Goal: Task Accomplishment & Management: Manage account settings

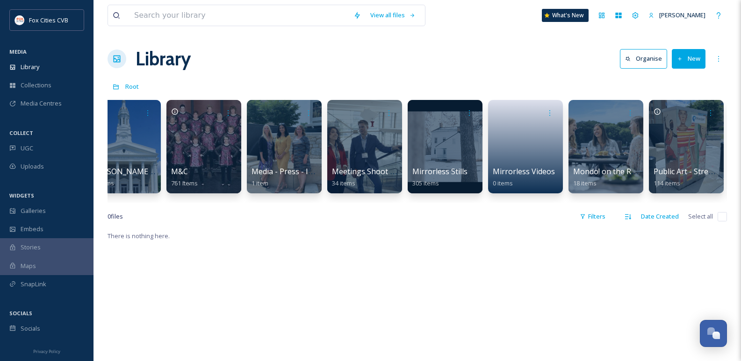
scroll to position [0, 905]
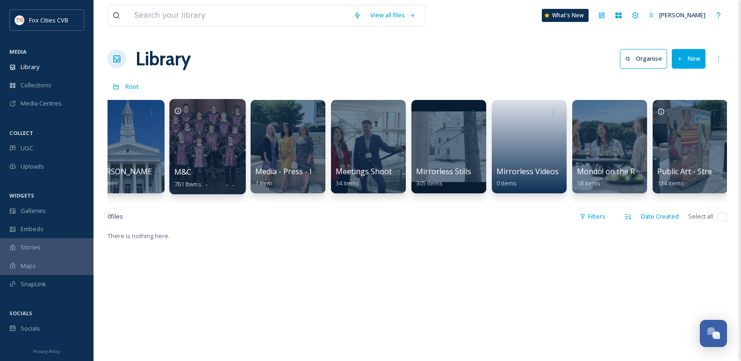
click at [203, 158] on div at bounding box center [207, 146] width 76 height 95
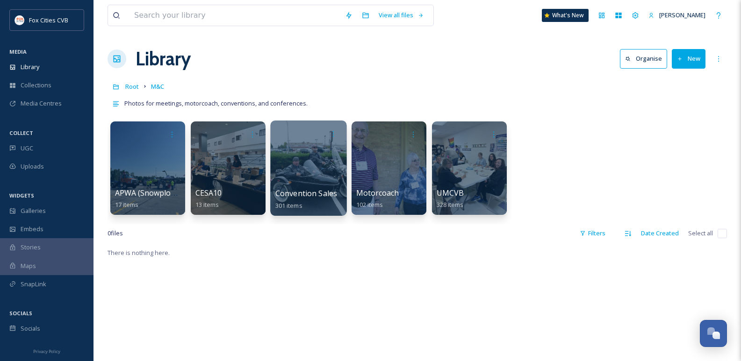
click at [289, 158] on div at bounding box center [308, 168] width 76 height 95
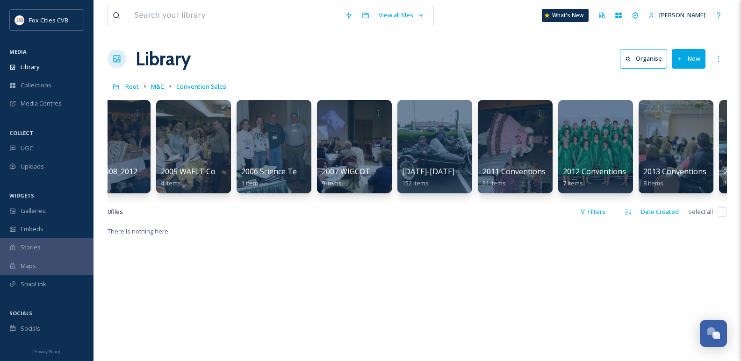
scroll to position [0, 220]
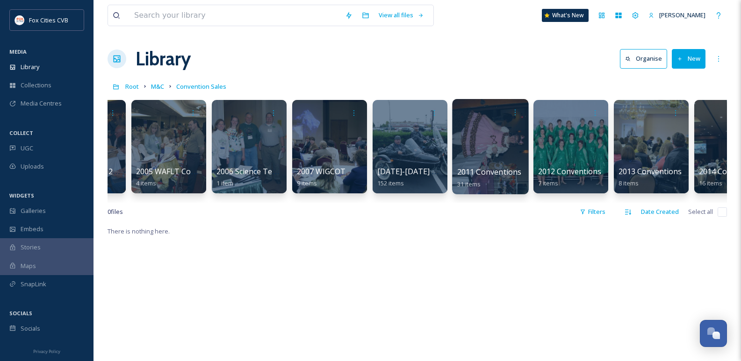
click at [481, 130] on div at bounding box center [490, 146] width 76 height 95
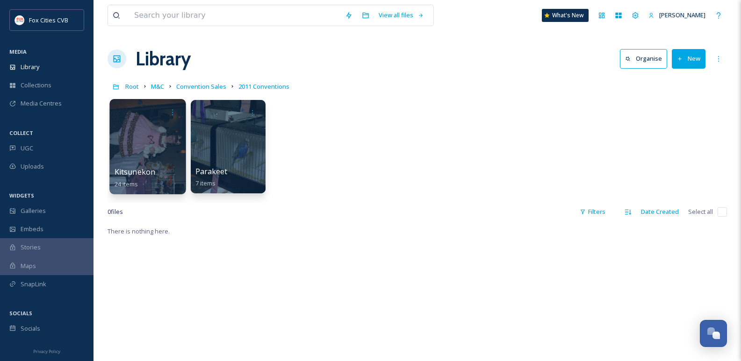
click at [156, 140] on div at bounding box center [147, 146] width 76 height 95
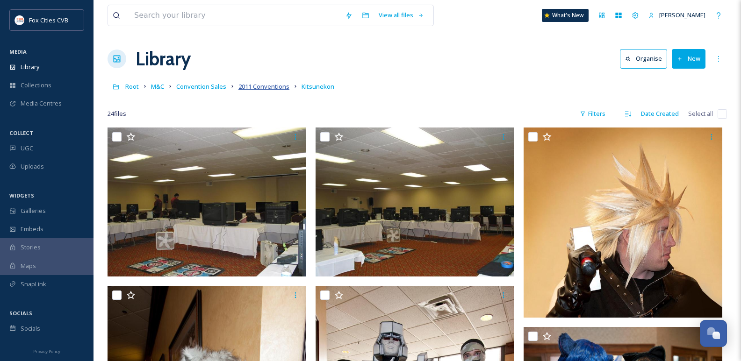
click at [257, 85] on span "2011 Conventions" at bounding box center [263, 86] width 51 height 8
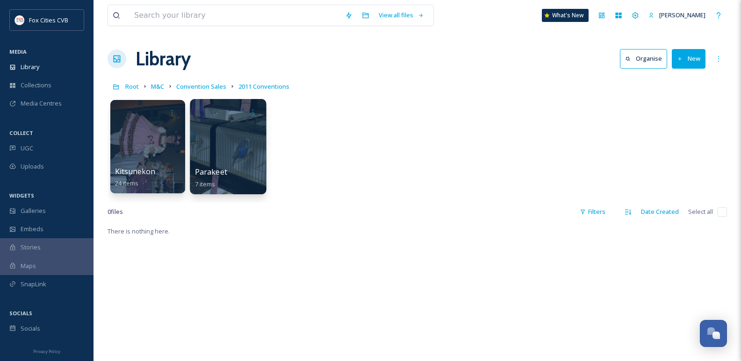
click at [229, 137] on div at bounding box center [228, 146] width 76 height 95
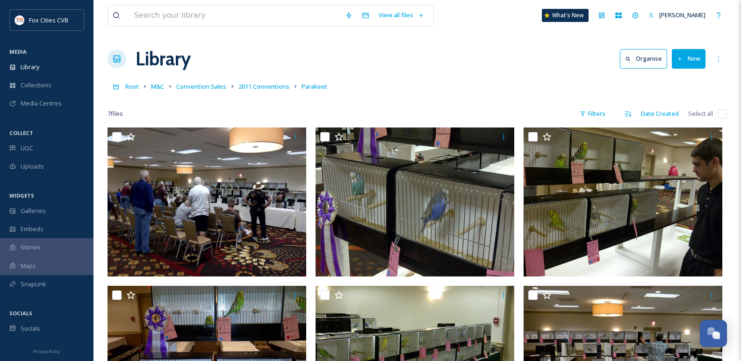
click at [257, 92] on link "2011 Conventions" at bounding box center [263, 86] width 51 height 11
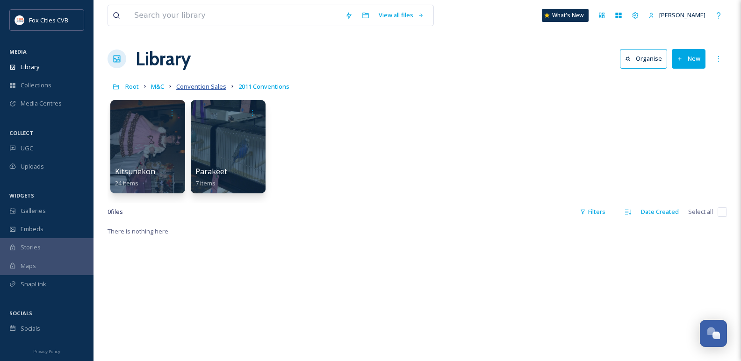
click at [196, 83] on span "Convention Sales" at bounding box center [201, 86] width 50 height 8
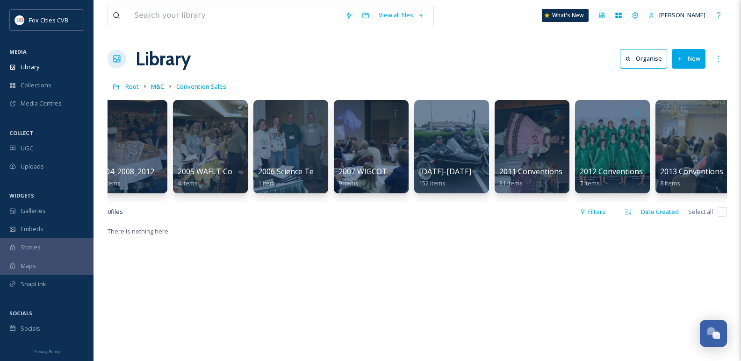
scroll to position [0, 207]
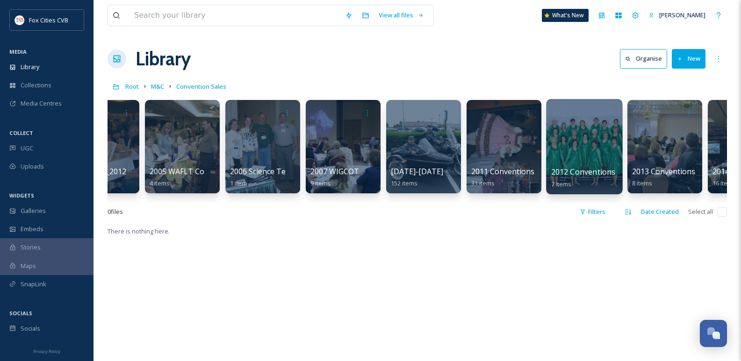
click at [558, 122] on div at bounding box center [584, 146] width 76 height 95
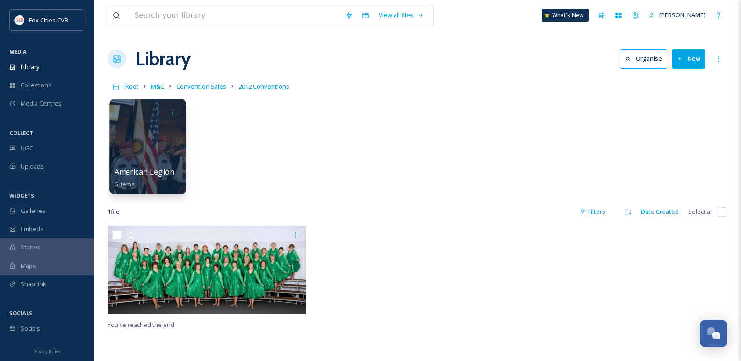
click at [155, 142] on div at bounding box center [147, 146] width 76 height 95
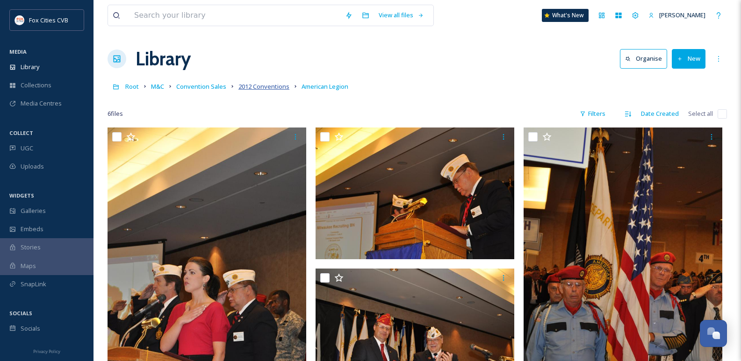
click at [266, 85] on span "2012 Conventions" at bounding box center [263, 86] width 51 height 8
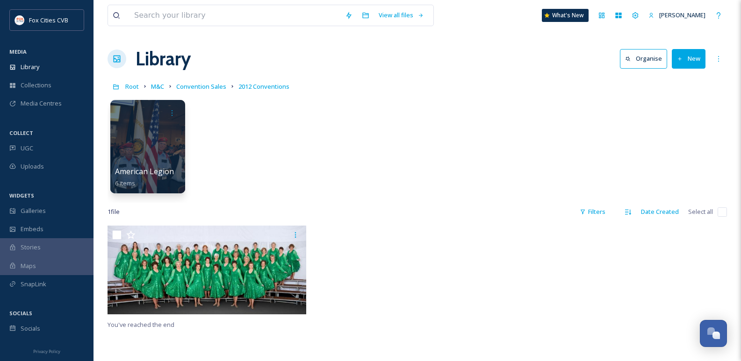
click at [682, 59] on icon at bounding box center [680, 59] width 6 height 6
click at [661, 112] on div "Folder" at bounding box center [678, 117] width 53 height 18
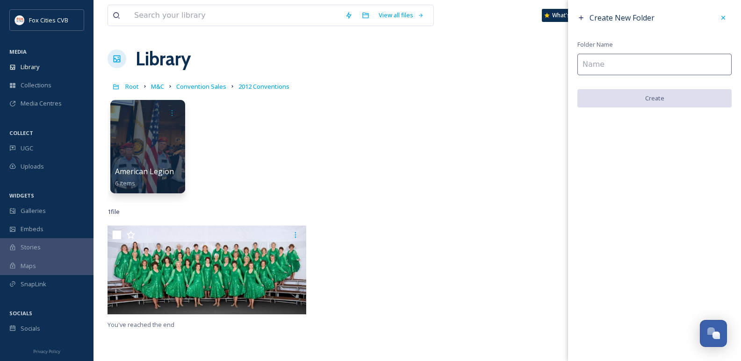
click at [591, 63] on input at bounding box center [654, 64] width 154 height 21
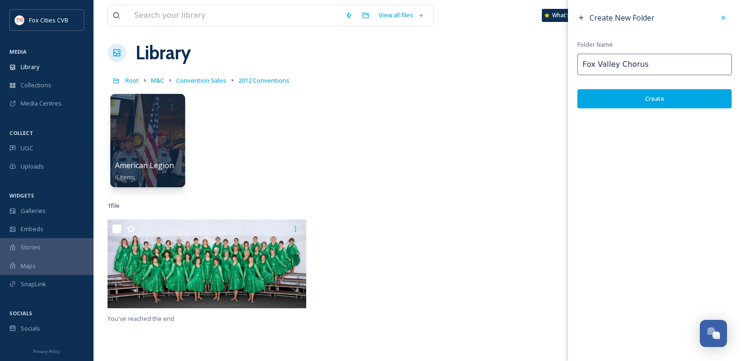
scroll to position [47, 0]
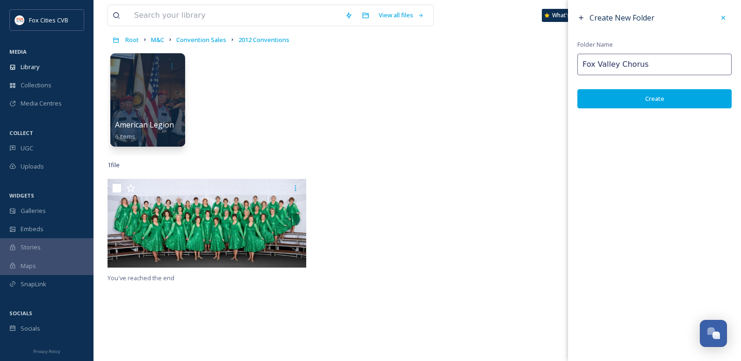
type input "Fox Valley Chorus"
click at [611, 98] on button "Create" at bounding box center [654, 98] width 154 height 19
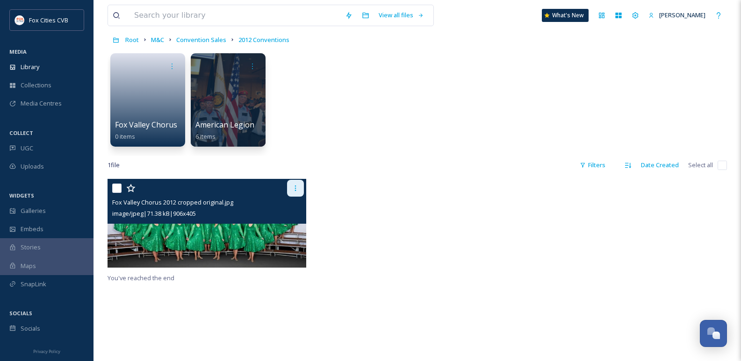
click at [298, 192] on icon at bounding box center [295, 188] width 7 height 7
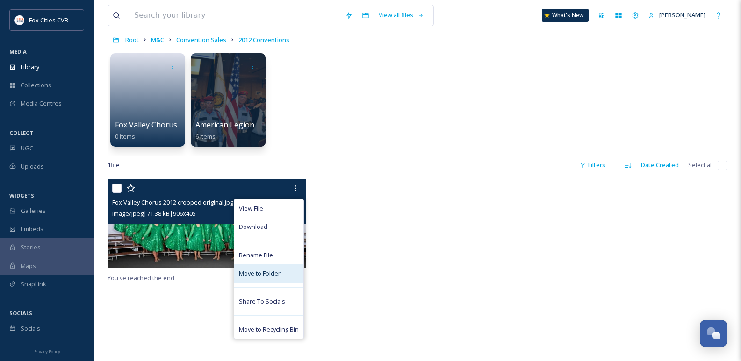
click at [258, 276] on span "Move to Folder" at bounding box center [260, 273] width 42 height 9
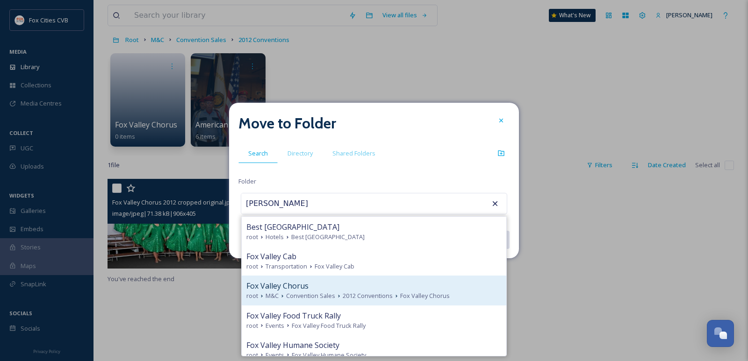
click at [295, 289] on span "Fox Valley Chorus" at bounding box center [277, 285] width 62 height 11
type input "Fox Valley Chorus"
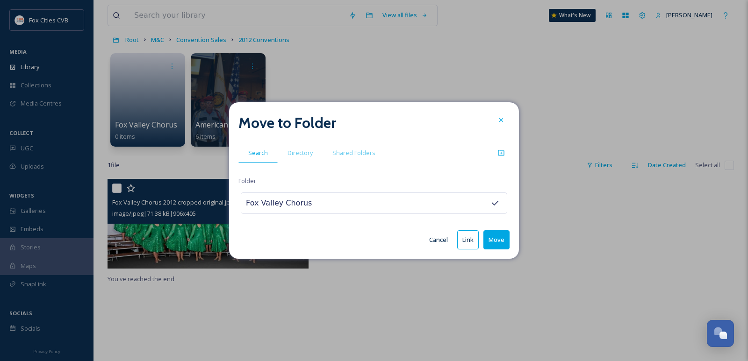
click at [499, 239] on button "Move" at bounding box center [496, 239] width 26 height 19
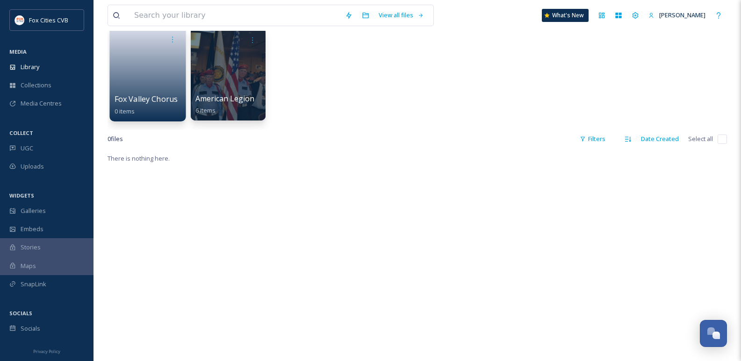
scroll to position [0, 0]
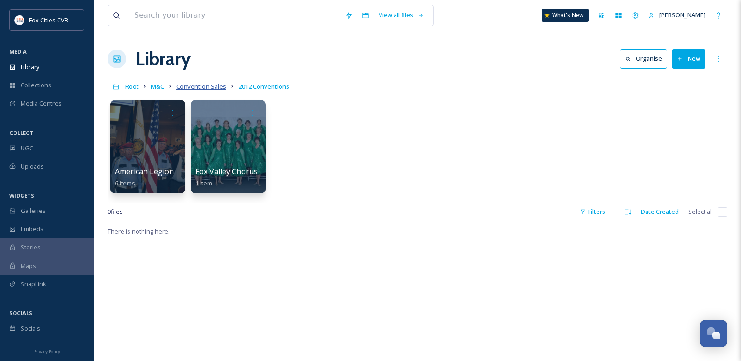
click at [186, 83] on span "Convention Sales" at bounding box center [201, 86] width 50 height 8
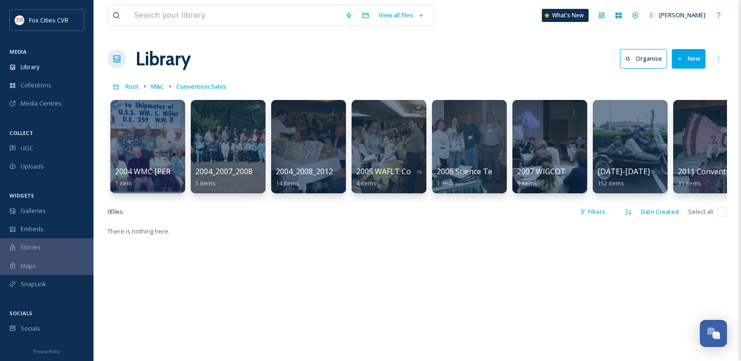
scroll to position [0, 3]
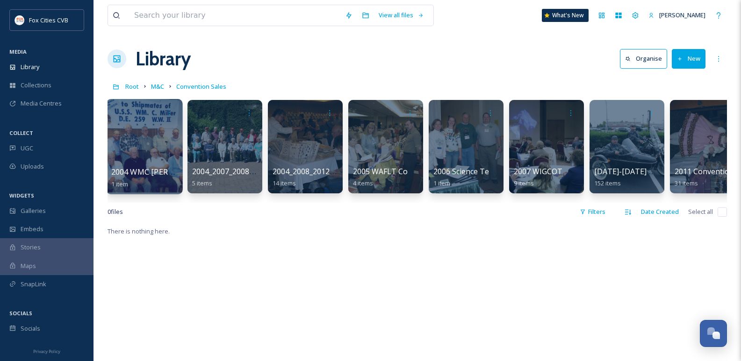
click at [136, 137] on div at bounding box center [144, 146] width 76 height 95
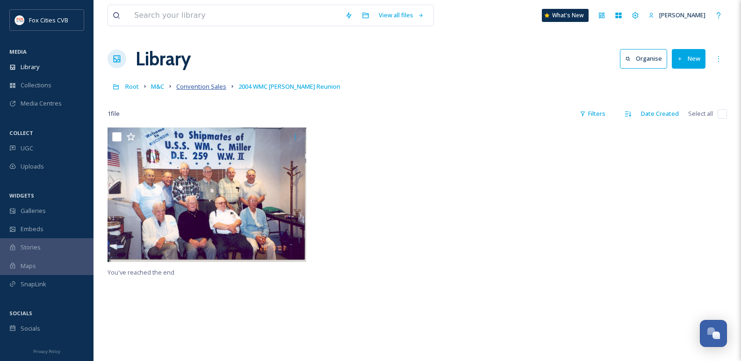
click at [193, 86] on span "Convention Sales" at bounding box center [201, 86] width 50 height 8
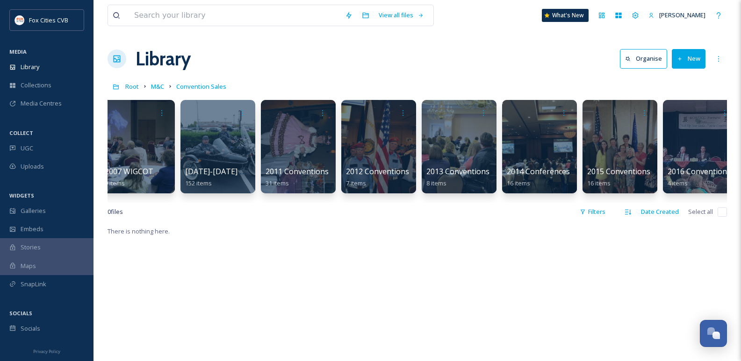
scroll to position [0, 413]
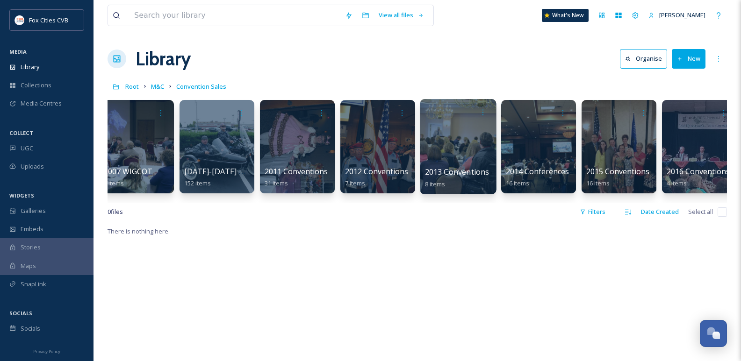
click at [447, 147] on div at bounding box center [458, 146] width 76 height 95
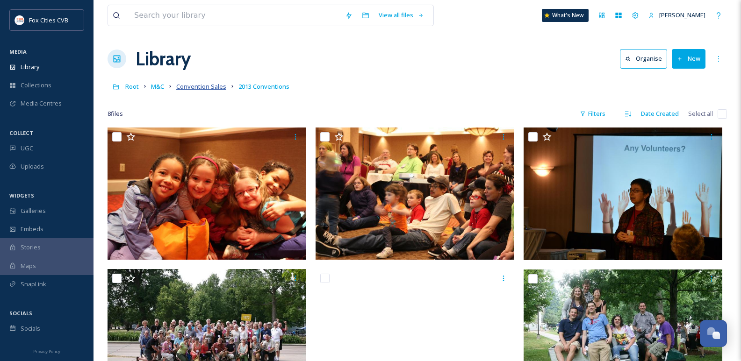
click at [181, 89] on span "Convention Sales" at bounding box center [201, 86] width 50 height 8
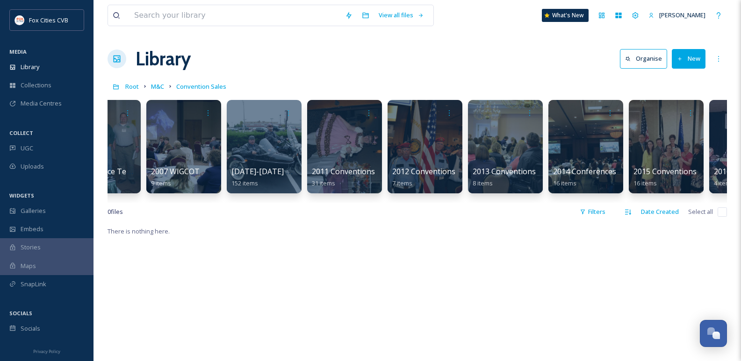
scroll to position [0, 383]
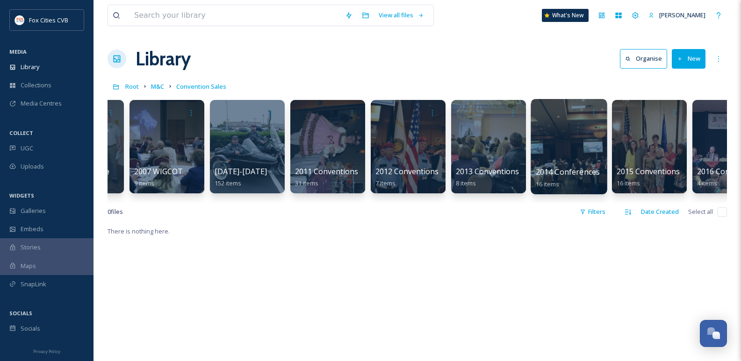
click at [563, 138] on div at bounding box center [568, 146] width 76 height 95
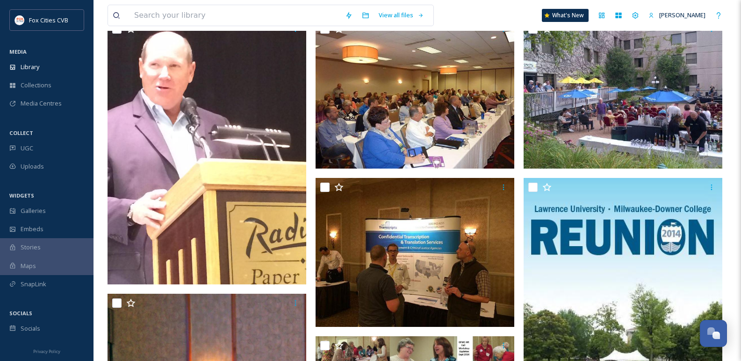
scroll to position [3, 0]
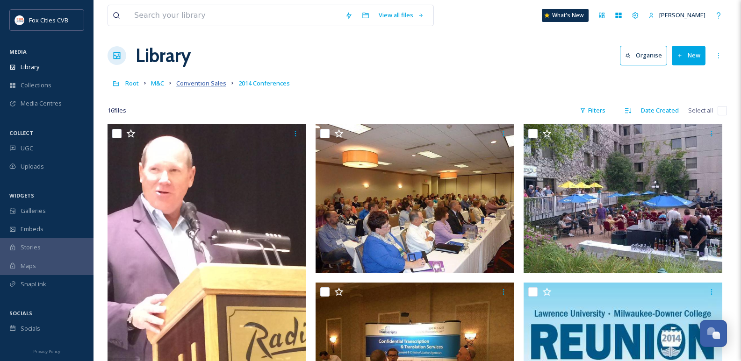
click at [197, 85] on span "Convention Sales" at bounding box center [201, 83] width 50 height 8
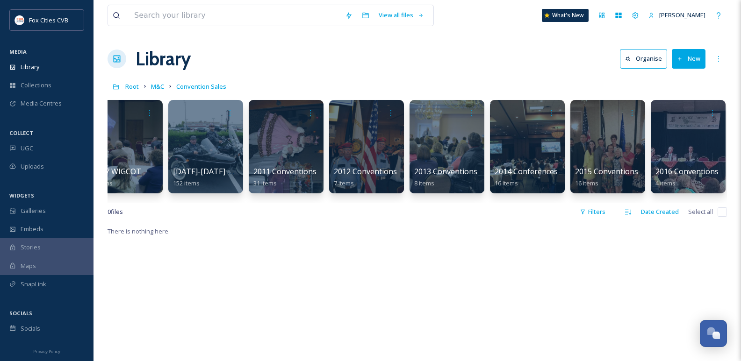
scroll to position [0, 454]
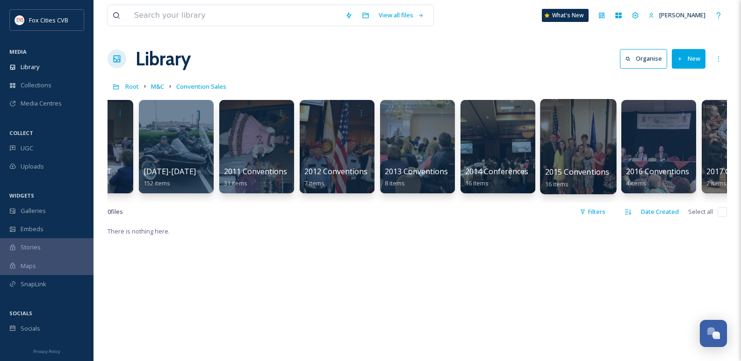
click at [566, 141] on div at bounding box center [578, 146] width 76 height 95
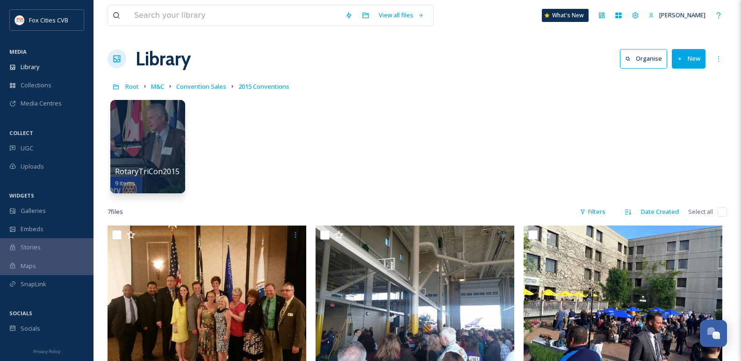
click at [688, 61] on button "New" at bounding box center [689, 58] width 34 height 19
click at [673, 118] on span "Folder" at bounding box center [678, 117] width 18 height 9
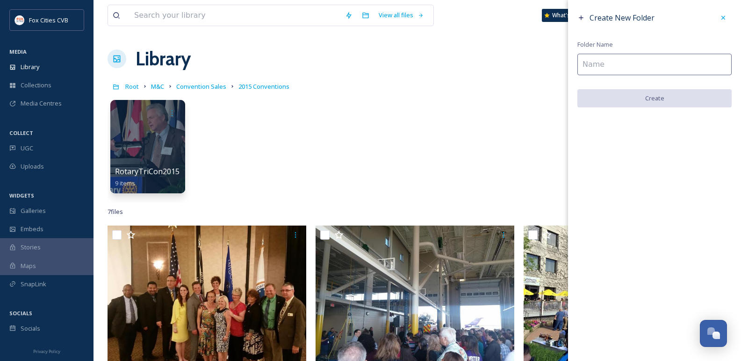
click at [626, 64] on input at bounding box center [654, 64] width 154 height 21
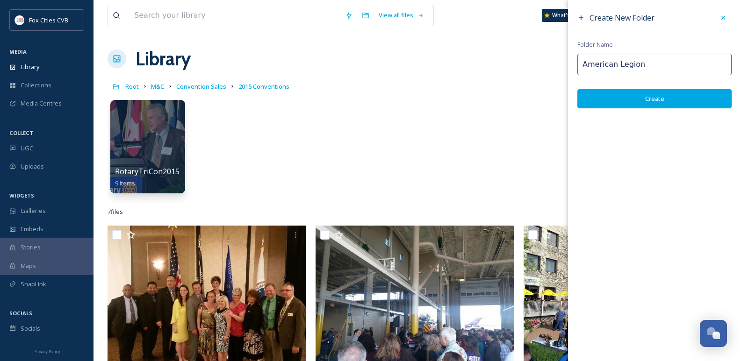
type input "American Legion"
click at [629, 100] on button "Create" at bounding box center [654, 98] width 154 height 19
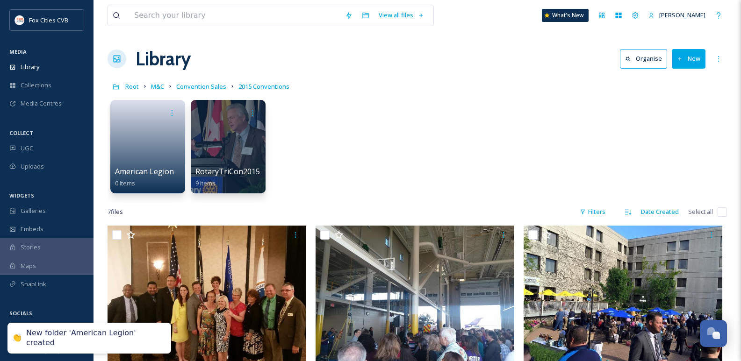
click at [684, 57] on button "New" at bounding box center [689, 58] width 34 height 19
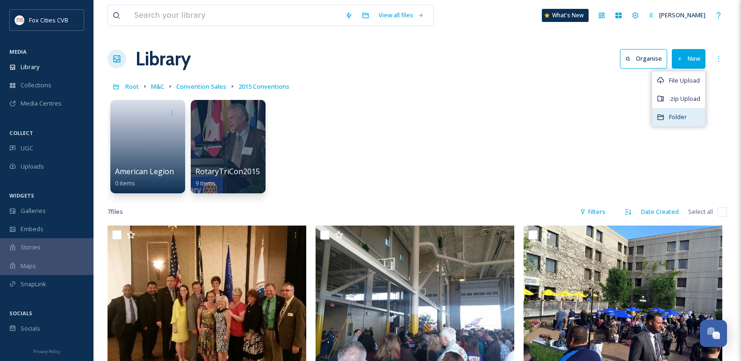
click at [666, 117] on div "Folder" at bounding box center [678, 117] width 53 height 18
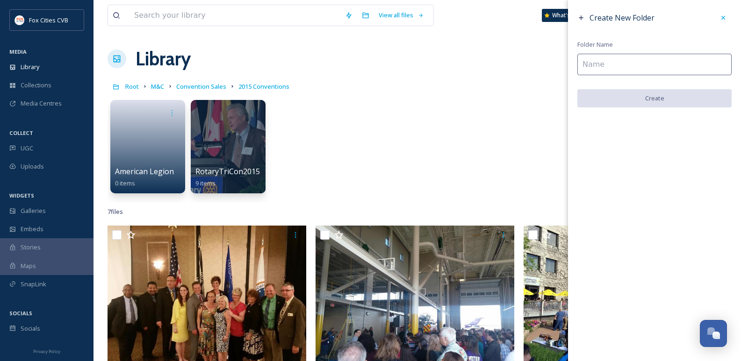
click at [614, 67] on input at bounding box center [654, 64] width 154 height 21
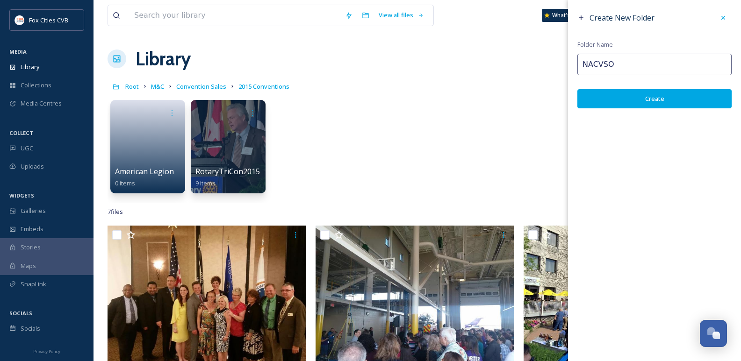
type input "NACVSO"
click at [643, 106] on button "Create" at bounding box center [654, 98] width 154 height 19
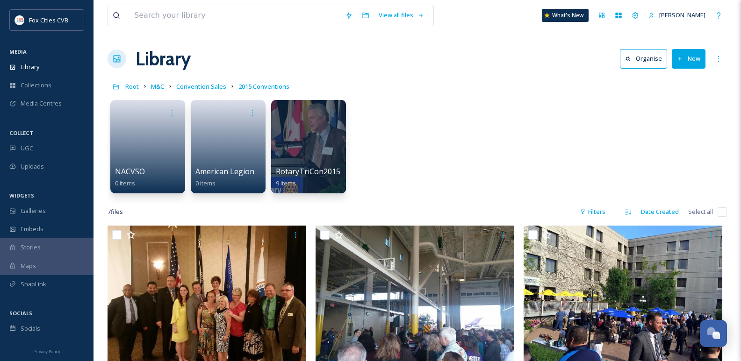
click at [687, 55] on button "New" at bounding box center [689, 58] width 34 height 19
click at [669, 84] on span "File Upload" at bounding box center [684, 80] width 31 height 9
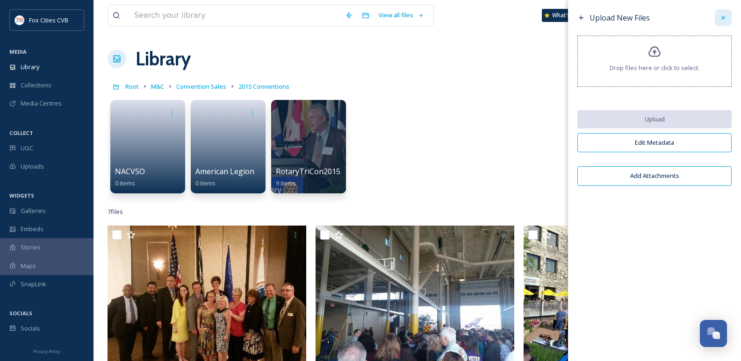
click at [719, 20] on div at bounding box center [723, 17] width 17 height 17
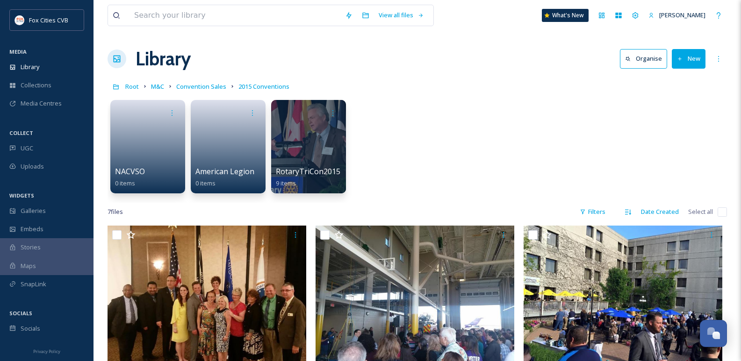
click at [682, 67] on button "New" at bounding box center [689, 58] width 34 height 19
click at [665, 120] on div "Folder" at bounding box center [678, 117] width 53 height 18
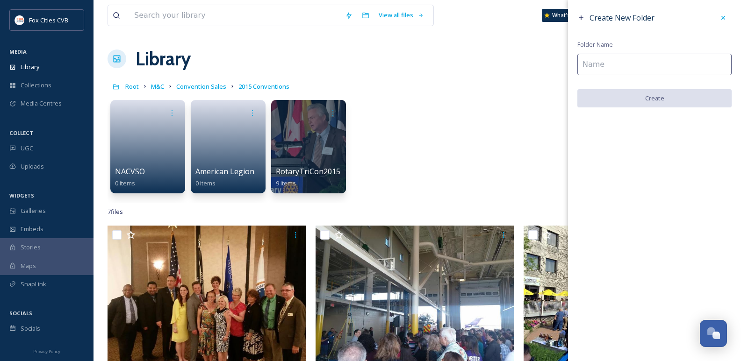
click at [604, 66] on input at bounding box center [654, 64] width 154 height 21
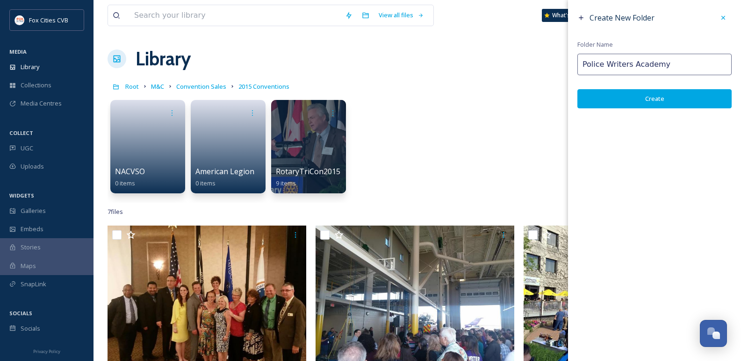
type input "Police Writers Academy"
click at [613, 94] on button "Create" at bounding box center [654, 98] width 154 height 19
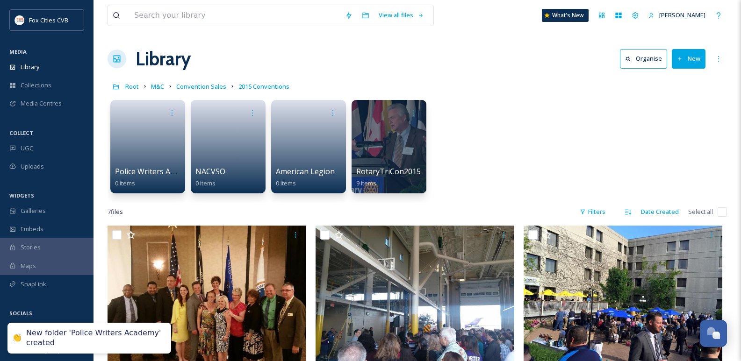
click at [685, 57] on button "New" at bounding box center [689, 58] width 34 height 19
click at [677, 117] on span "Folder" at bounding box center [678, 117] width 18 height 9
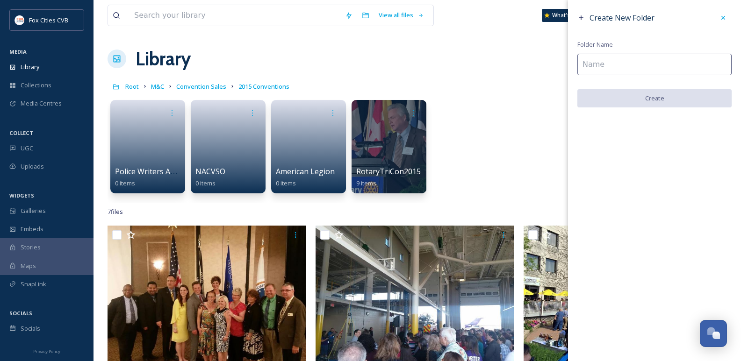
click at [630, 60] on input at bounding box center [654, 64] width 154 height 21
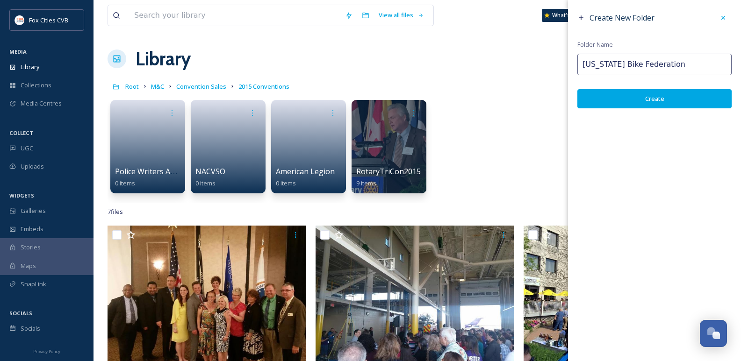
type input "[US_STATE] Bike Federation"
click at [622, 101] on button "Create" at bounding box center [654, 98] width 154 height 19
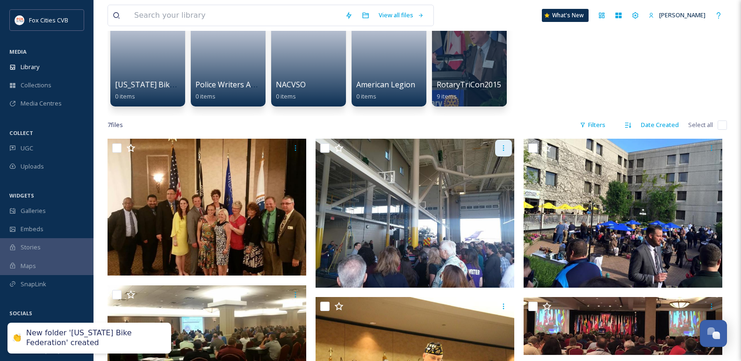
scroll to position [93, 0]
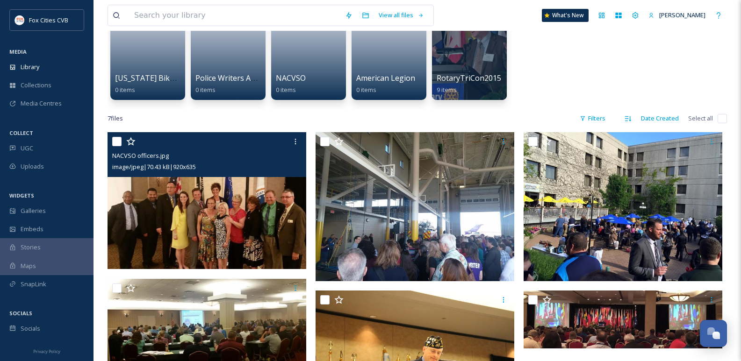
click at [112, 144] on div "NACVSO officers.jpg image/jpeg | 70.43 kB | 920 x 635" at bounding box center [206, 154] width 199 height 45
click at [117, 143] on input "checkbox" at bounding box center [116, 141] width 9 height 9
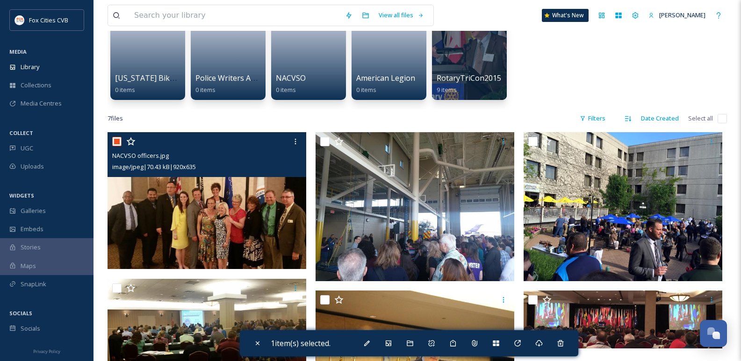
click at [116, 143] on input "checkbox" at bounding box center [116, 141] width 9 height 9
checkbox input "false"
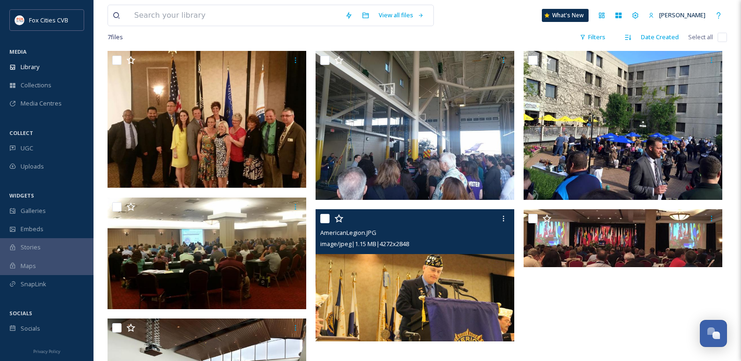
scroll to position [187, 0]
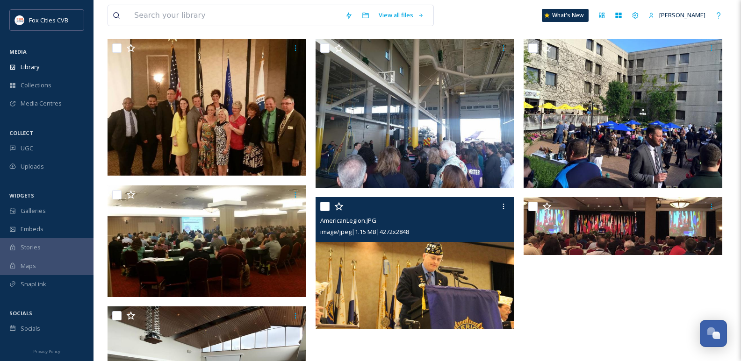
click at [320, 206] on input "checkbox" at bounding box center [324, 206] width 9 height 9
checkbox input "true"
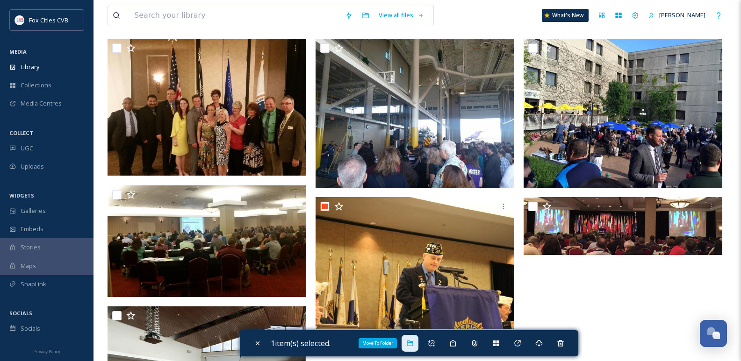
click at [413, 343] on icon at bounding box center [410, 344] width 6 height 6
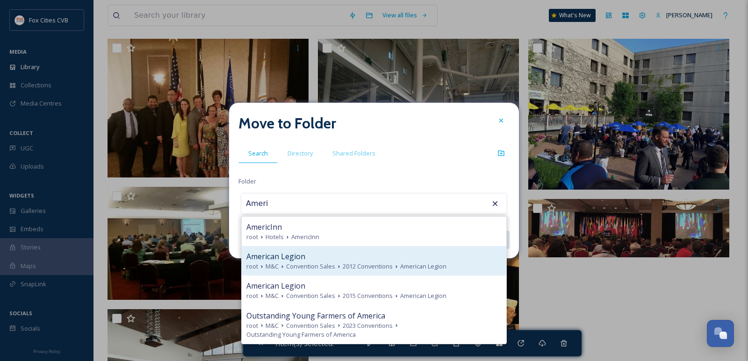
click at [340, 258] on div "American Legion" at bounding box center [373, 256] width 255 height 11
type input "American Legion"
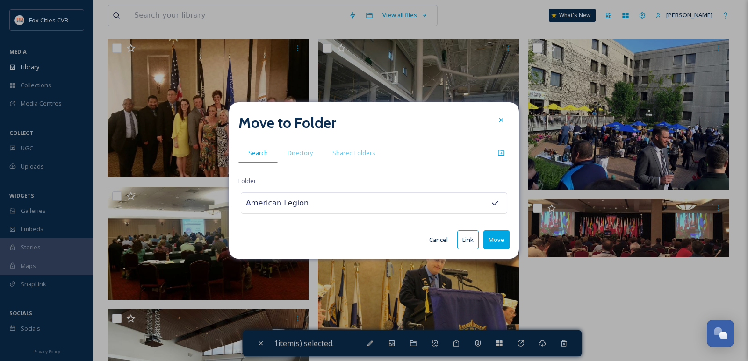
click at [330, 204] on input "American Legion" at bounding box center [292, 203] width 103 height 21
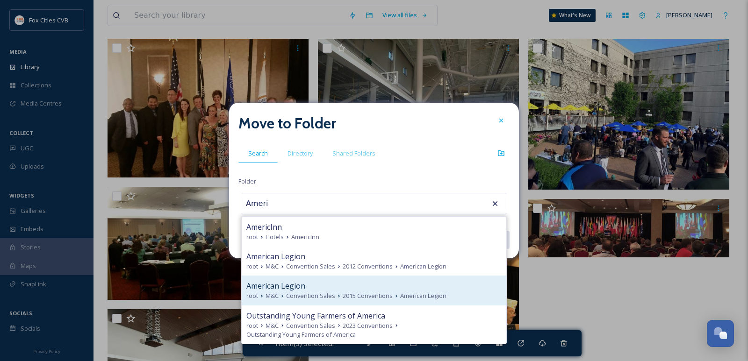
click at [377, 288] on div "American Legion" at bounding box center [373, 285] width 255 height 11
type input "American Legion"
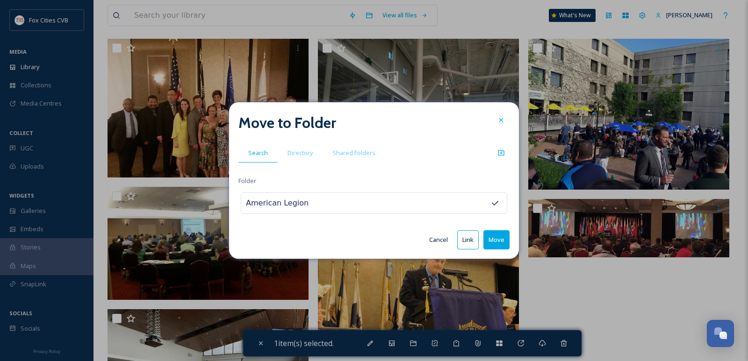
click at [505, 237] on button "Move" at bounding box center [496, 239] width 26 height 19
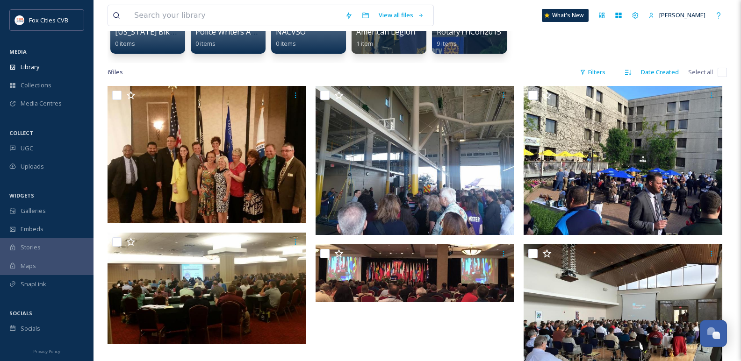
scroll to position [140, 0]
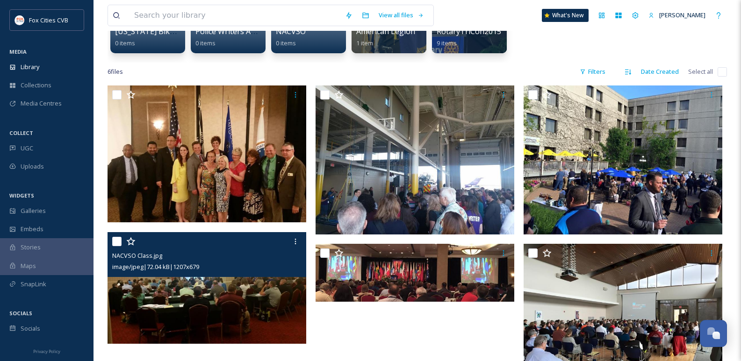
click at [114, 236] on div at bounding box center [208, 241] width 192 height 17
click at [115, 242] on input "checkbox" at bounding box center [116, 241] width 9 height 9
checkbox input "true"
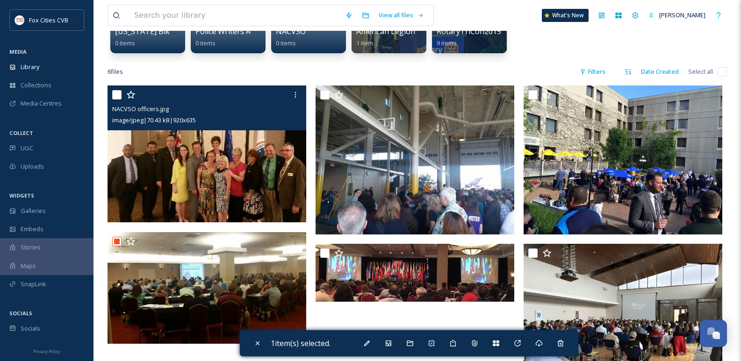
click at [114, 91] on input "checkbox" at bounding box center [116, 94] width 9 height 9
checkbox input "true"
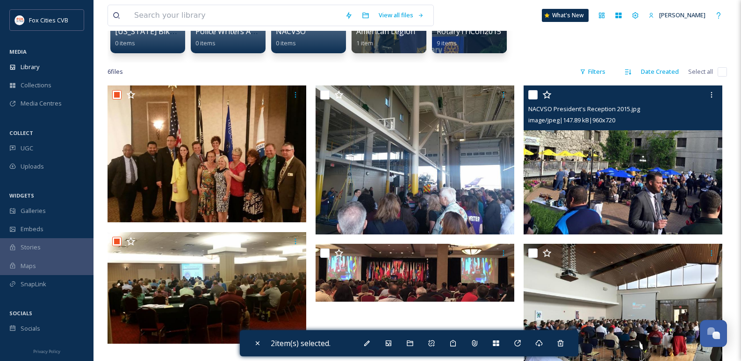
click at [531, 91] on input "checkbox" at bounding box center [532, 94] width 9 height 9
checkbox input "true"
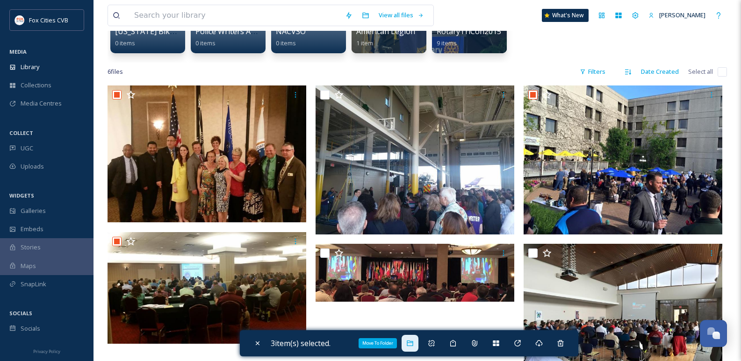
click at [410, 351] on div "Move To Folder" at bounding box center [409, 343] width 17 height 17
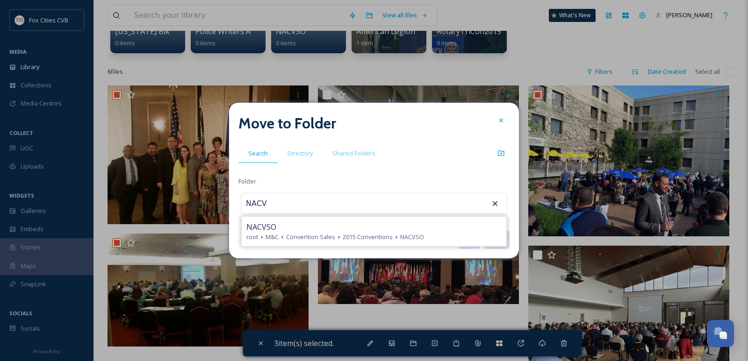
click at [361, 224] on div "NACVSO" at bounding box center [373, 227] width 255 height 11
type input "NACVSO"
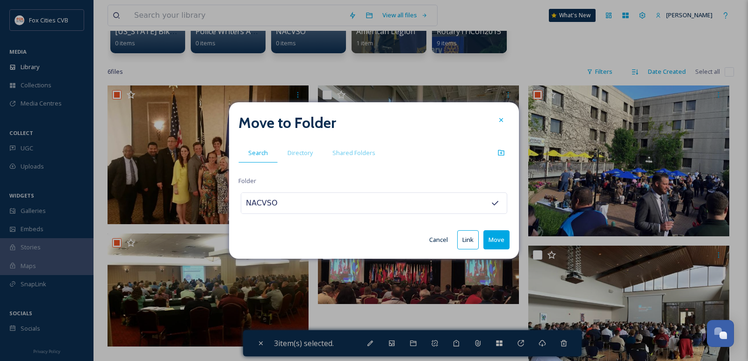
click at [491, 242] on button "Move" at bounding box center [496, 239] width 26 height 19
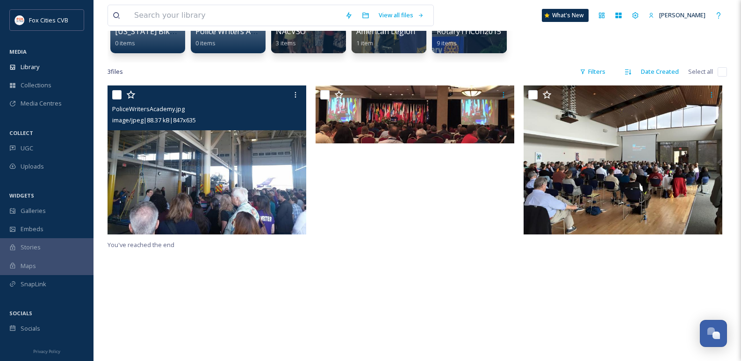
click at [119, 92] on input "checkbox" at bounding box center [116, 94] width 9 height 9
checkbox input "true"
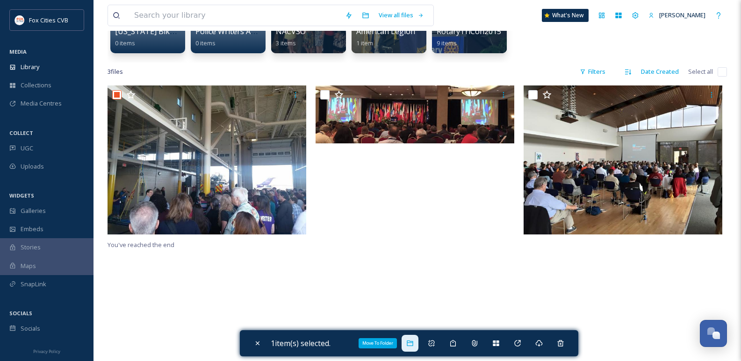
click at [407, 343] on div "Move To Folder" at bounding box center [409, 343] width 17 height 17
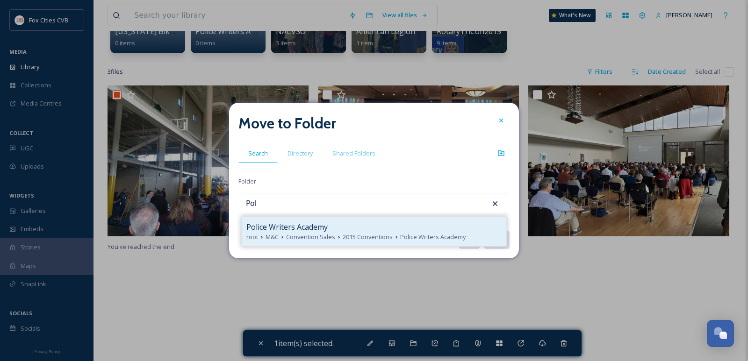
click at [336, 228] on div "Police Writers Academy" at bounding box center [373, 227] width 255 height 11
type input "Police Writers Academy"
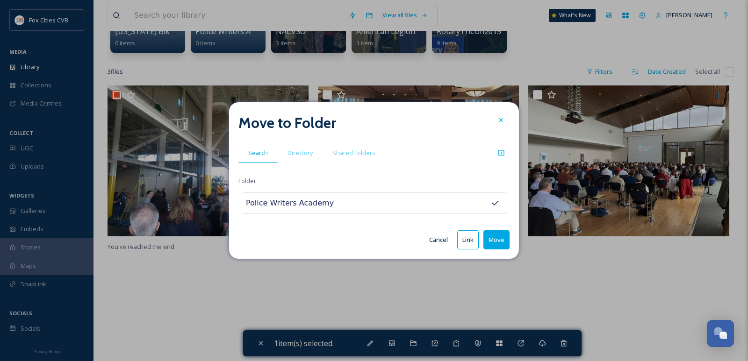
click at [495, 237] on button "Move" at bounding box center [496, 239] width 26 height 19
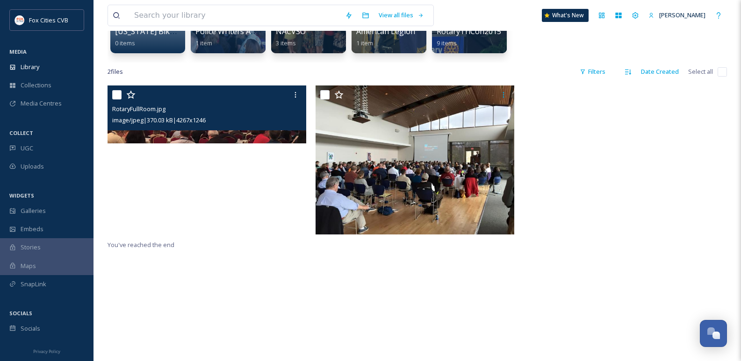
click at [117, 93] on input "checkbox" at bounding box center [116, 94] width 9 height 9
checkbox input "true"
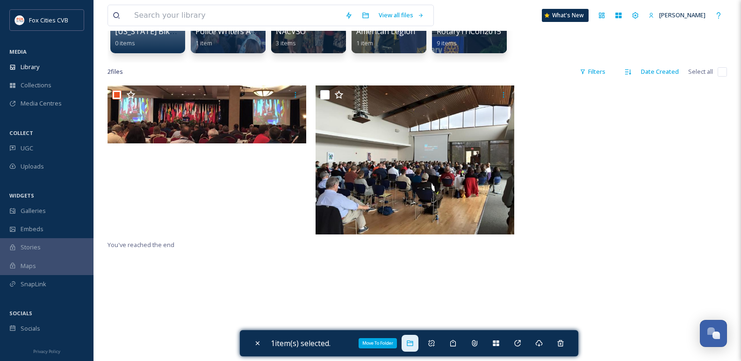
click at [413, 341] on icon at bounding box center [409, 343] width 7 height 7
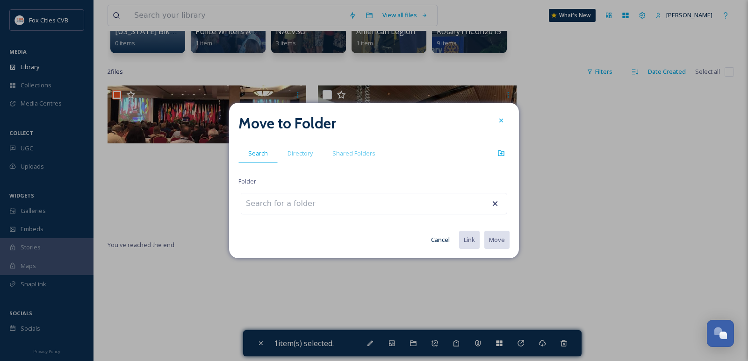
click at [320, 202] on input at bounding box center [292, 203] width 103 height 21
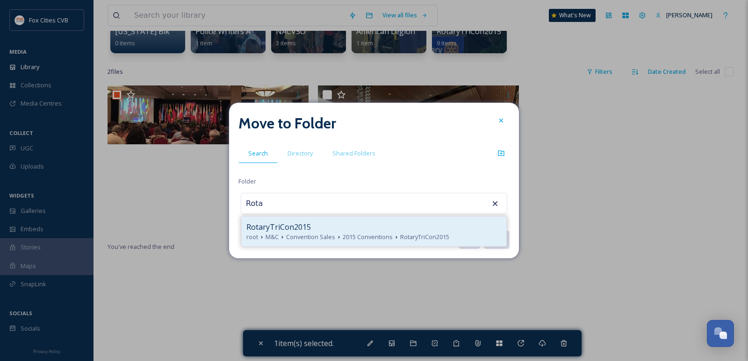
click at [326, 238] on span "Convention Sales" at bounding box center [310, 237] width 49 height 9
type input "RotaryTriCon2015"
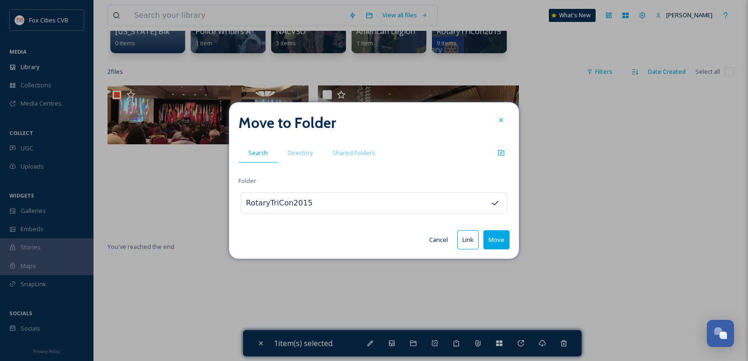
click at [493, 241] on button "Move" at bounding box center [496, 239] width 26 height 19
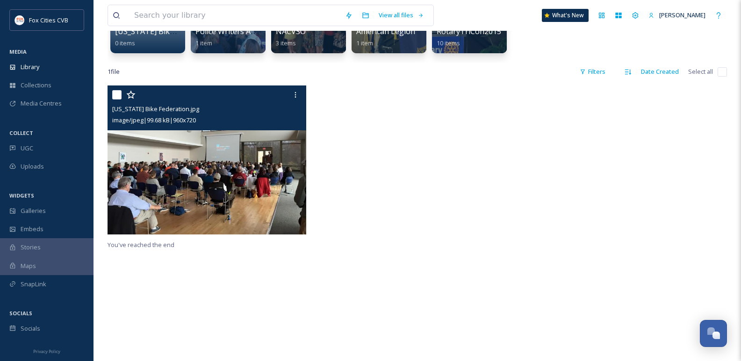
click at [115, 91] on input "checkbox" at bounding box center [116, 94] width 9 height 9
checkbox input "true"
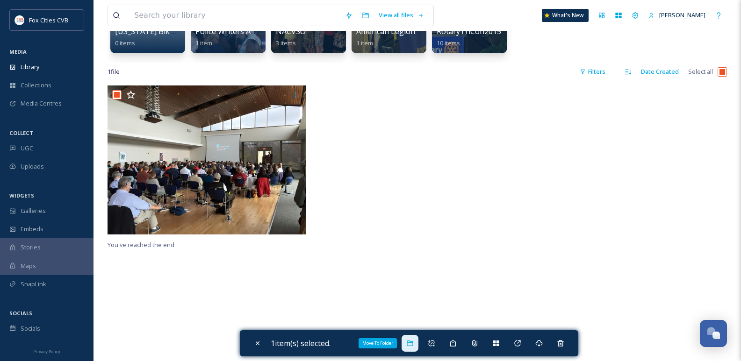
click at [416, 344] on div "Move To Folder" at bounding box center [409, 343] width 17 height 17
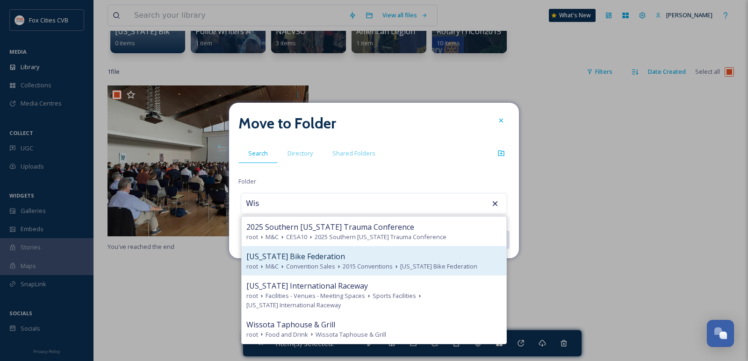
click at [373, 256] on div "Wisconsin Bike Federation" at bounding box center [373, 256] width 255 height 11
type input "Wisconsin Bike Federation"
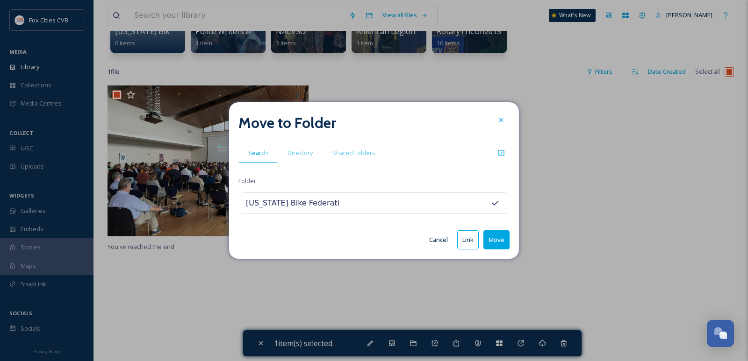
click at [502, 240] on button "Move" at bounding box center [496, 239] width 26 height 19
checkbox input "false"
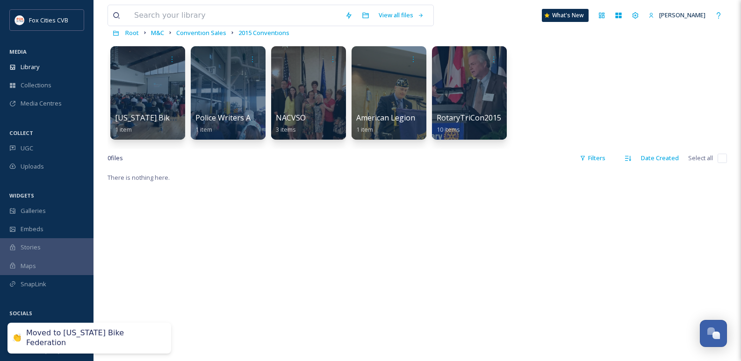
scroll to position [47, 0]
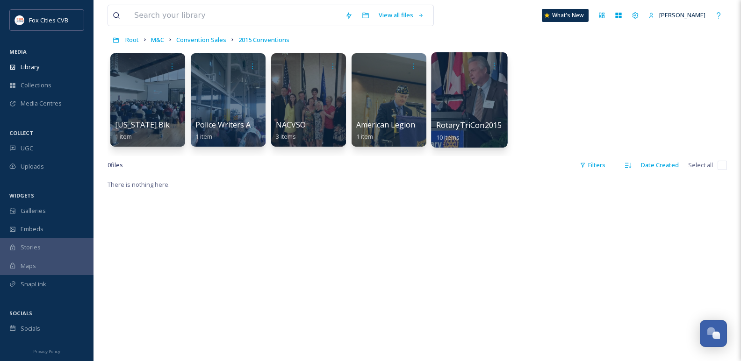
click at [469, 89] on div at bounding box center [469, 99] width 76 height 95
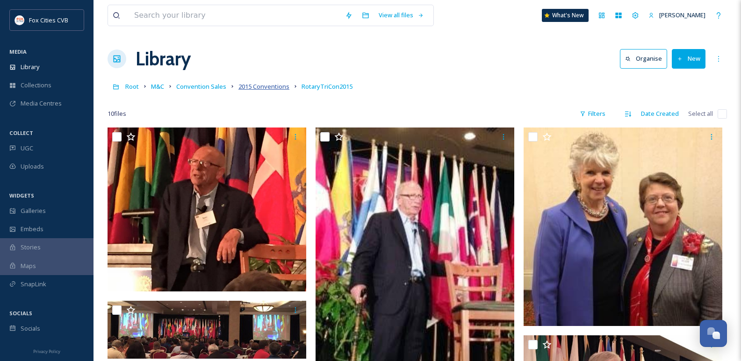
click at [273, 90] on link "2015 Conventions" at bounding box center [263, 86] width 51 height 11
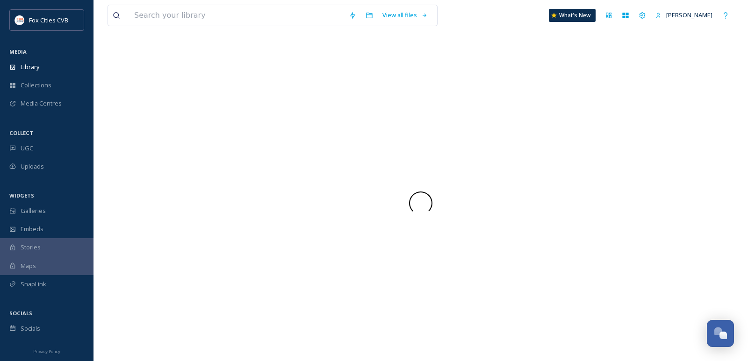
click at [274, 88] on div at bounding box center [420, 203] width 626 height 316
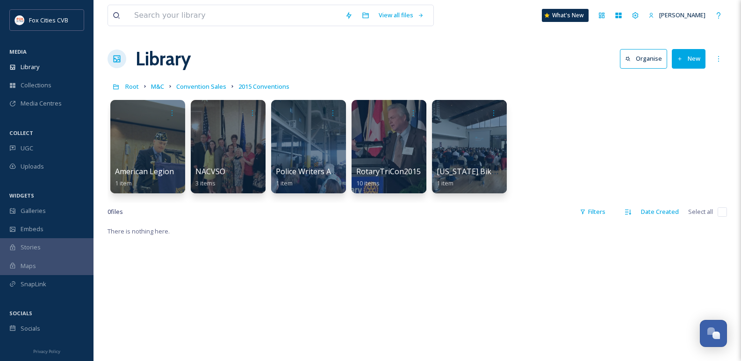
click at [203, 80] on div "Root M&C Convention Sales 2015 Conventions" at bounding box center [416, 87] width 619 height 18
click at [203, 83] on span "Convention Sales" at bounding box center [201, 86] width 50 height 8
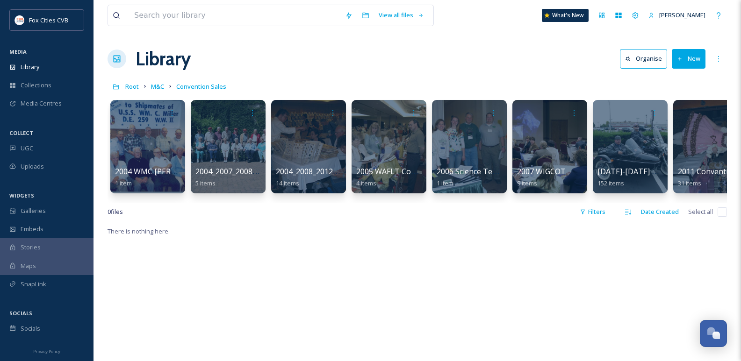
drag, startPoint x: 204, startPoint y: 200, endPoint x: 233, endPoint y: 205, distance: 29.0
click at [233, 203] on div "2004 WMC Miller Reunion 1 item 2004_2007_2008 North China Marines Reunion 5 ite…" at bounding box center [416, 148] width 619 height 107
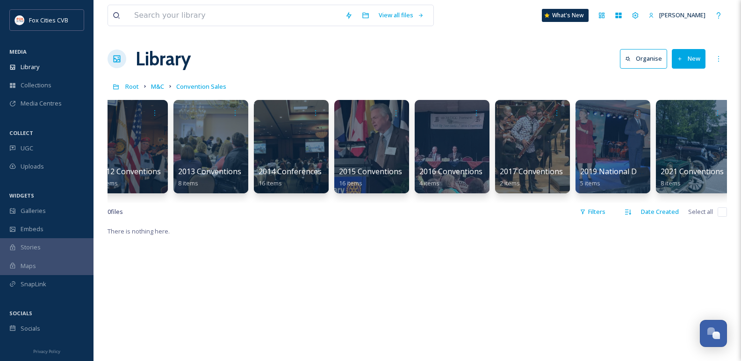
scroll to position [0, 664]
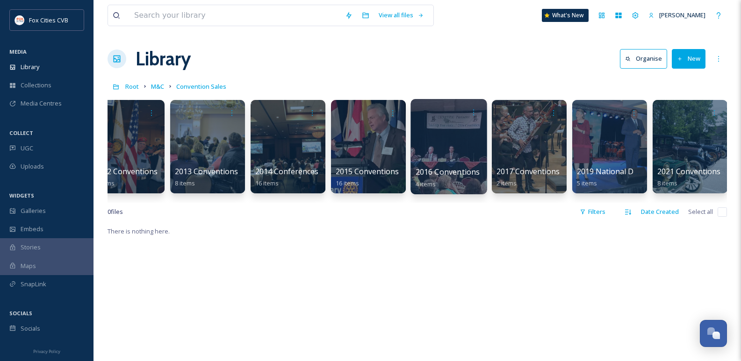
click at [438, 148] on div at bounding box center [448, 146] width 76 height 95
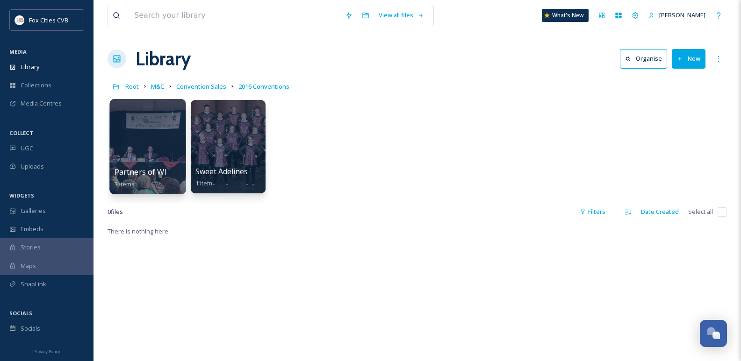
click at [157, 150] on div at bounding box center [147, 146] width 76 height 95
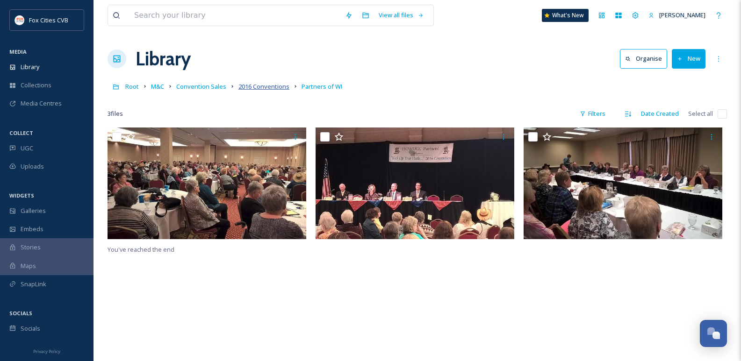
click at [266, 84] on span "2016 Conventions" at bounding box center [263, 86] width 51 height 8
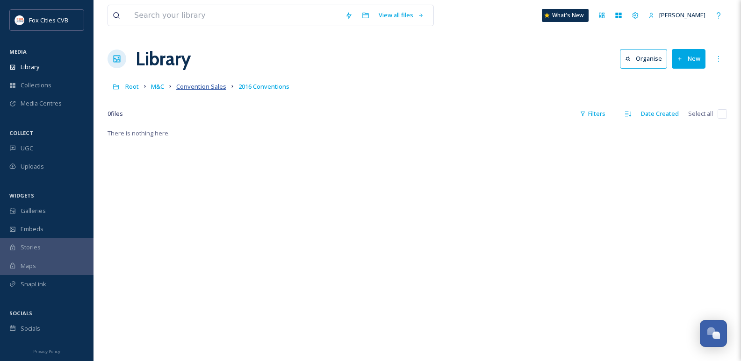
click at [204, 91] on span "Convention Sales" at bounding box center [201, 86] width 50 height 8
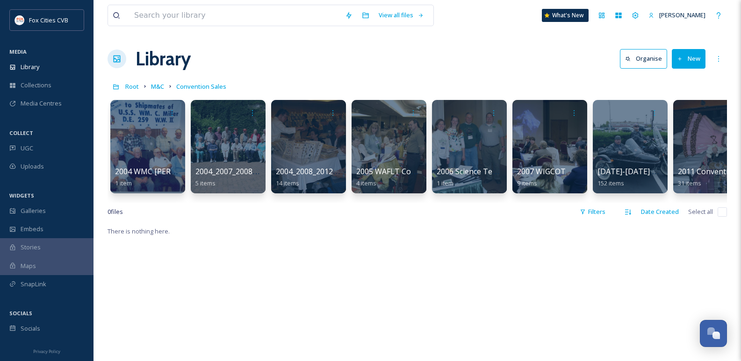
click at [255, 199] on div "2004 WMC Miller Reunion 1 item 2004_2007_2008 North China Marines Reunion 5 ite…" at bounding box center [416, 148] width 619 height 107
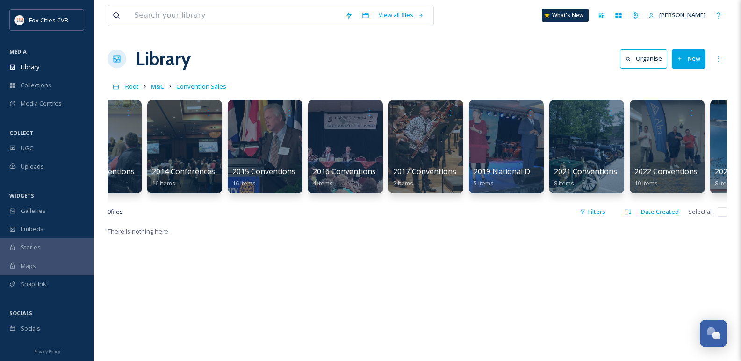
scroll to position [0, 753]
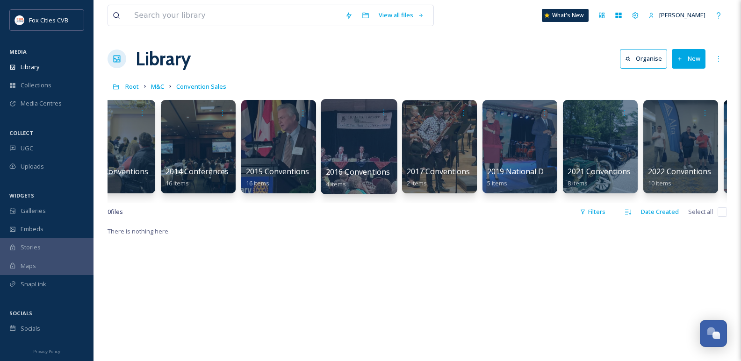
click at [359, 136] on div at bounding box center [359, 146] width 76 height 95
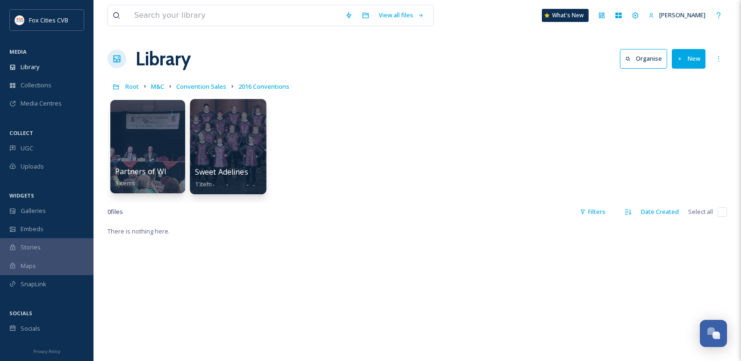
click at [216, 147] on div at bounding box center [228, 146] width 76 height 95
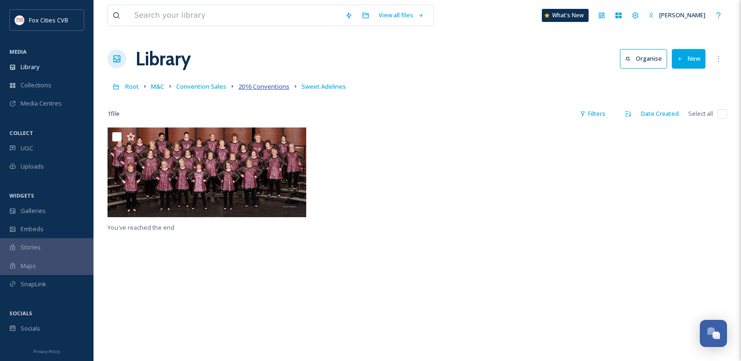
click at [253, 86] on span "2016 Conventions" at bounding box center [263, 86] width 51 height 8
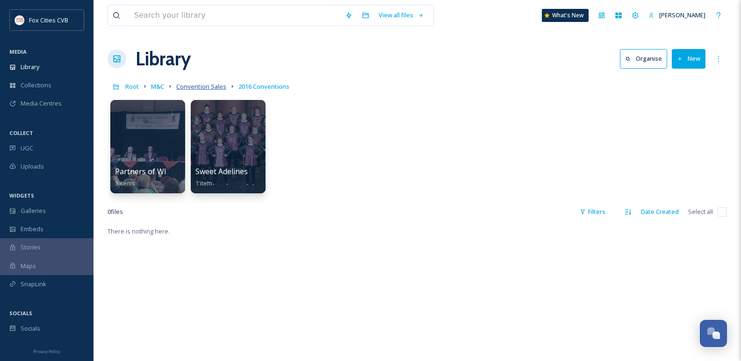
click at [208, 86] on span "Convention Sales" at bounding box center [201, 86] width 50 height 8
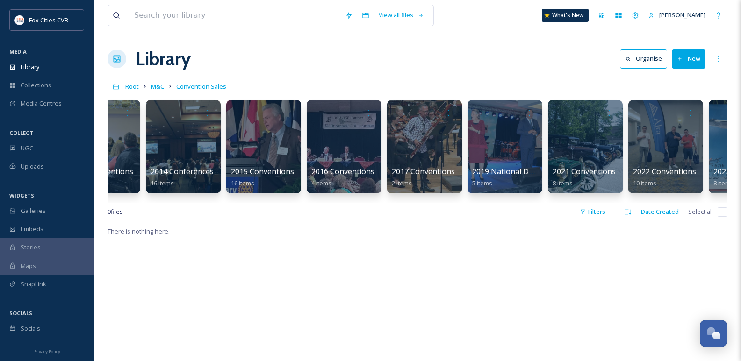
scroll to position [0, 828]
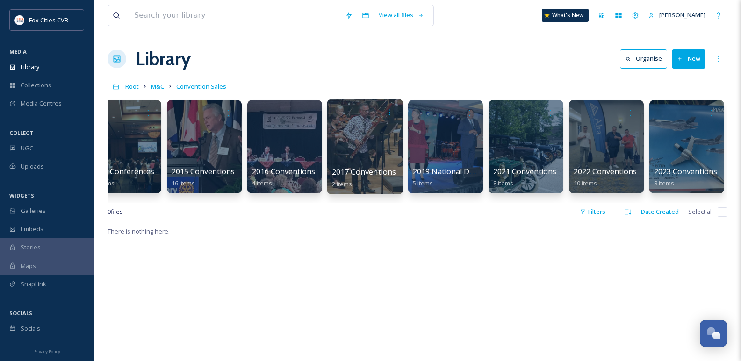
click at [368, 135] on div at bounding box center [365, 146] width 76 height 95
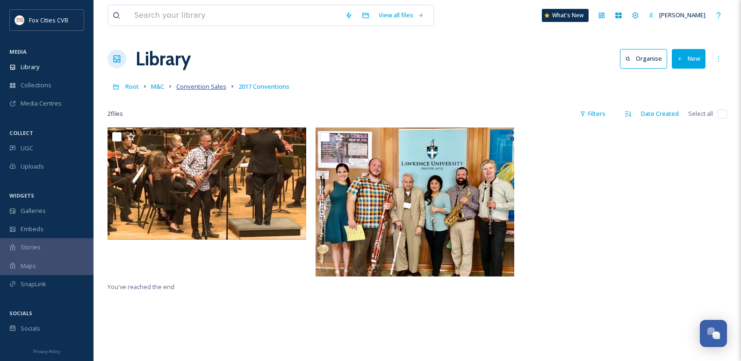
click at [214, 87] on span "Convention Sales" at bounding box center [201, 86] width 50 height 8
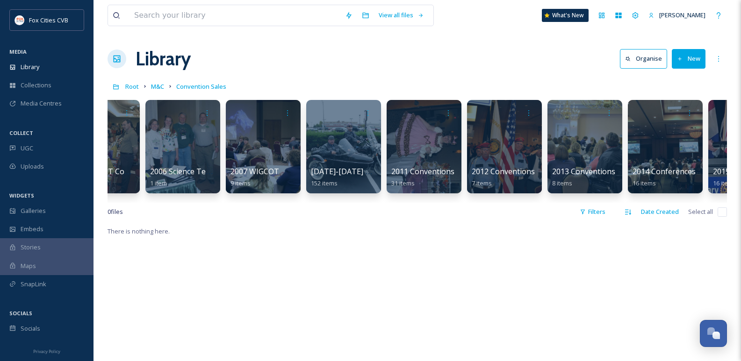
scroll to position [0, 828]
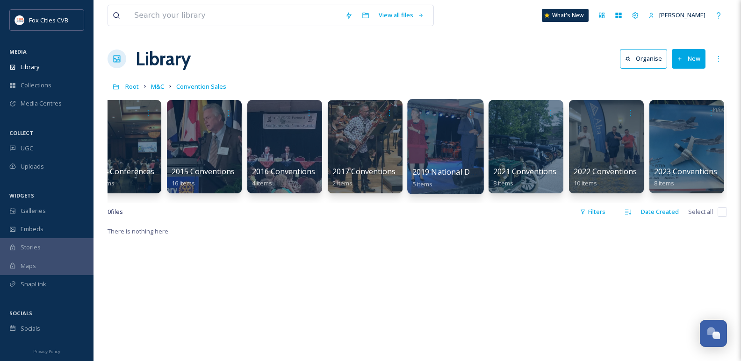
click at [436, 150] on div at bounding box center [445, 146] width 76 height 95
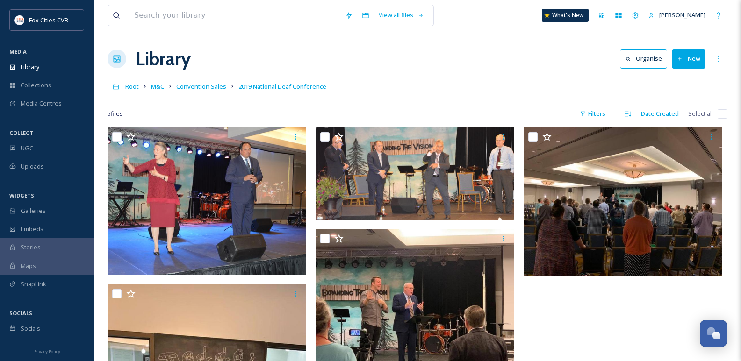
click at [208, 82] on link "Convention Sales" at bounding box center [201, 86] width 50 height 11
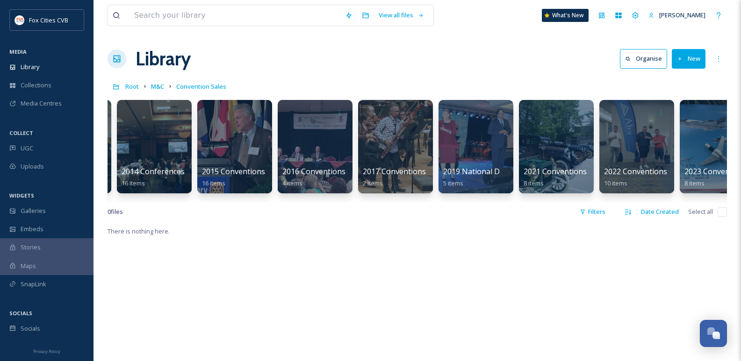
scroll to position [0, 828]
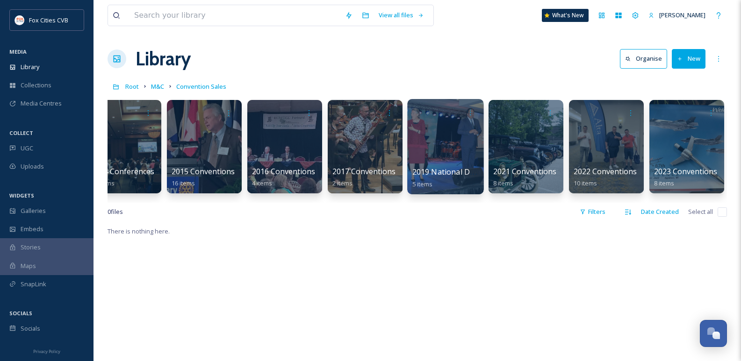
click at [433, 153] on div at bounding box center [445, 146] width 76 height 95
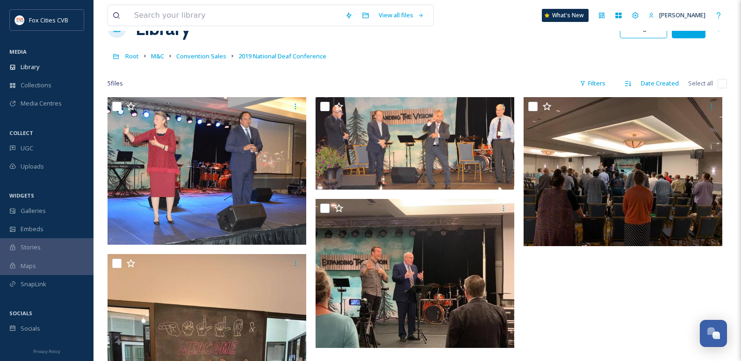
click at [695, 56] on div "View all files What's New Laura Seidl Library Organise New Root M&C Convention …" at bounding box center [416, 252] width 647 height 565
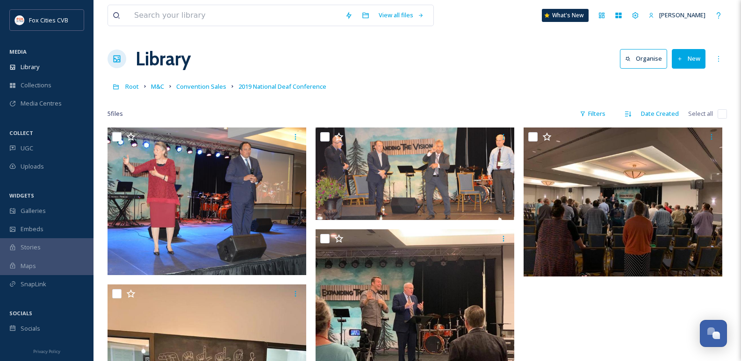
click at [683, 62] on button "New" at bounding box center [689, 58] width 34 height 19
click at [662, 119] on icon at bounding box center [660, 117] width 7 height 7
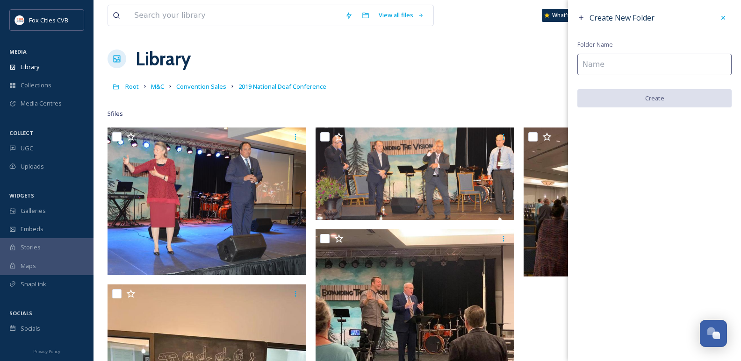
click at [623, 71] on input at bounding box center [654, 64] width 154 height 21
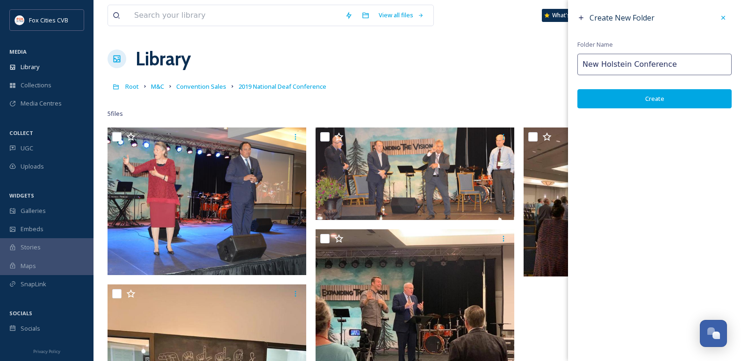
type input "New Holstein Conference"
click at [656, 105] on button "Create" at bounding box center [654, 98] width 154 height 19
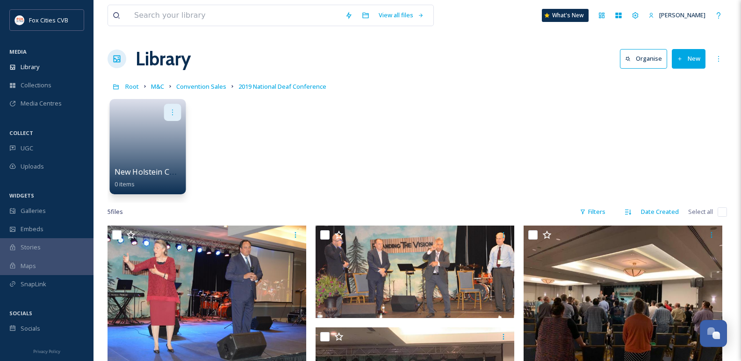
click at [171, 117] on div at bounding box center [172, 112] width 17 height 17
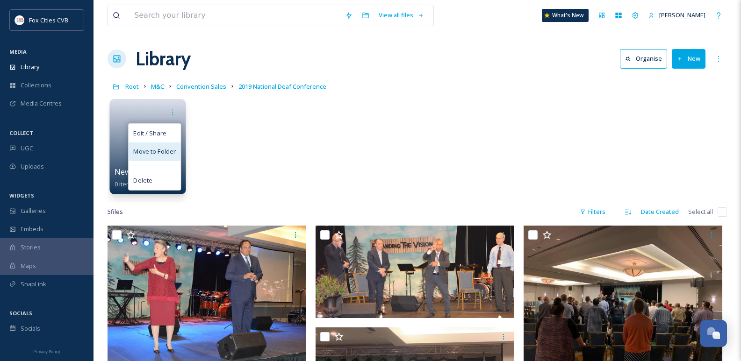
click at [143, 150] on span "Move to Folder" at bounding box center [154, 151] width 43 height 9
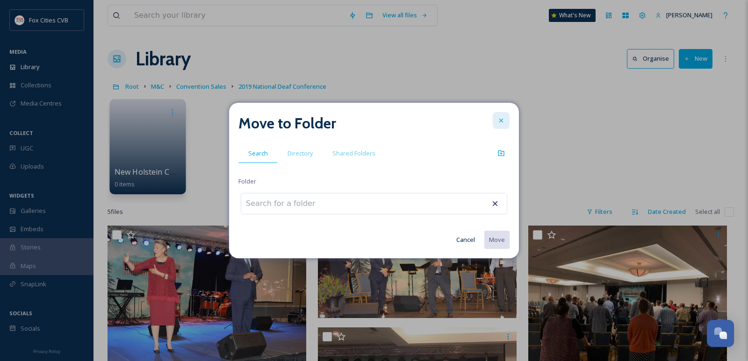
click at [494, 121] on div at bounding box center [501, 120] width 17 height 17
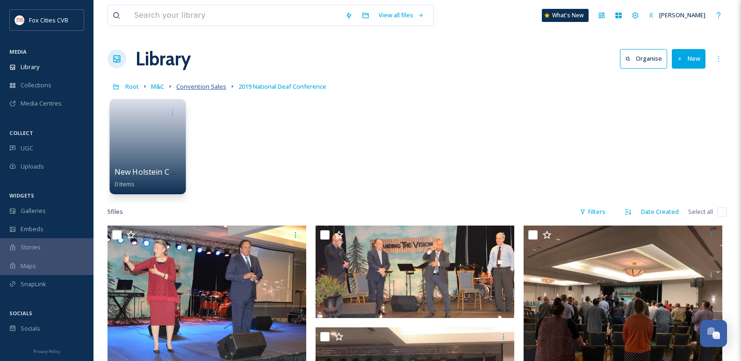
click at [207, 86] on span "Convention Sales" at bounding box center [201, 86] width 50 height 8
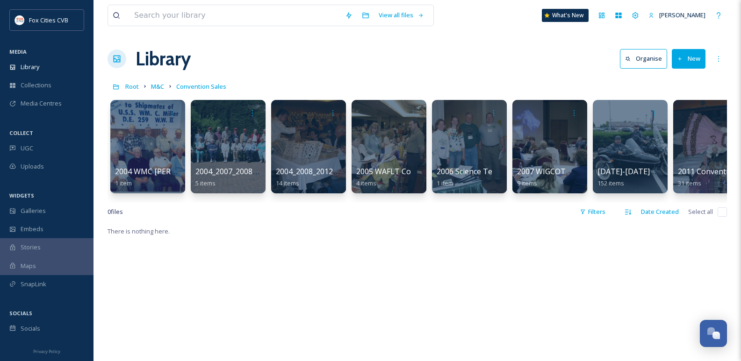
drag, startPoint x: 227, startPoint y: 201, endPoint x: 299, endPoint y: 198, distance: 71.6
click at [318, 187] on div "2004 WMC Miller Reunion 1 item 2004_2007_2008 North China Marines Reunion 5 ite…" at bounding box center [416, 148] width 619 height 107
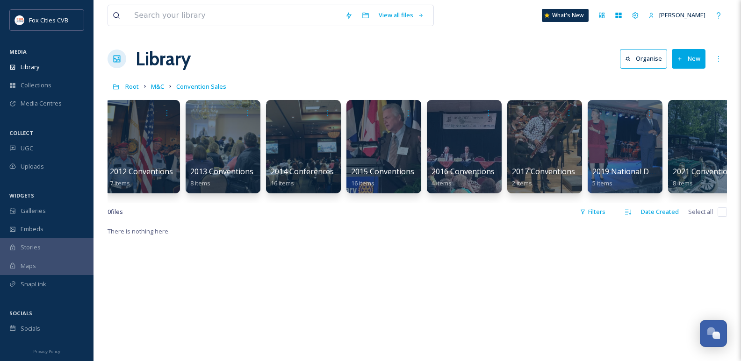
scroll to position [0, 672]
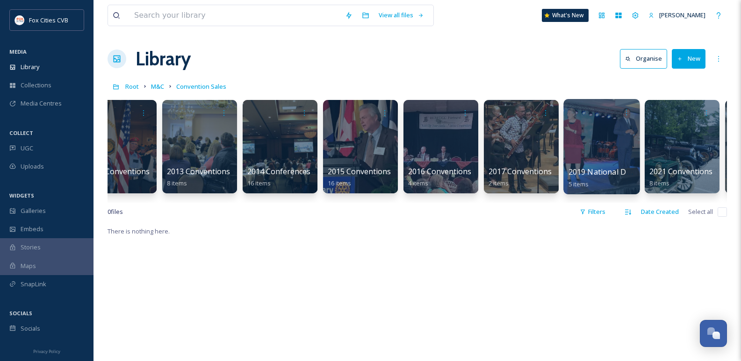
click at [584, 150] on div at bounding box center [601, 146] width 76 height 95
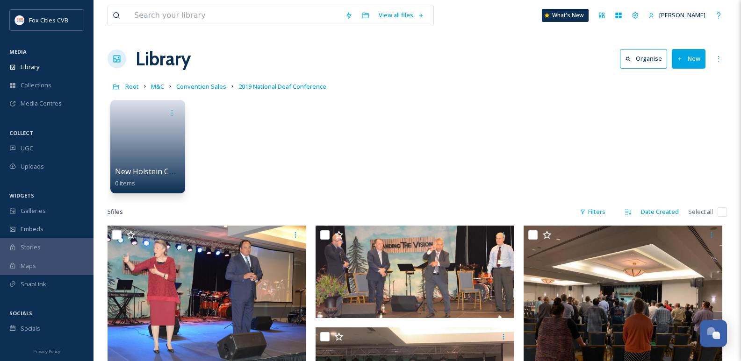
click at [681, 62] on button "New" at bounding box center [689, 58] width 34 height 19
click at [676, 118] on span "Folder" at bounding box center [678, 117] width 18 height 9
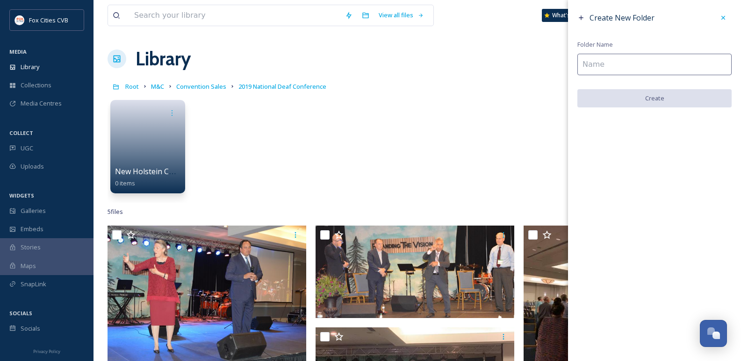
click at [601, 70] on input at bounding box center [654, 64] width 154 height 21
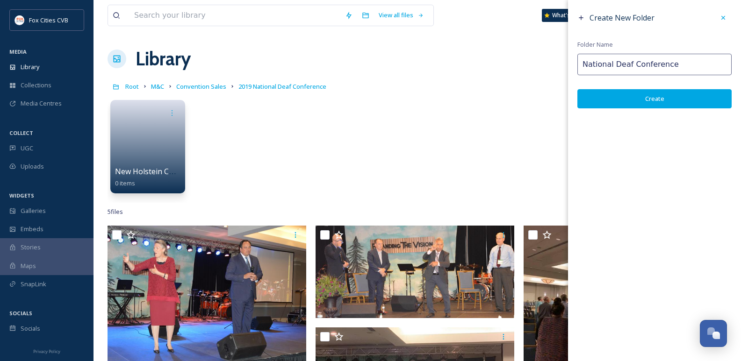
type input "National Deaf Conference"
click at [630, 96] on button "Create" at bounding box center [654, 98] width 154 height 19
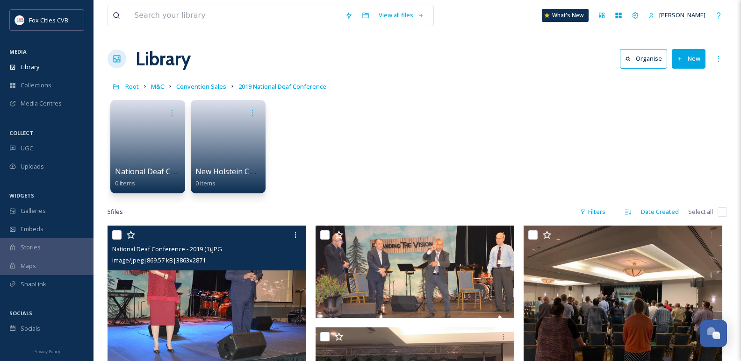
click at [114, 229] on div at bounding box center [208, 235] width 192 height 17
click at [118, 237] on input "checkbox" at bounding box center [116, 234] width 9 height 9
checkbox input "true"
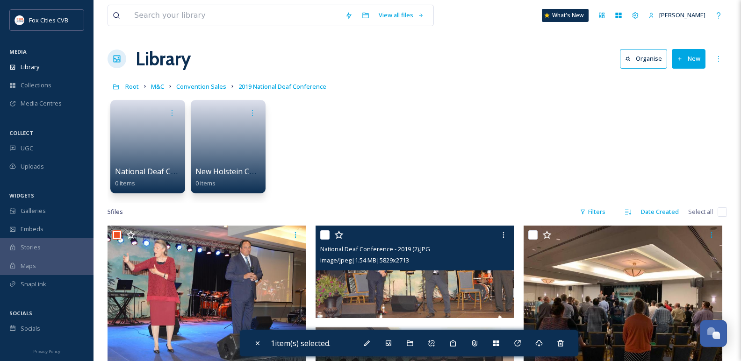
click at [323, 237] on input "checkbox" at bounding box center [324, 234] width 9 height 9
checkbox input "true"
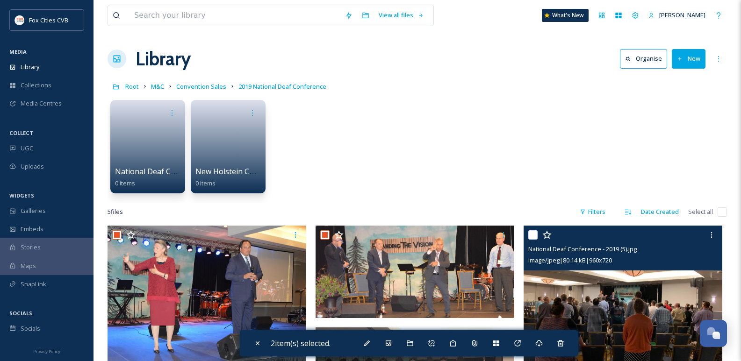
click at [530, 233] on input "checkbox" at bounding box center [532, 234] width 9 height 9
checkbox input "true"
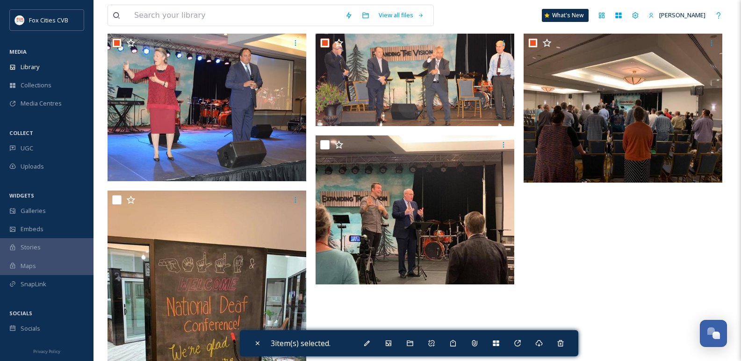
scroll to position [234, 0]
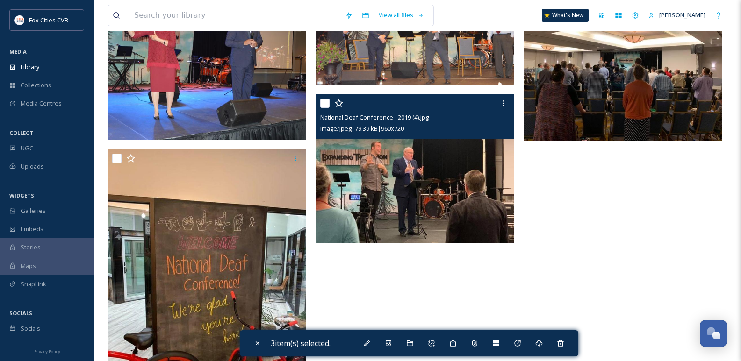
click at [329, 103] on input "checkbox" at bounding box center [324, 103] width 9 height 9
checkbox input "true"
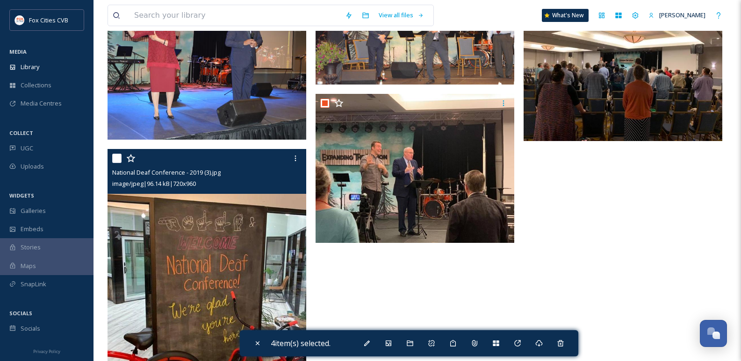
click at [113, 158] on input "checkbox" at bounding box center [116, 158] width 9 height 9
checkbox input "true"
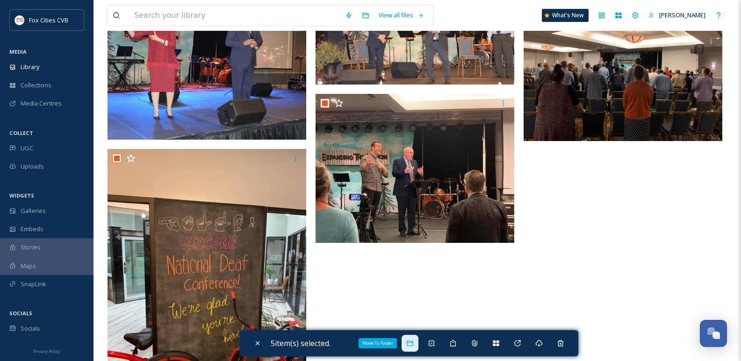
click at [413, 351] on div "Move To Folder" at bounding box center [409, 343] width 17 height 17
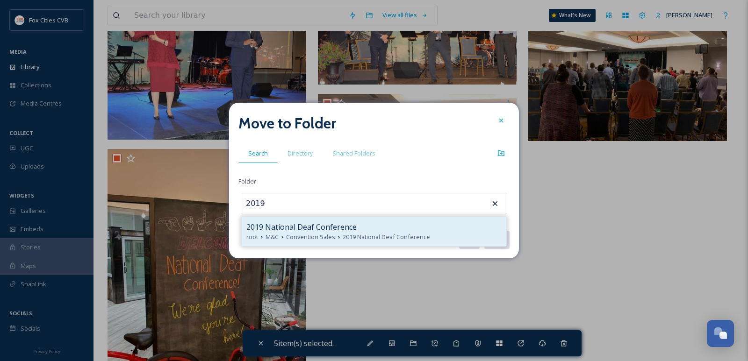
click at [311, 230] on span "2019 National Deaf Conference" at bounding box center [301, 227] width 110 height 11
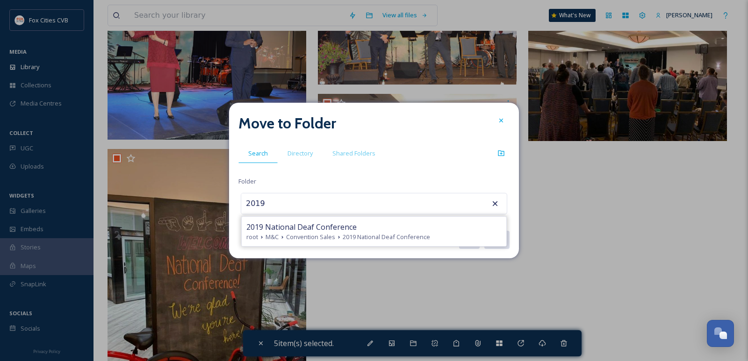
type input "2019 National Deaf Conference"
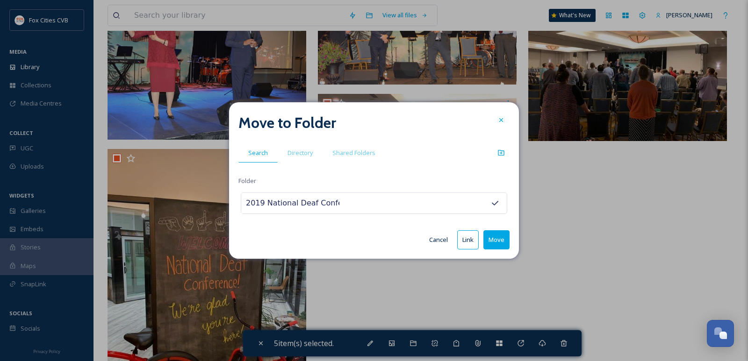
click at [495, 243] on button "Move" at bounding box center [496, 239] width 26 height 19
checkbox input "false"
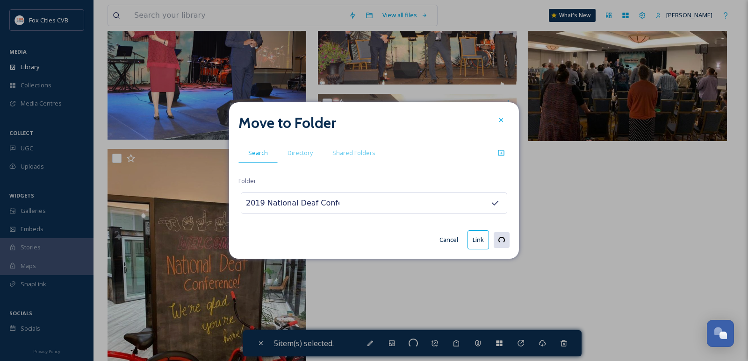
checkbox input "false"
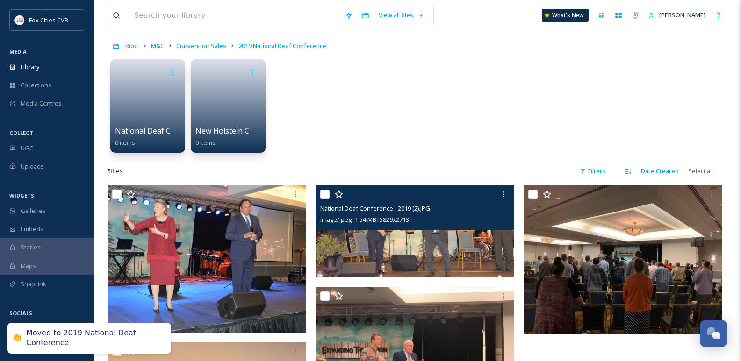
scroll to position [0, 0]
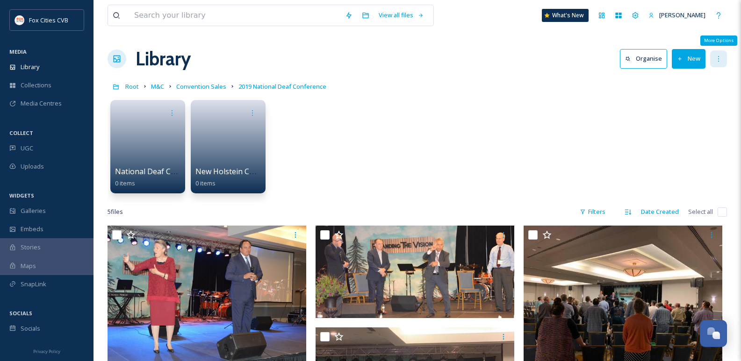
click at [717, 57] on icon at bounding box center [718, 58] width 7 height 7
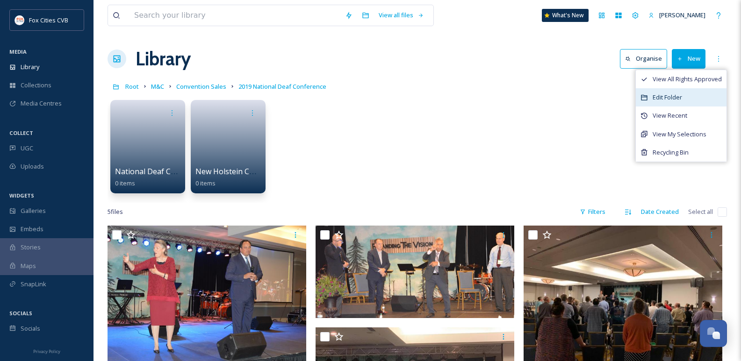
click at [684, 93] on div "Edit Folder" at bounding box center [681, 97] width 91 height 18
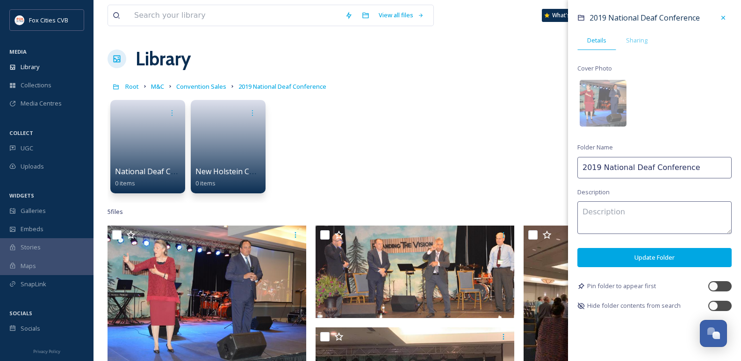
drag, startPoint x: 690, startPoint y: 168, endPoint x: 602, endPoint y: 165, distance: 87.9
click at [602, 165] on input "2019 National Deaf Conference" at bounding box center [654, 167] width 154 height 21
type input "2019 Conventions"
click at [625, 259] on button "Update Folder" at bounding box center [654, 257] width 154 height 19
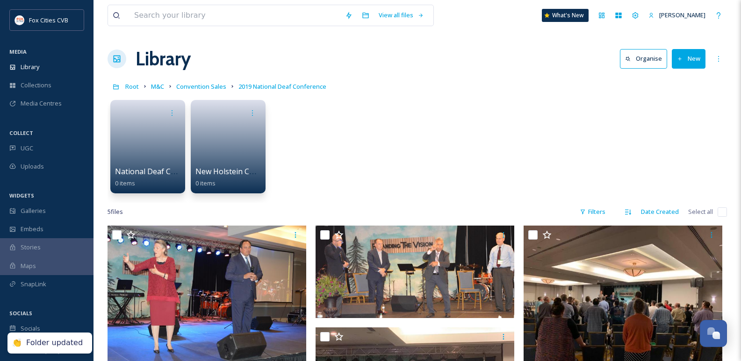
click at [541, 204] on div "5 file s Filters Date Created Select all" at bounding box center [416, 212] width 619 height 18
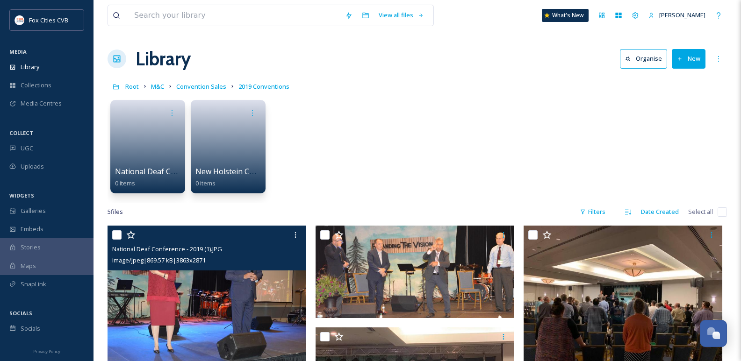
click at [114, 237] on input "checkbox" at bounding box center [116, 234] width 9 height 9
checkbox input "true"
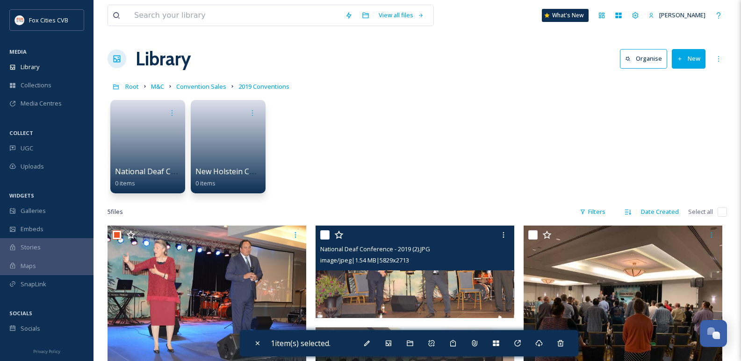
click at [325, 231] on input "checkbox" at bounding box center [324, 234] width 9 height 9
checkbox input "true"
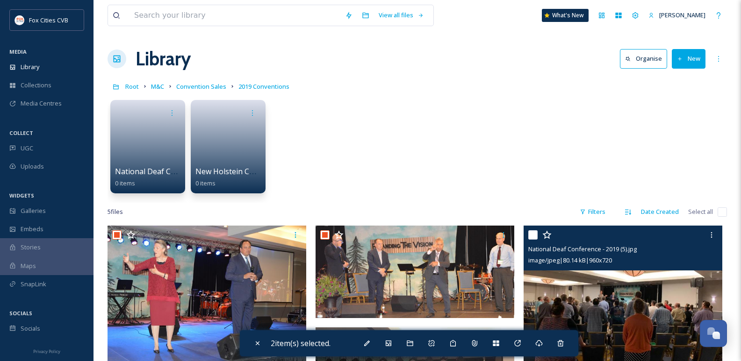
click at [533, 230] on input "checkbox" at bounding box center [532, 234] width 9 height 9
checkbox input "true"
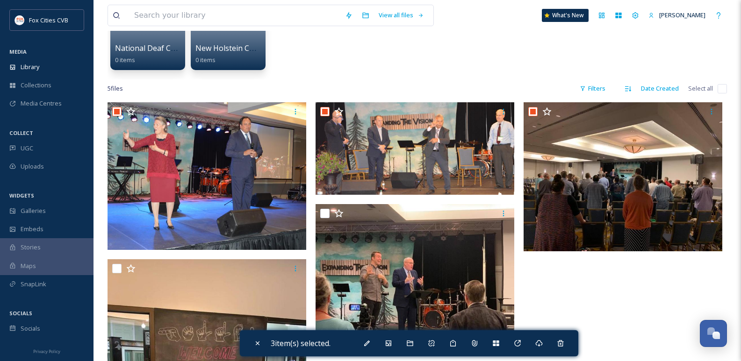
scroll to position [187, 0]
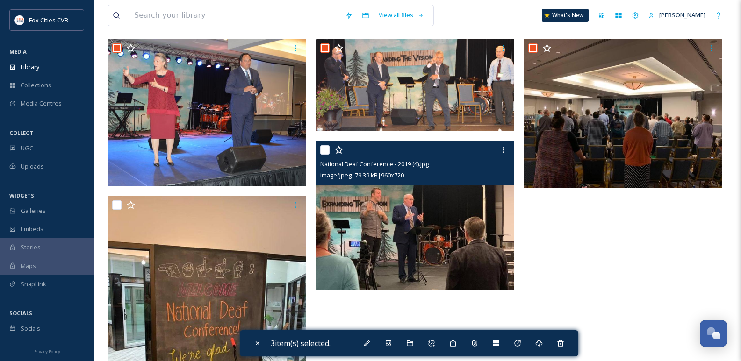
click at [327, 148] on input "checkbox" at bounding box center [324, 149] width 9 height 9
checkbox input "true"
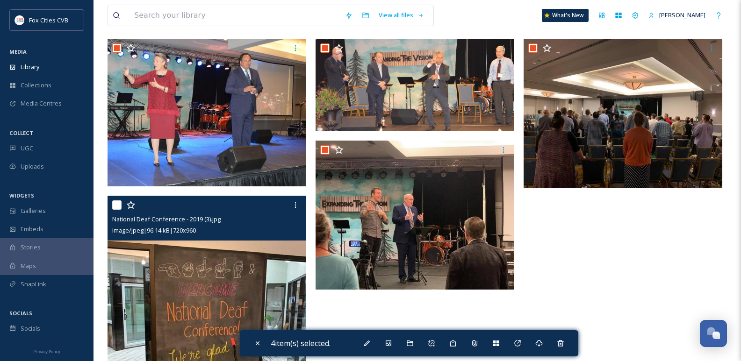
click at [117, 207] on input "checkbox" at bounding box center [116, 204] width 9 height 9
checkbox input "true"
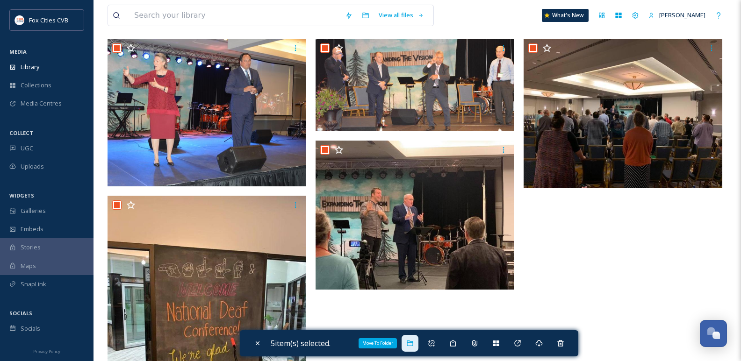
click at [410, 340] on icon at bounding box center [409, 343] width 7 height 7
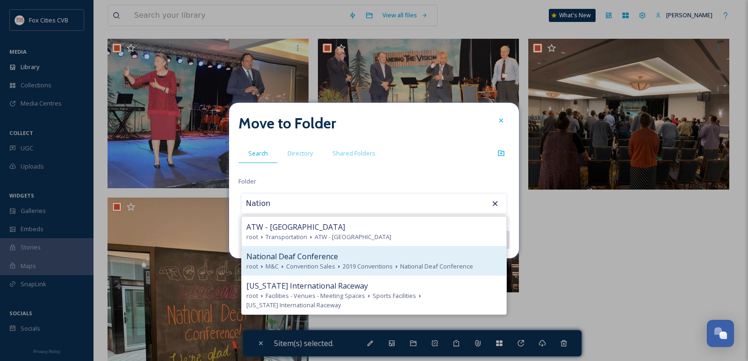
click at [350, 264] on span "2019 Conventions" at bounding box center [368, 266] width 50 height 9
type input "National Deaf Conference"
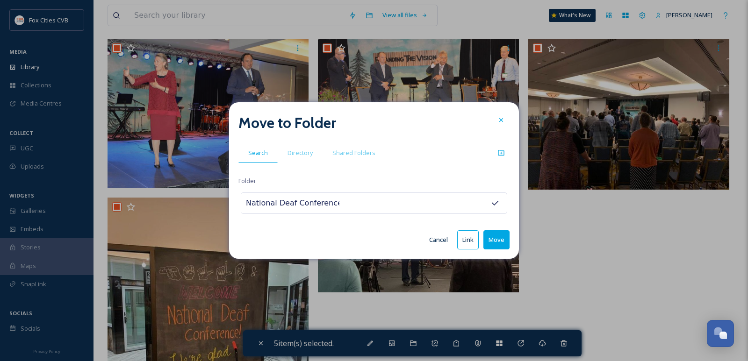
click at [508, 239] on button "Move" at bounding box center [496, 239] width 26 height 19
checkbox input "false"
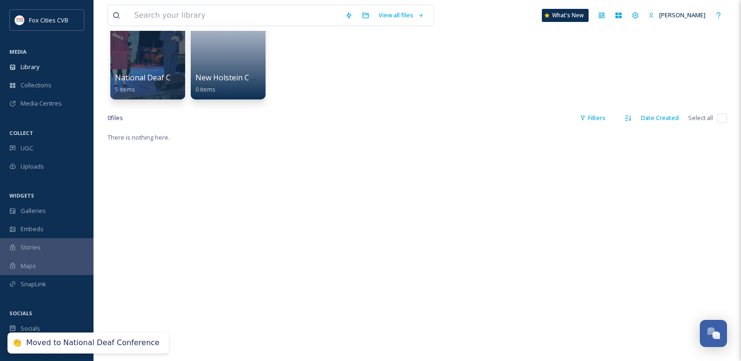
scroll to position [0, 0]
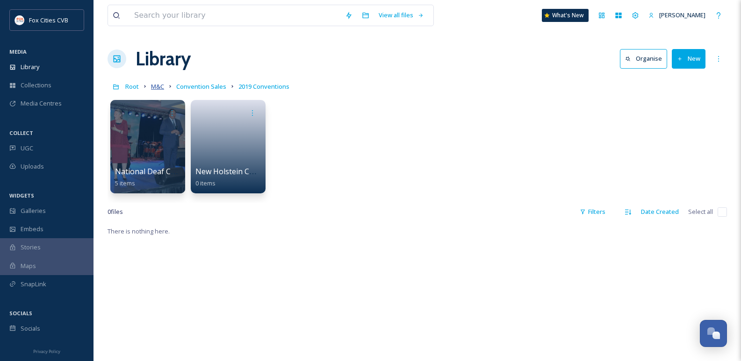
click at [158, 86] on span "M&C" at bounding box center [157, 86] width 13 height 8
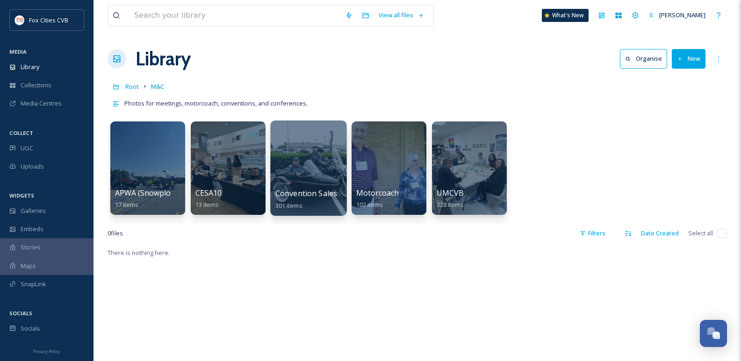
click at [294, 151] on div at bounding box center [308, 168] width 76 height 95
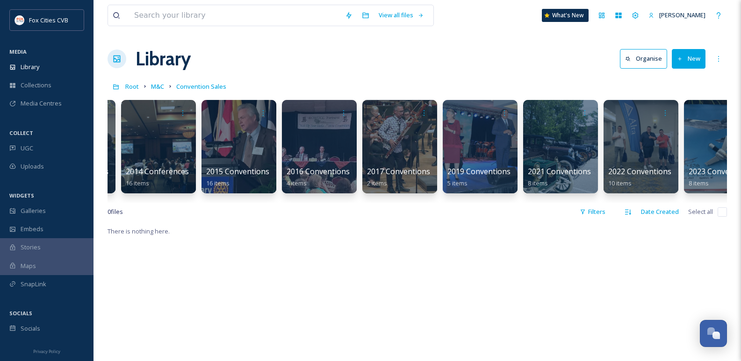
scroll to position [0, 828]
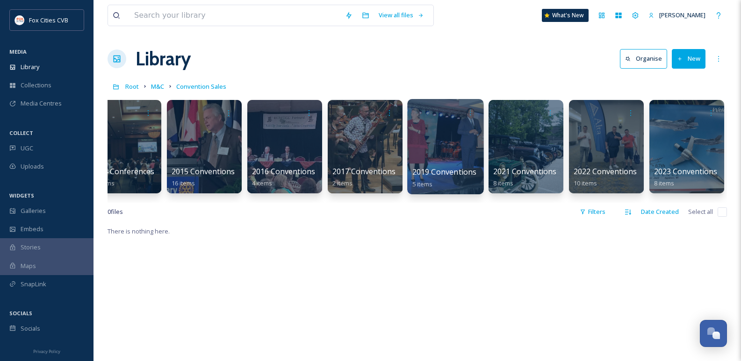
click at [429, 153] on div at bounding box center [445, 146] width 76 height 95
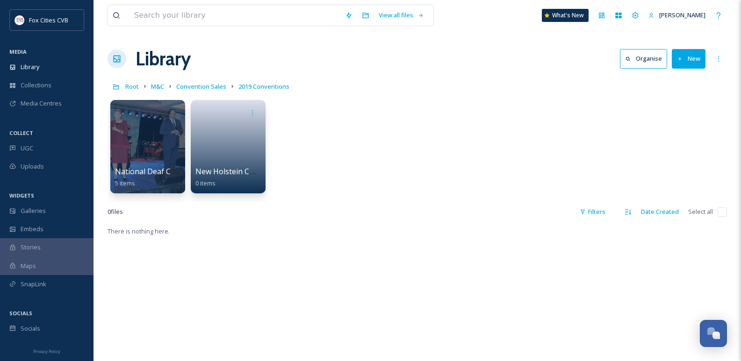
click at [683, 63] on button "New" at bounding box center [689, 58] width 34 height 19
click at [226, 145] on link at bounding box center [228, 143] width 67 height 45
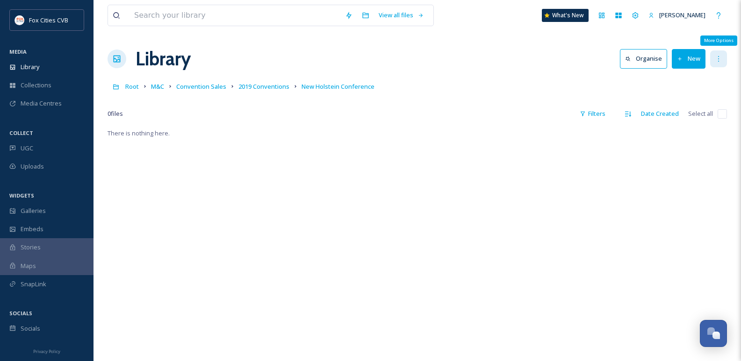
click at [714, 61] on div "More Options" at bounding box center [718, 58] width 17 height 17
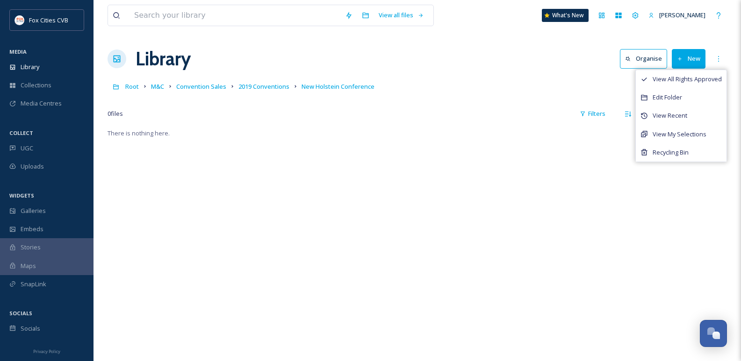
click at [689, 52] on button "New" at bounding box center [689, 58] width 34 height 19
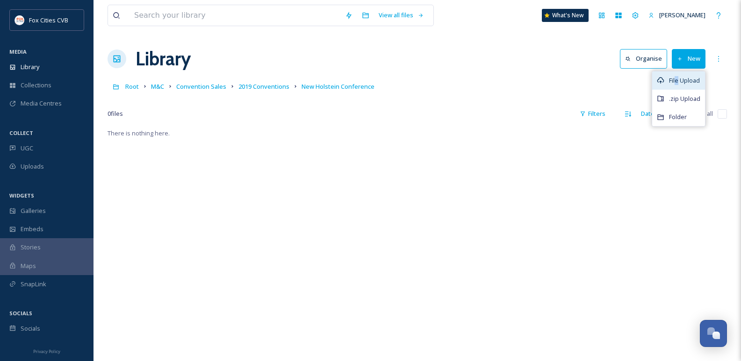
click at [675, 81] on span "File Upload" at bounding box center [684, 80] width 31 height 9
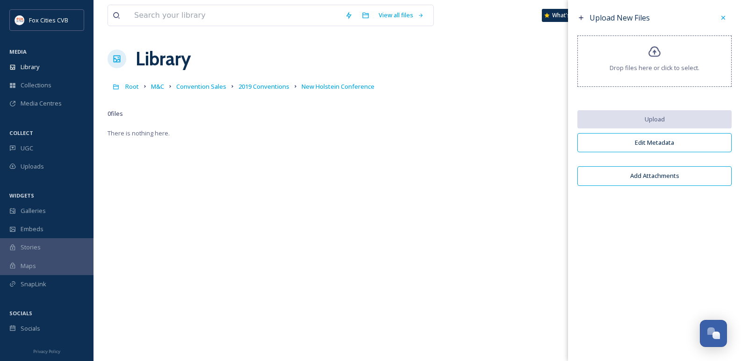
click at [650, 75] on div "Drop files here or click to select." at bounding box center [654, 61] width 154 height 51
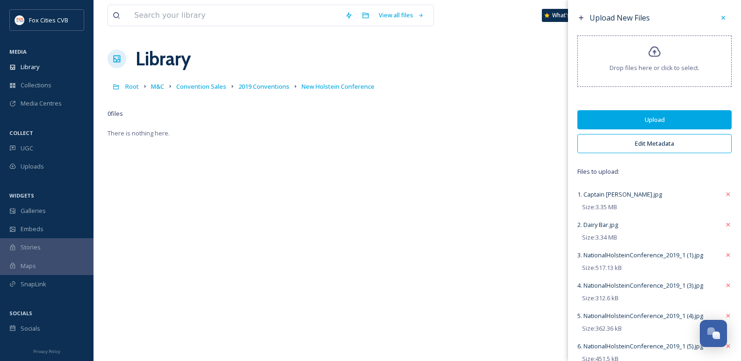
click at [634, 115] on button "Upload" at bounding box center [654, 119] width 154 height 19
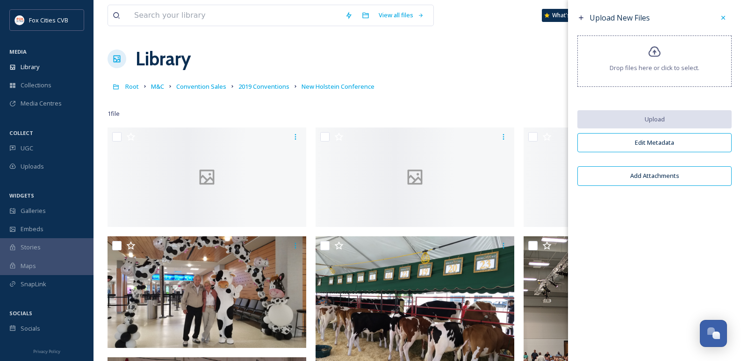
click at [640, 65] on span "Drop files here or click to select." at bounding box center [654, 68] width 90 height 9
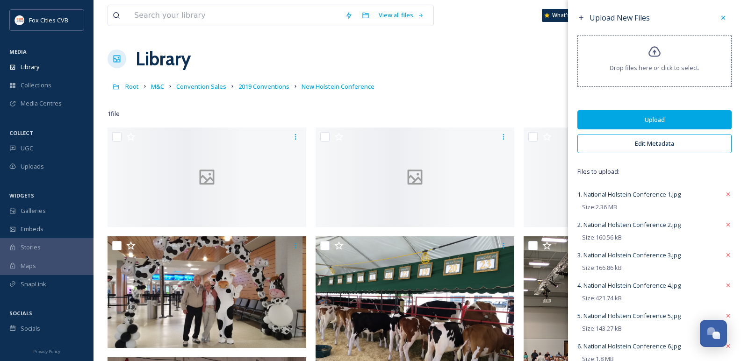
click at [616, 122] on button "Upload" at bounding box center [654, 119] width 154 height 19
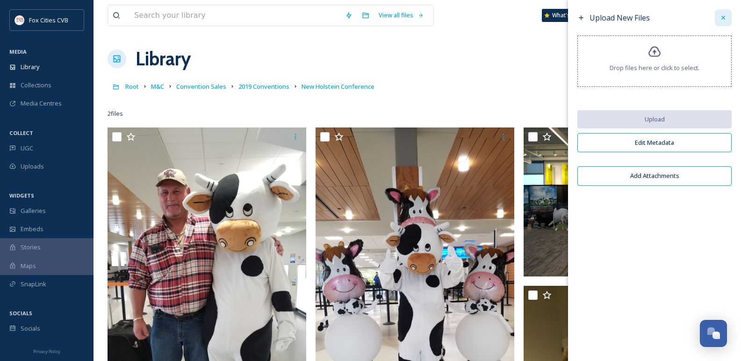
click at [720, 18] on icon at bounding box center [722, 17] width 7 height 7
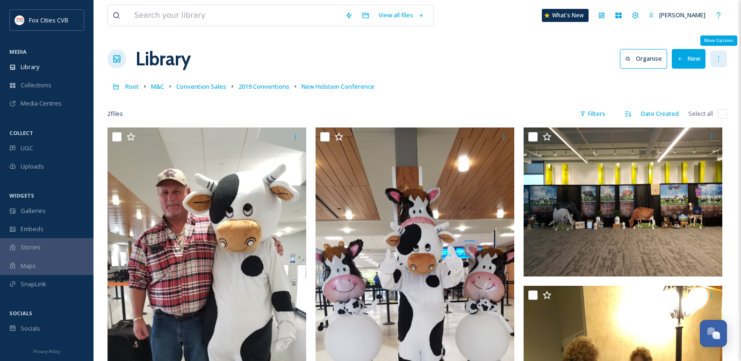
click at [718, 66] on div "More Options" at bounding box center [718, 58] width 17 height 17
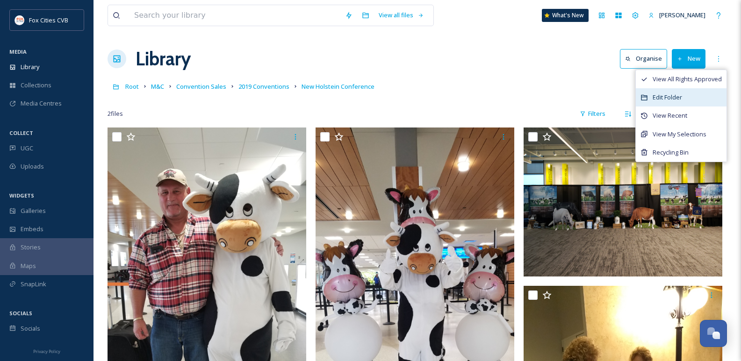
click at [683, 94] on div "Edit Folder" at bounding box center [681, 97] width 91 height 18
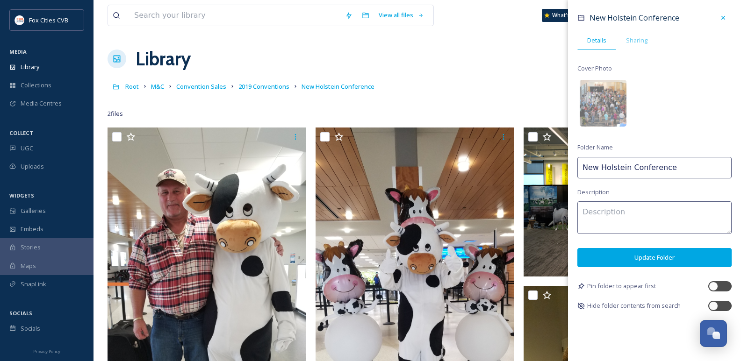
drag, startPoint x: 597, startPoint y: 165, endPoint x: 579, endPoint y: 160, distance: 18.6
click at [580, 163] on input "New Holstein Conference" at bounding box center [654, 167] width 154 height 21
type input "National Holstein Conference"
click at [621, 260] on button "Update Folder" at bounding box center [654, 257] width 154 height 19
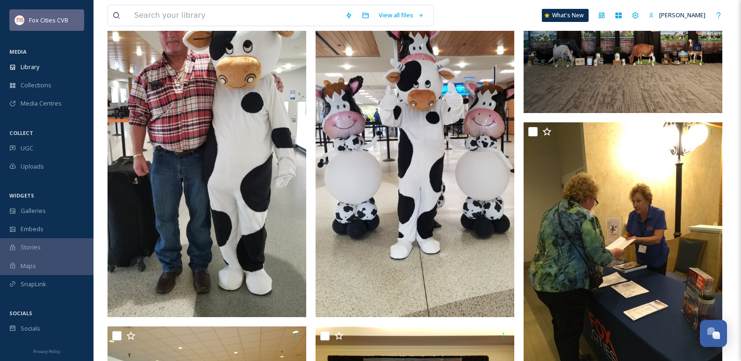
scroll to position [47, 0]
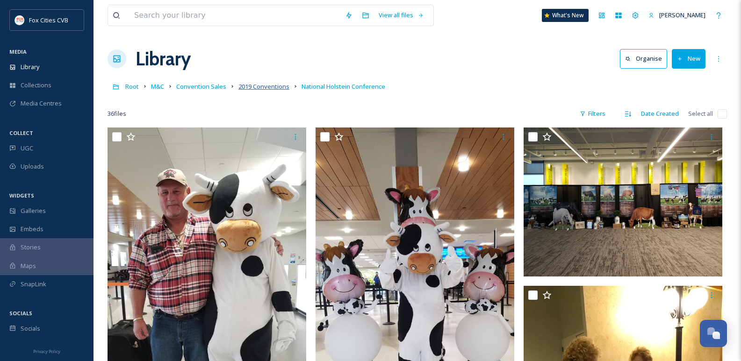
click at [269, 84] on span "2019 Conventions" at bounding box center [263, 86] width 51 height 8
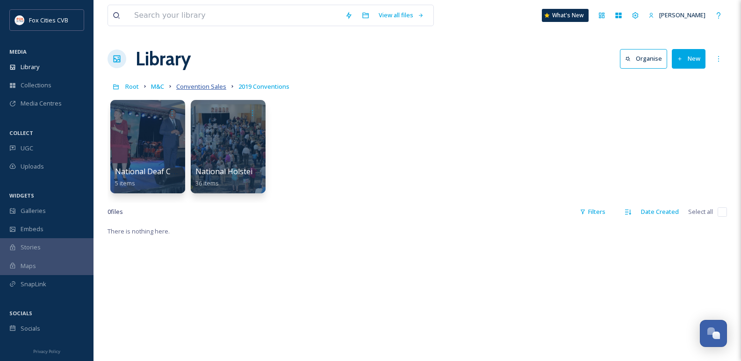
click at [201, 88] on span "Convention Sales" at bounding box center [201, 86] width 50 height 8
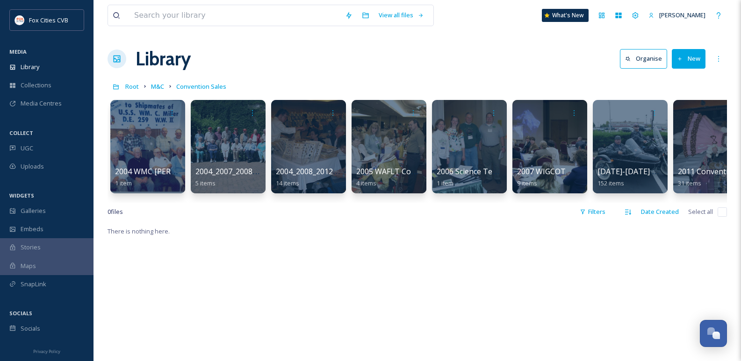
drag, startPoint x: 253, startPoint y: 210, endPoint x: 375, endPoint y: 216, distance: 122.1
click at [410, 215] on div "0 file s Filters Date Created Select all" at bounding box center [416, 212] width 619 height 18
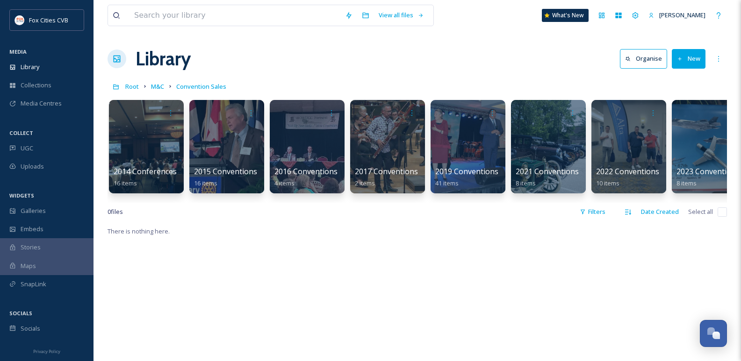
scroll to position [0, 828]
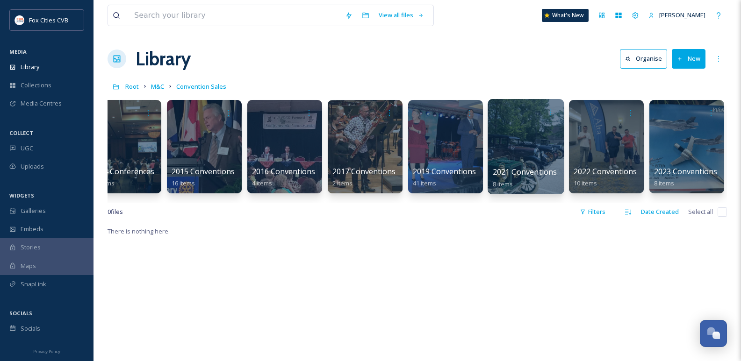
click at [540, 129] on div at bounding box center [525, 146] width 76 height 95
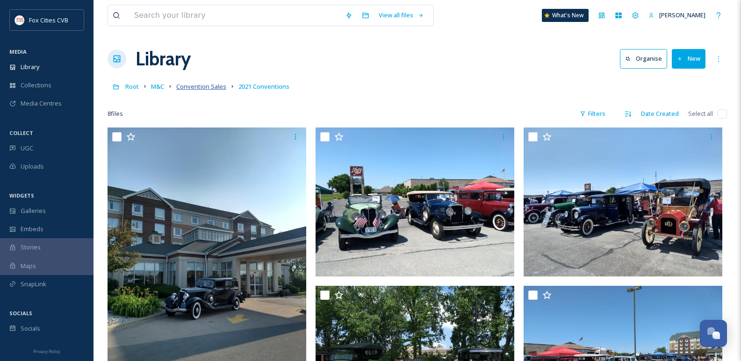
click at [195, 87] on span "Convention Sales" at bounding box center [201, 86] width 50 height 8
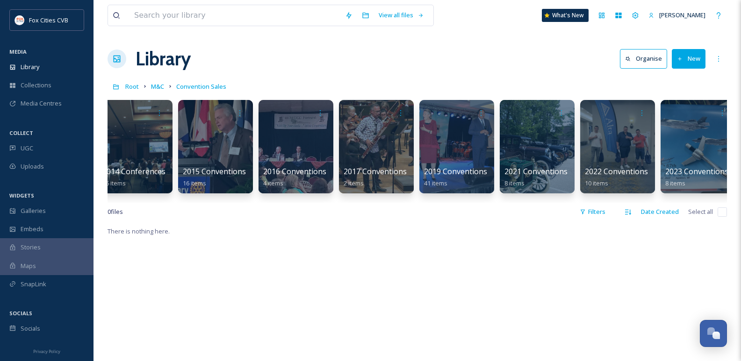
scroll to position [0, 828]
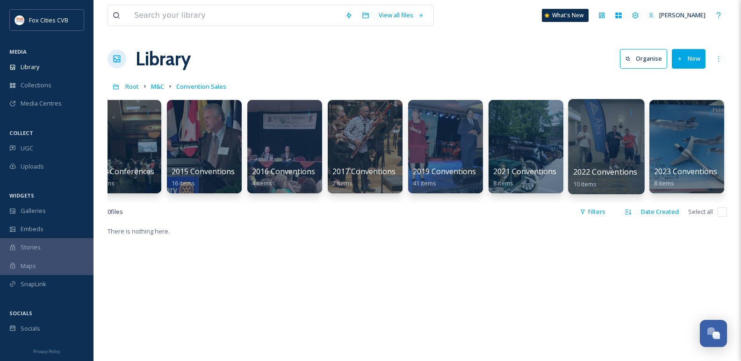
click at [601, 144] on div at bounding box center [606, 146] width 76 height 95
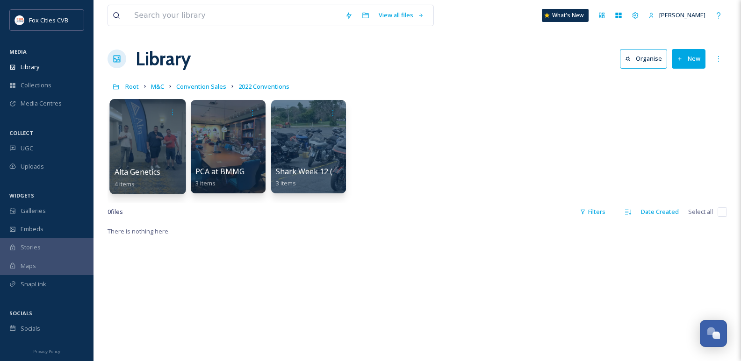
click at [156, 139] on div at bounding box center [147, 146] width 76 height 95
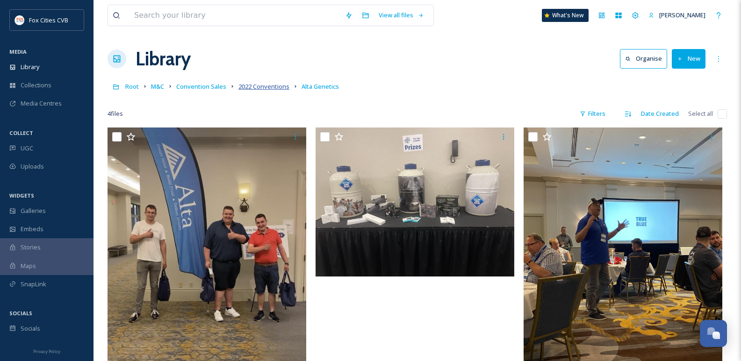
click at [250, 89] on span "2022 Conventions" at bounding box center [263, 86] width 51 height 8
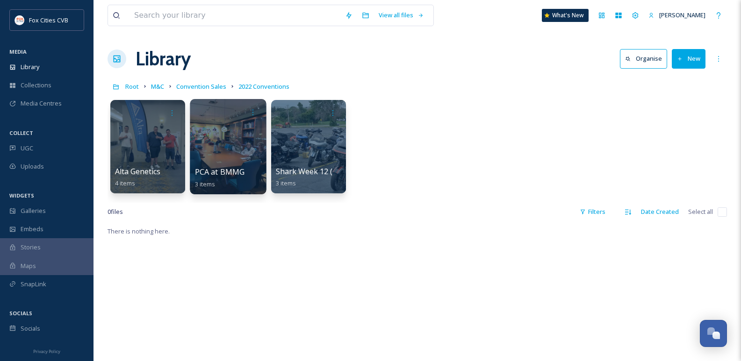
click at [221, 151] on div at bounding box center [228, 146] width 76 height 95
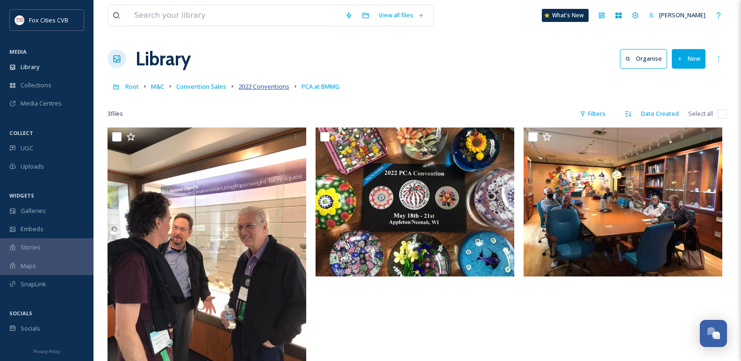
click at [253, 89] on span "2022 Conventions" at bounding box center [263, 86] width 51 height 8
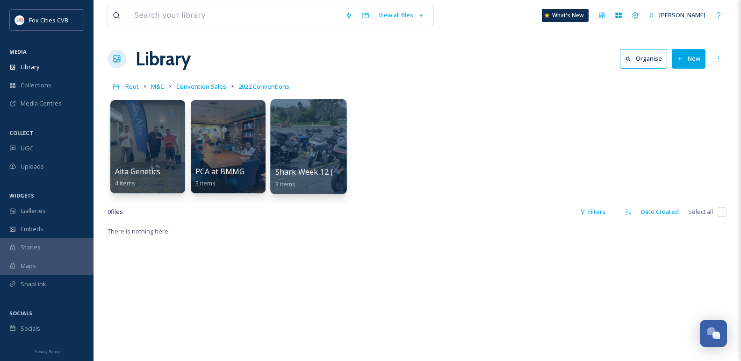
click at [312, 147] on div at bounding box center [308, 146] width 76 height 95
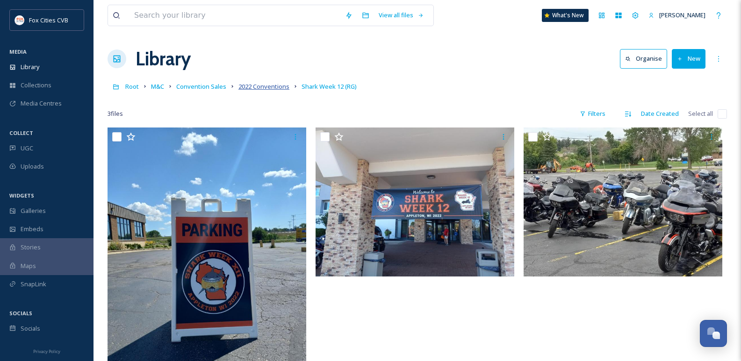
click at [250, 90] on span "2022 Conventions" at bounding box center [263, 86] width 51 height 8
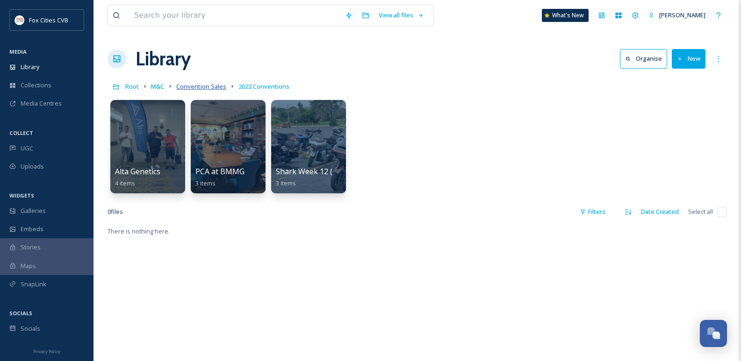
click at [194, 88] on span "Convention Sales" at bounding box center [201, 86] width 50 height 8
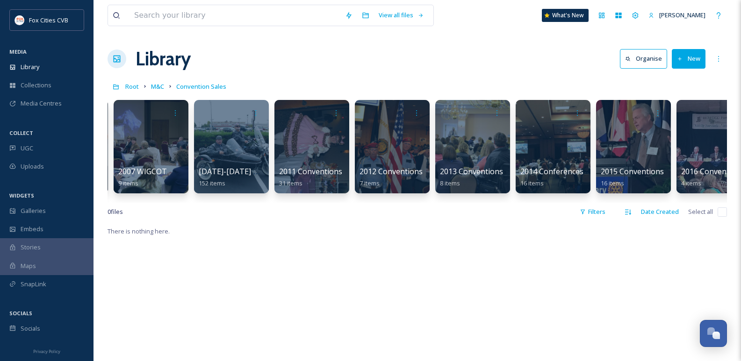
scroll to position [0, 828]
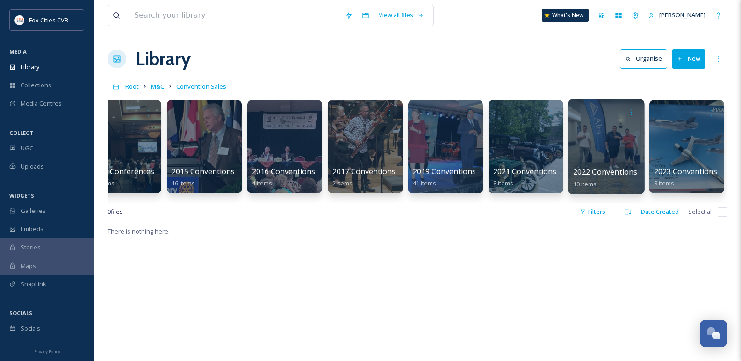
click at [595, 126] on div at bounding box center [606, 146] width 76 height 95
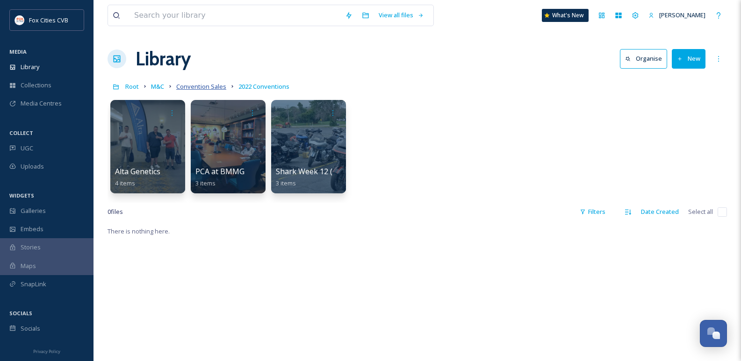
click at [209, 83] on span "Convention Sales" at bounding box center [201, 86] width 50 height 8
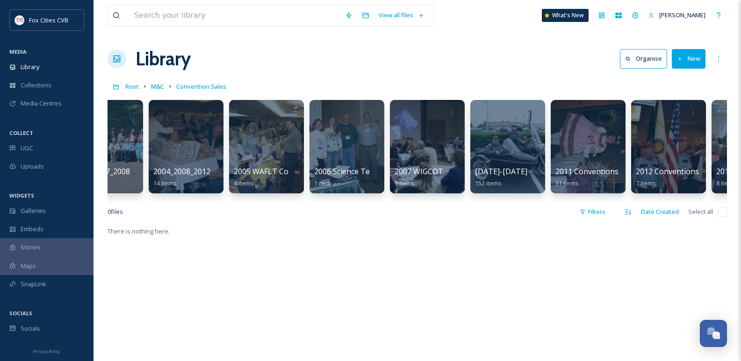
scroll to position [0, 828]
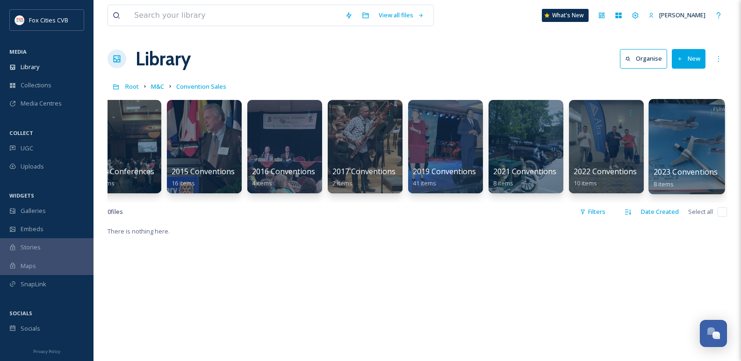
click at [687, 147] on div at bounding box center [686, 146] width 76 height 95
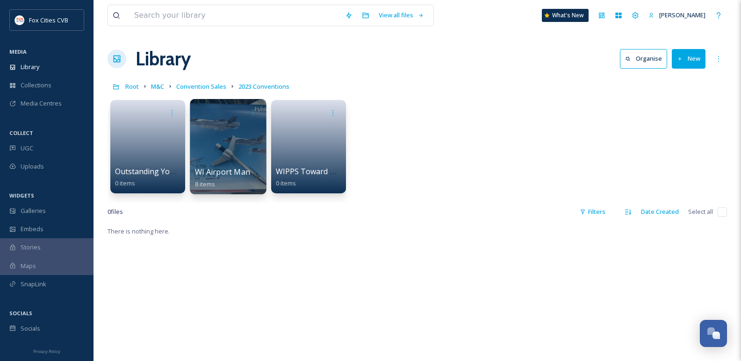
click at [239, 146] on div at bounding box center [228, 146] width 76 height 95
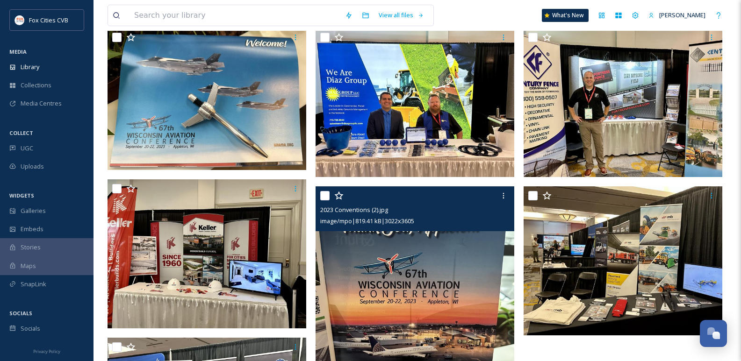
scroll to position [31, 0]
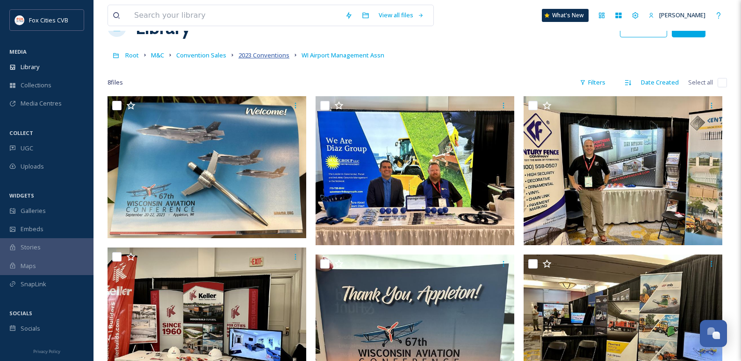
click at [260, 52] on span "2023 Conventions" at bounding box center [263, 55] width 51 height 8
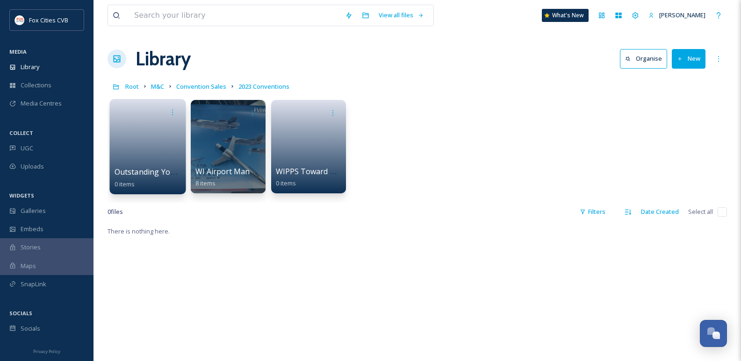
click at [152, 146] on link at bounding box center [147, 143] width 67 height 45
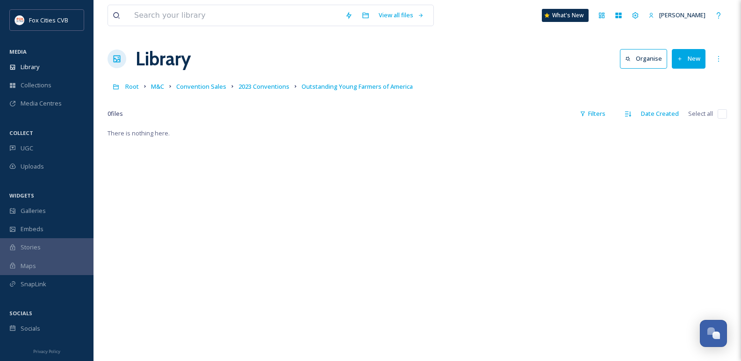
click at [691, 53] on button "New" at bounding box center [689, 58] width 34 height 19
click at [667, 78] on div "File Upload" at bounding box center [678, 81] width 53 height 18
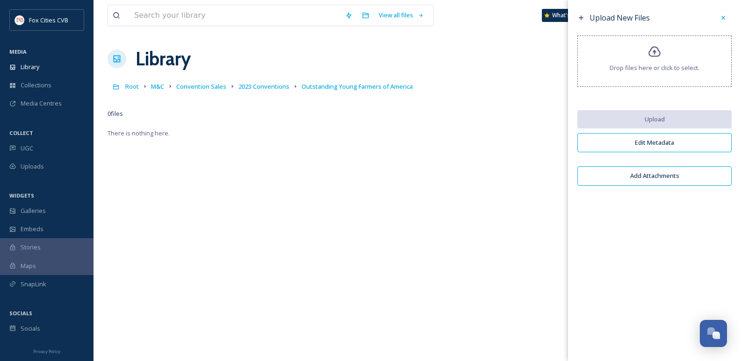
click at [653, 71] on span "Drop files here or click to select." at bounding box center [654, 68] width 90 height 9
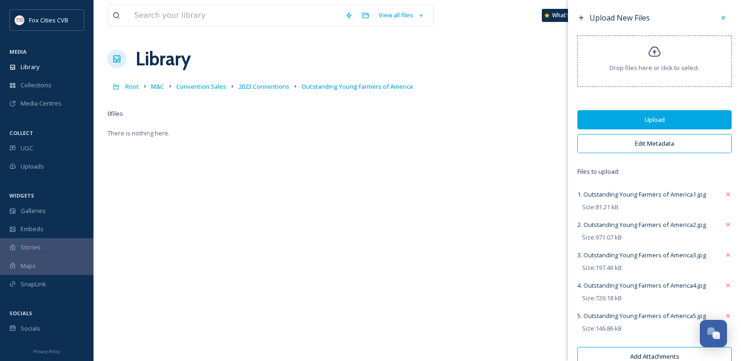
click at [630, 118] on button "Upload" at bounding box center [654, 119] width 154 height 19
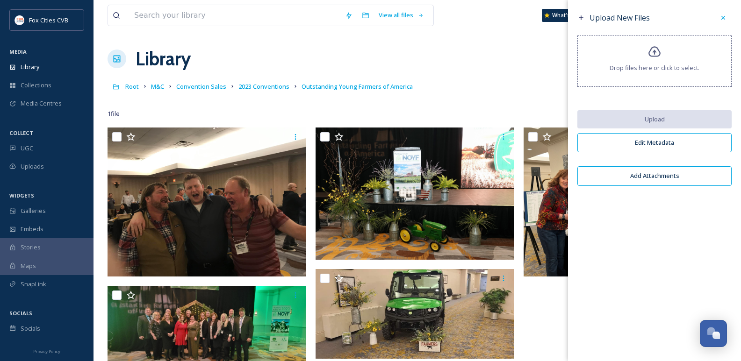
click at [729, 20] on div at bounding box center [723, 17] width 17 height 17
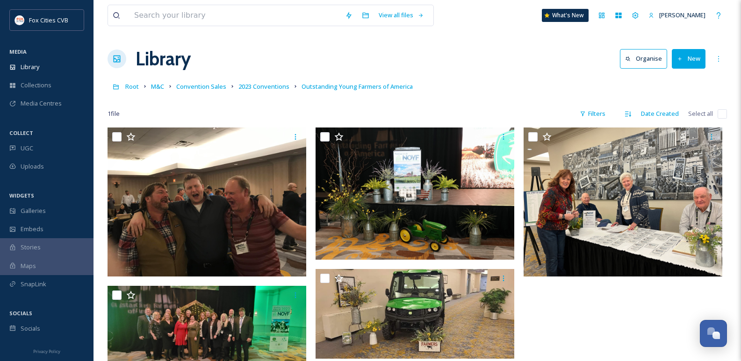
click at [265, 82] on link "2023 Conventions" at bounding box center [263, 86] width 51 height 11
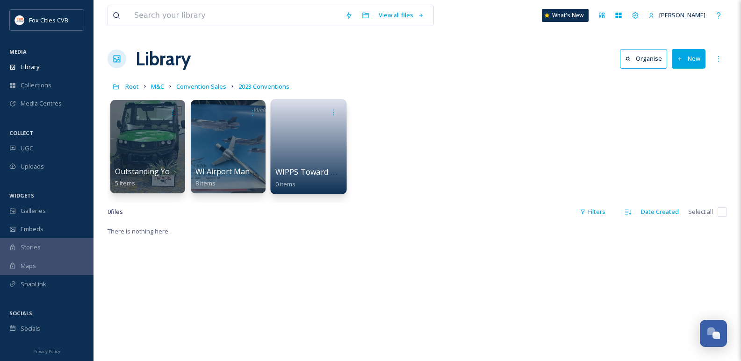
click at [286, 118] on div at bounding box center [308, 112] width 67 height 17
click at [289, 132] on link at bounding box center [308, 143] width 67 height 45
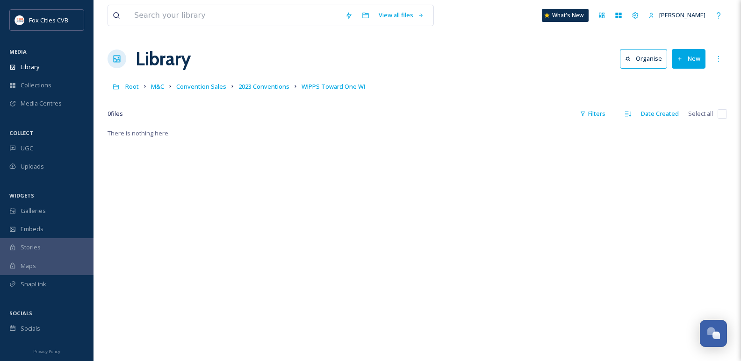
click at [694, 57] on button "New" at bounding box center [689, 58] width 34 height 19
click at [676, 78] on span "File Upload" at bounding box center [684, 80] width 31 height 9
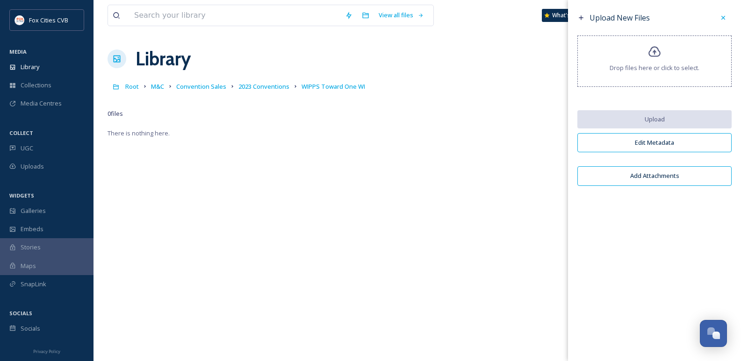
click at [666, 78] on div "Drop files here or click to select." at bounding box center [654, 61] width 154 height 51
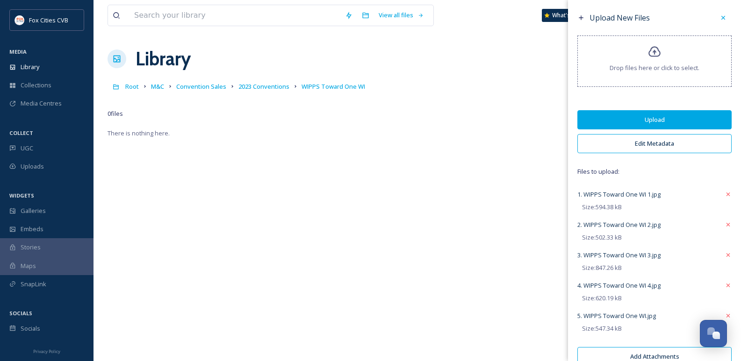
click at [633, 117] on button "Upload" at bounding box center [654, 119] width 154 height 19
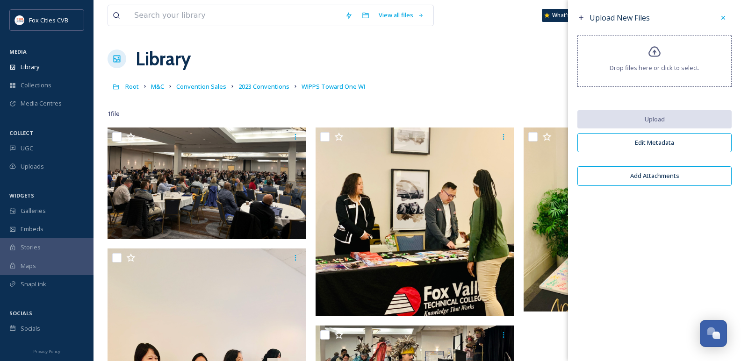
click at [724, 21] on icon at bounding box center [722, 17] width 7 height 7
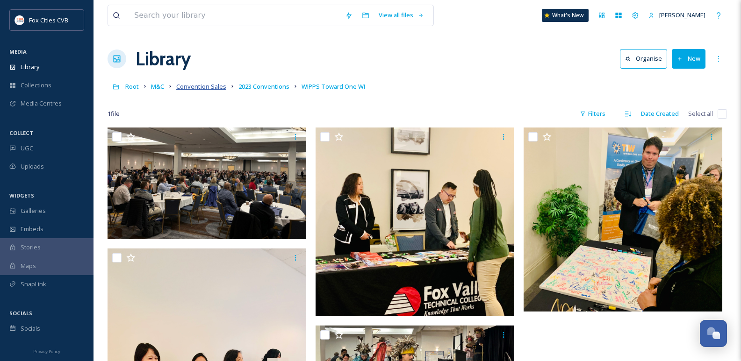
click at [192, 88] on span "Convention Sales" at bounding box center [201, 86] width 50 height 8
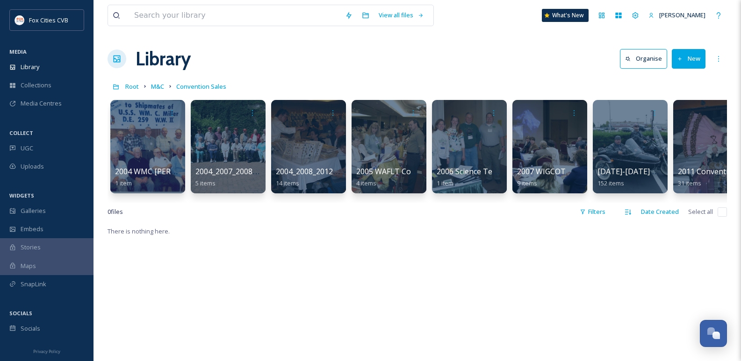
click at [155, 82] on link "M&C" at bounding box center [157, 86] width 13 height 11
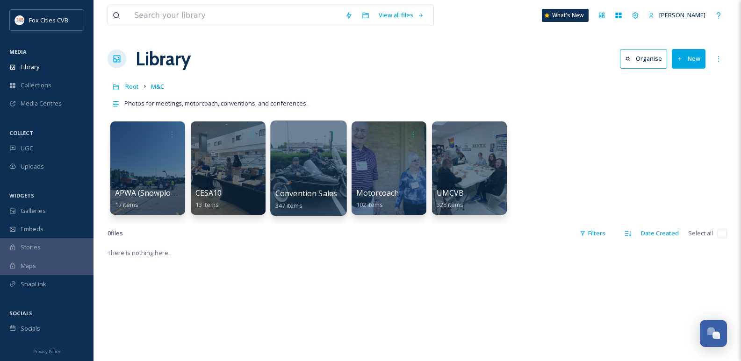
click at [309, 191] on span "Convention Sales" at bounding box center [306, 193] width 62 height 10
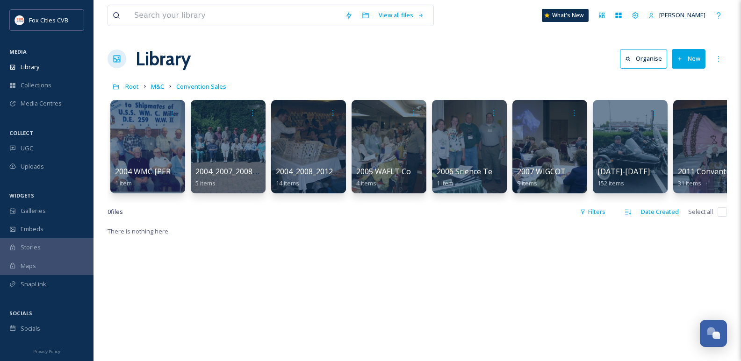
drag, startPoint x: 205, startPoint y: 201, endPoint x: 226, endPoint y: 208, distance: 22.6
click at [226, 203] on div "2004 WMC Miller Reunion 1 item 2004_2007_2008 North China Marines Reunion 5 ite…" at bounding box center [416, 148] width 619 height 107
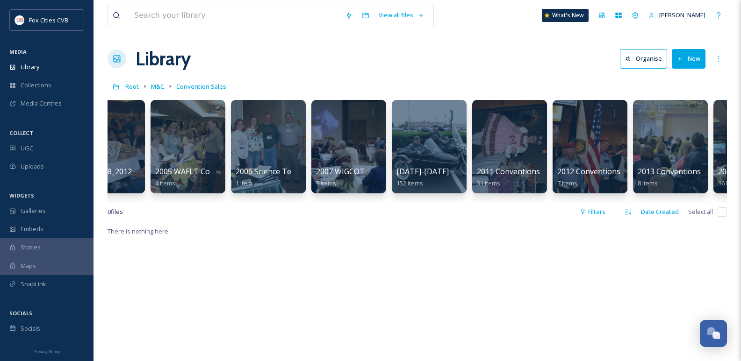
scroll to position [0, 828]
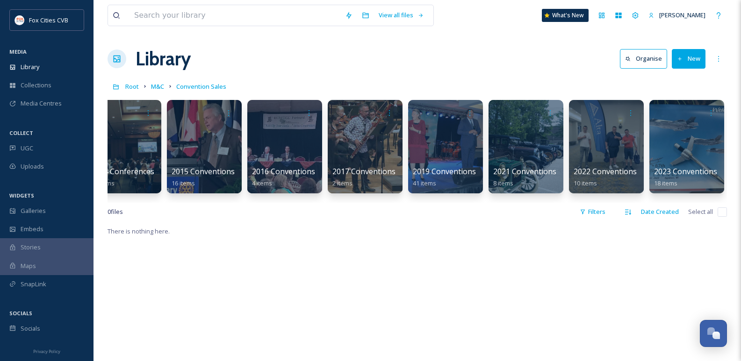
click at [681, 61] on icon at bounding box center [680, 59] width 6 height 6
click at [680, 120] on span "Folder" at bounding box center [678, 117] width 18 height 9
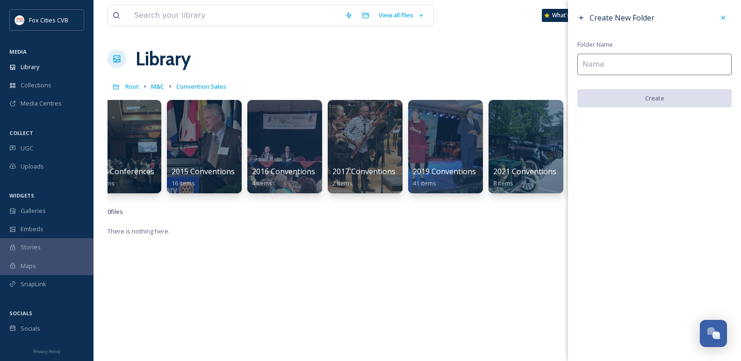
click at [615, 71] on input at bounding box center [654, 64] width 154 height 21
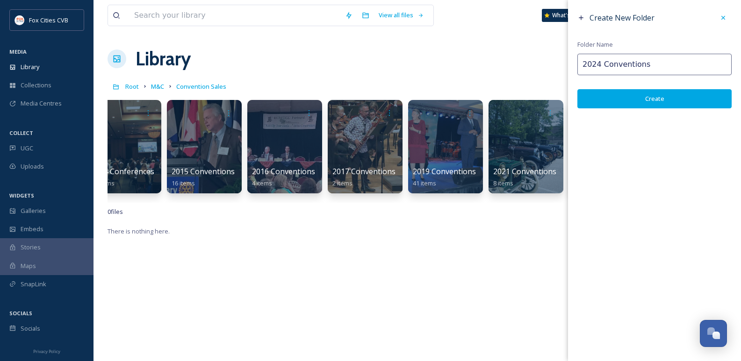
type input "2024 Conventions"
click at [622, 93] on button "Create" at bounding box center [654, 98] width 154 height 19
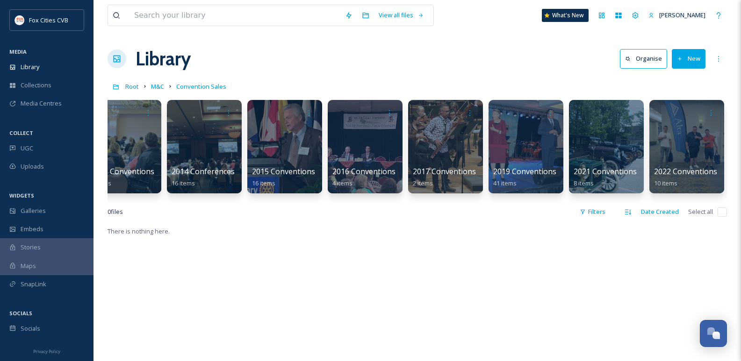
scroll to position [0, 908]
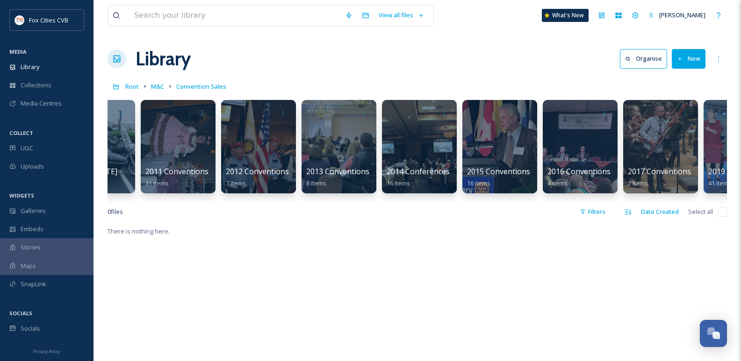
scroll to position [0, 908]
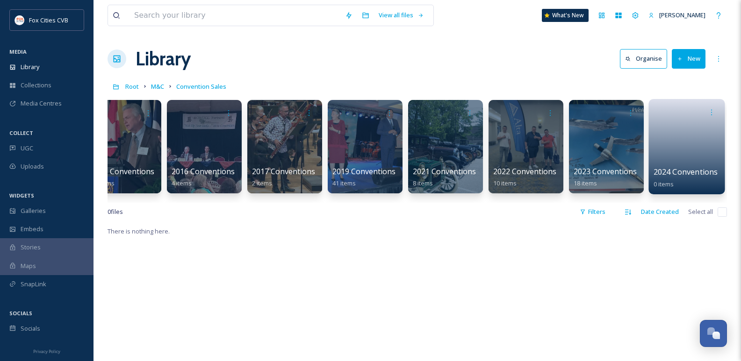
click at [680, 132] on link at bounding box center [686, 143] width 67 height 45
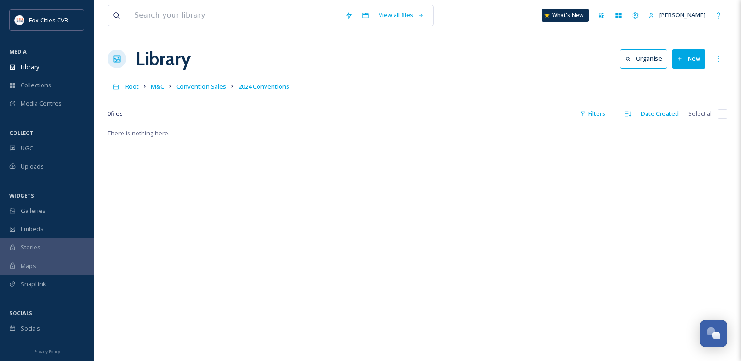
click at [681, 58] on icon at bounding box center [680, 59] width 6 height 6
click at [672, 115] on span "Folder" at bounding box center [678, 117] width 18 height 9
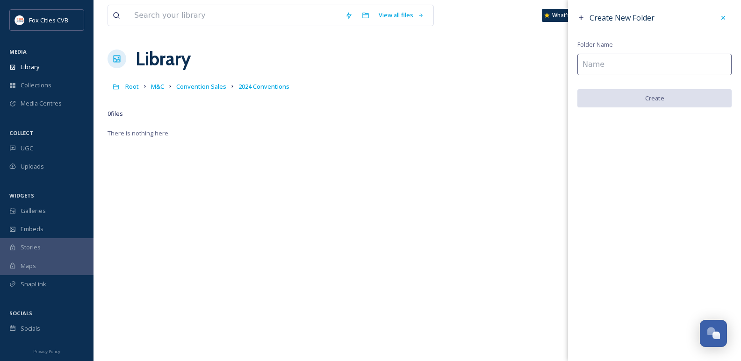
click at [611, 66] on input at bounding box center [654, 64] width 154 height 21
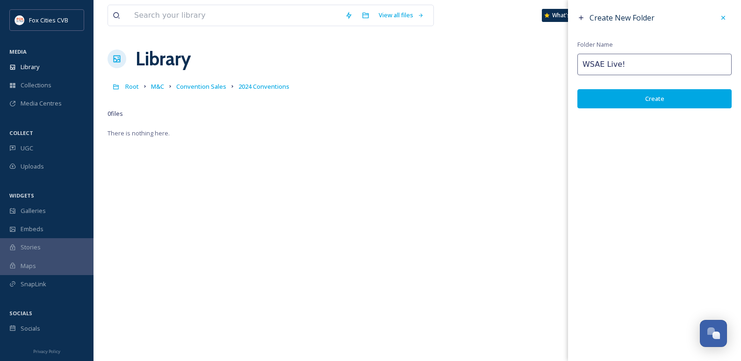
type input "WSAE Live!"
click at [622, 93] on button "Create" at bounding box center [654, 98] width 154 height 19
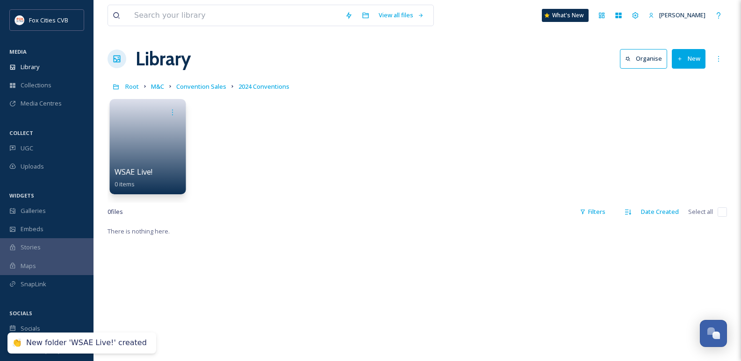
click at [147, 147] on link at bounding box center [147, 143] width 67 height 45
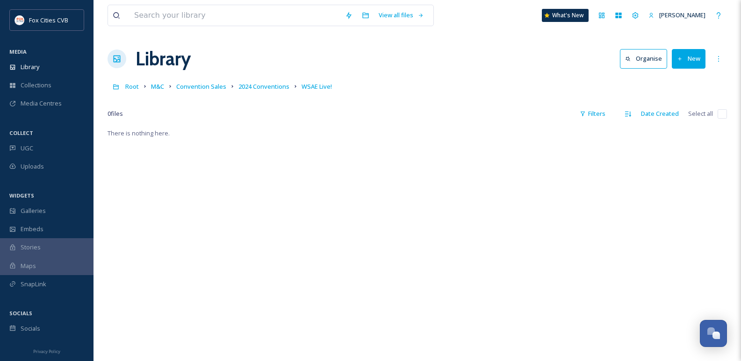
click at [687, 67] on button "New" at bounding box center [689, 58] width 34 height 19
click at [683, 82] on span "File Upload" at bounding box center [684, 80] width 31 height 9
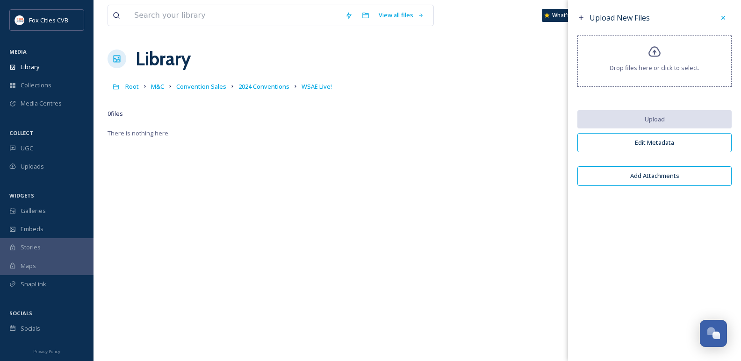
click at [646, 57] on div "Drop files here or click to select." at bounding box center [654, 61] width 154 height 51
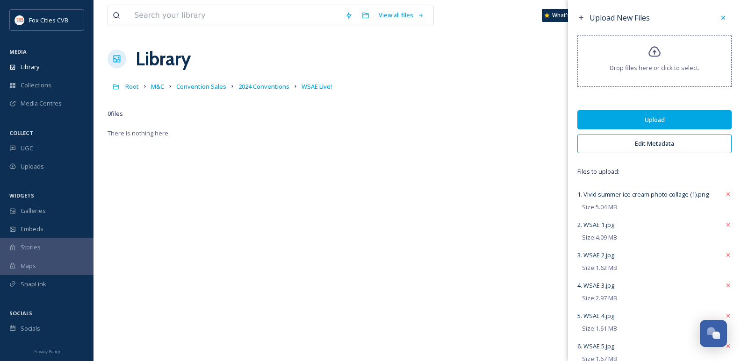
click at [662, 126] on button "Upload" at bounding box center [654, 119] width 154 height 19
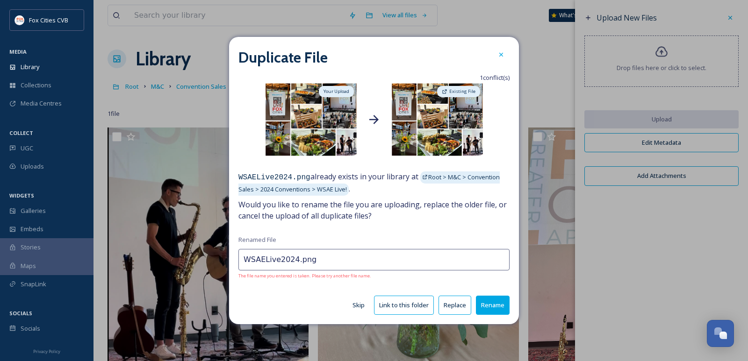
click at [357, 306] on button "Skip" at bounding box center [358, 305] width 21 height 18
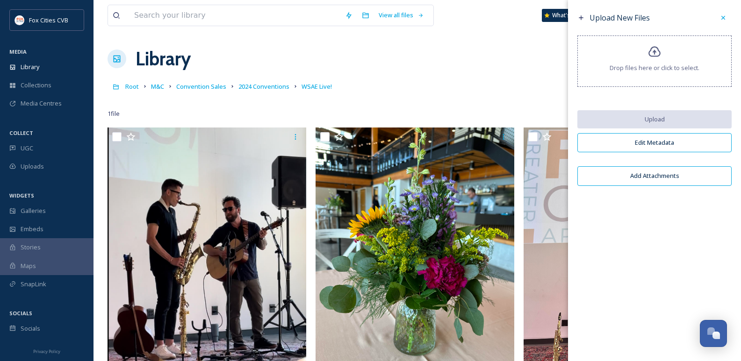
click at [721, 17] on icon at bounding box center [722, 17] width 7 height 7
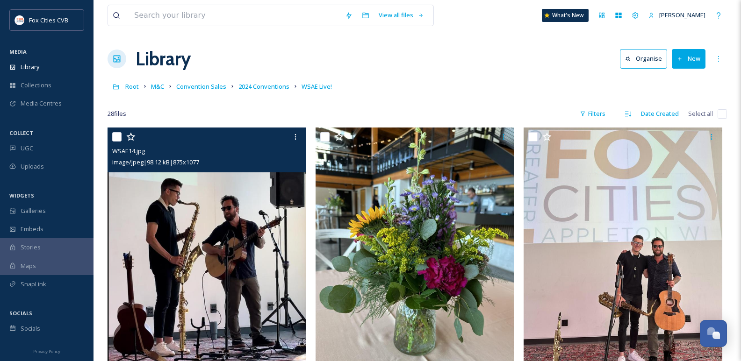
click at [203, 194] on img at bounding box center [206, 250] width 199 height 244
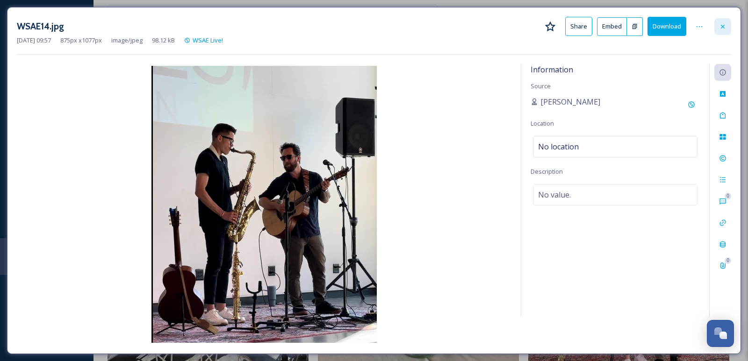
click at [723, 23] on icon at bounding box center [722, 26] width 7 height 7
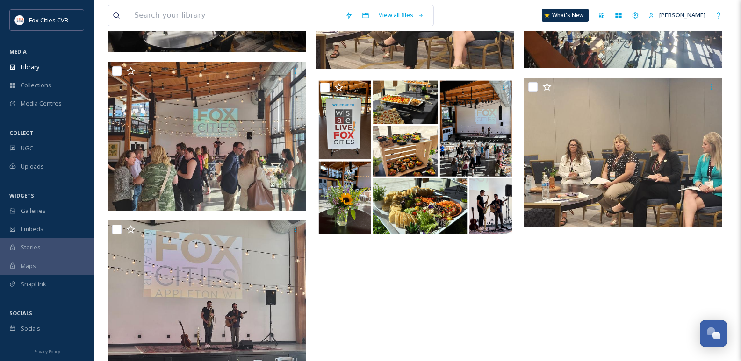
scroll to position [2012, 0]
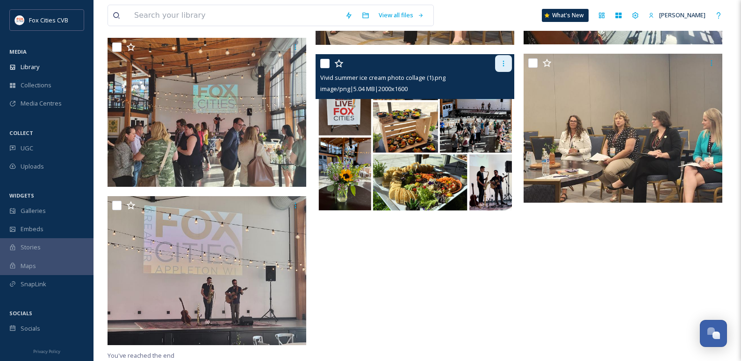
click at [506, 67] on icon at bounding box center [503, 63] width 7 height 7
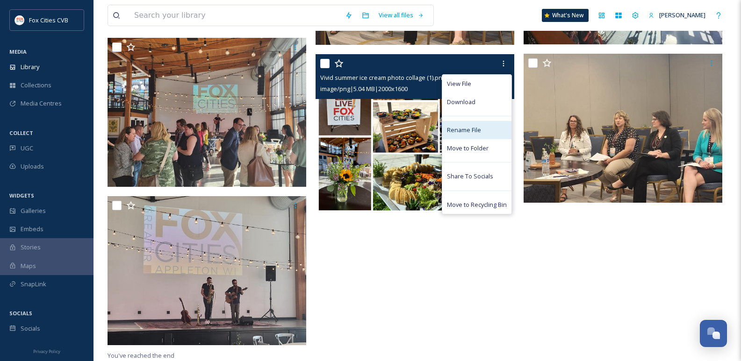
click at [457, 133] on span "Rename File" at bounding box center [464, 130] width 34 height 9
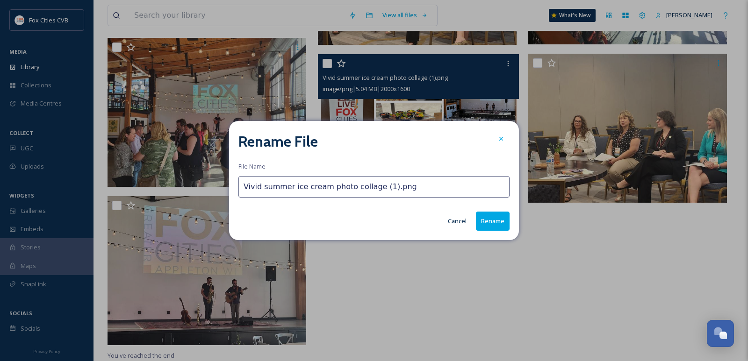
drag, startPoint x: 406, startPoint y: 190, endPoint x: 219, endPoint y: 208, distance: 187.8
click at [219, 208] on div "Rename File File Name Vivid summer ice cream photo collage (1).png Cancel Rename" at bounding box center [374, 180] width 748 height 361
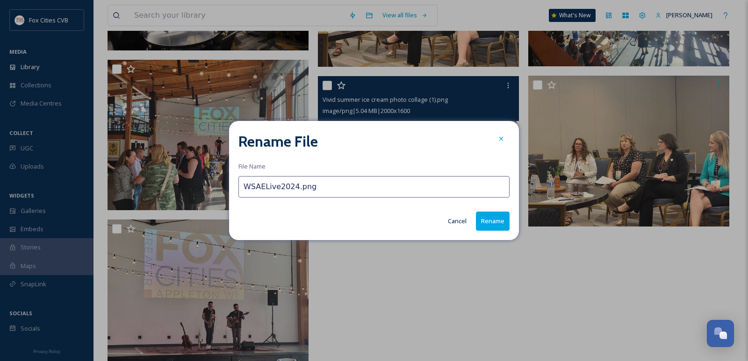
type input "WSAELive2024.png"
click at [494, 222] on button "Rename" at bounding box center [493, 221] width 34 height 19
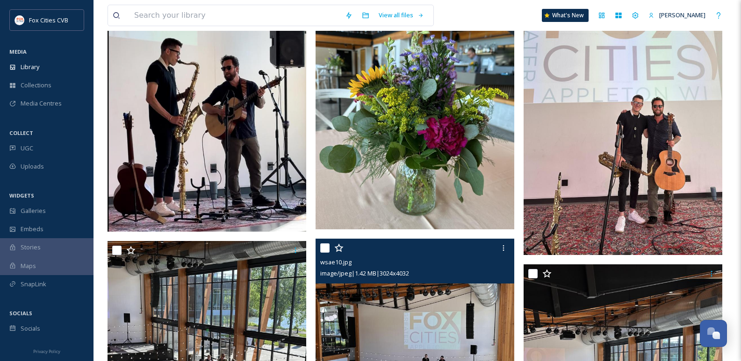
scroll to position [0, 0]
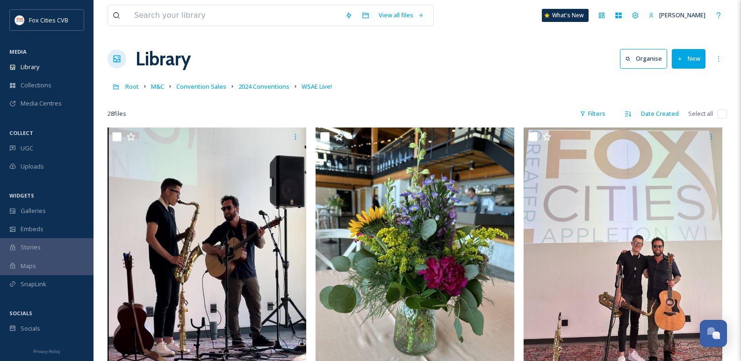
click at [257, 92] on link "2024 Conventions" at bounding box center [263, 86] width 51 height 11
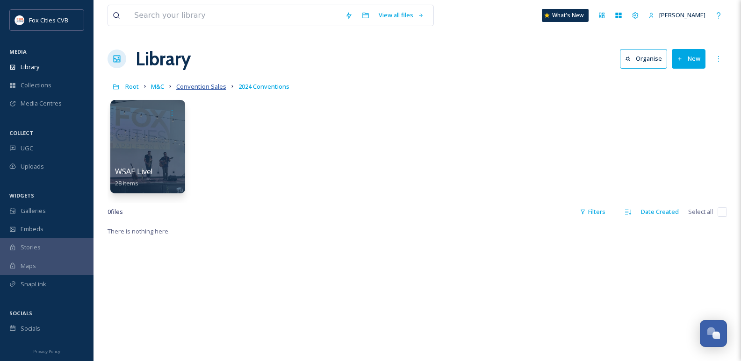
click at [190, 89] on span "Convention Sales" at bounding box center [201, 86] width 50 height 8
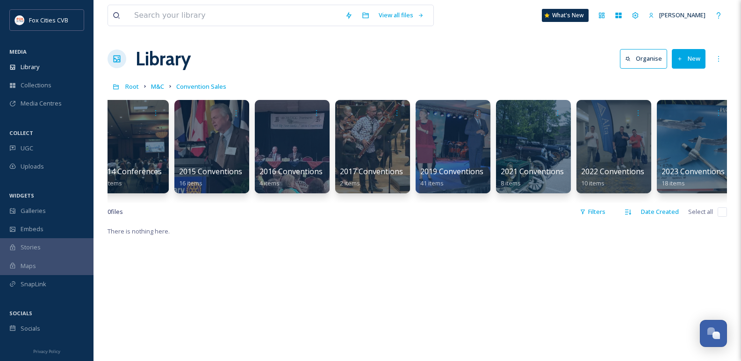
scroll to position [0, 908]
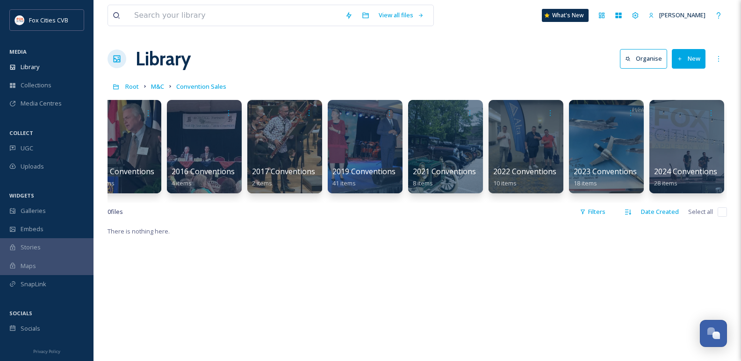
click at [680, 62] on button "New" at bounding box center [689, 58] width 34 height 19
click at [680, 112] on div "Folder" at bounding box center [678, 117] width 53 height 18
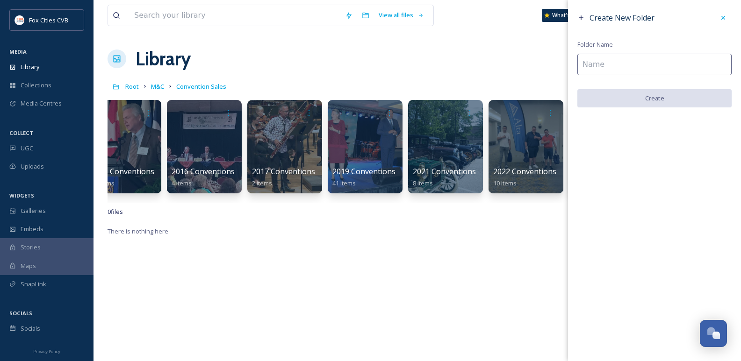
click at [644, 65] on input at bounding box center [654, 64] width 154 height 21
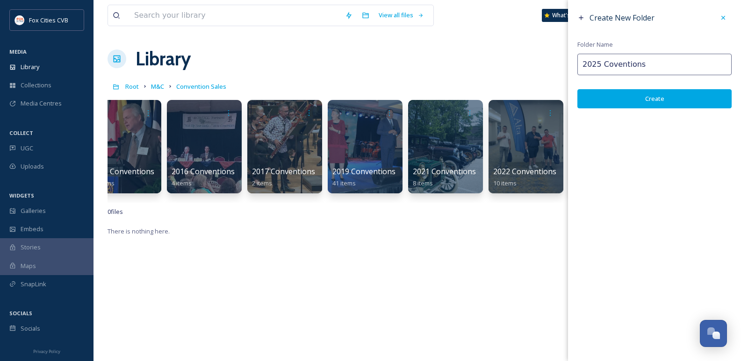
click at [608, 64] on input "2025 Coventions" at bounding box center [654, 64] width 154 height 21
type input "2025 Conventions"
click at [626, 100] on button "Create" at bounding box center [654, 98] width 154 height 19
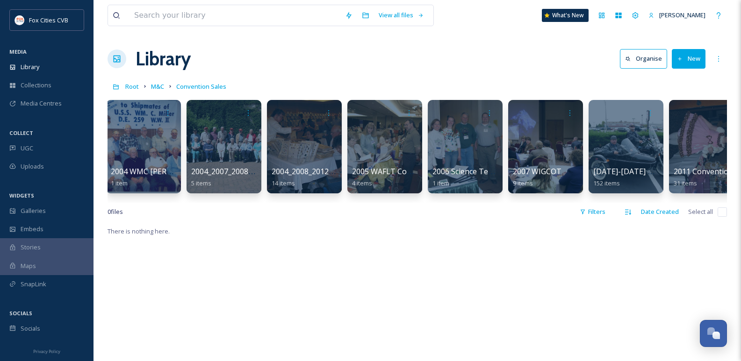
scroll to position [0, 0]
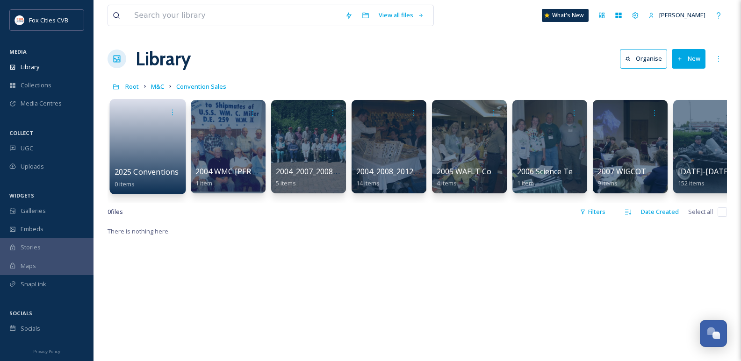
click at [155, 154] on link at bounding box center [147, 143] width 67 height 45
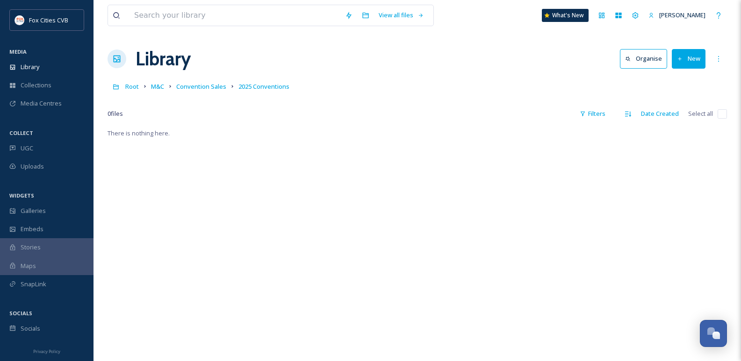
click at [685, 58] on button "New" at bounding box center [689, 58] width 34 height 19
click at [665, 115] on div "Folder" at bounding box center [678, 117] width 53 height 18
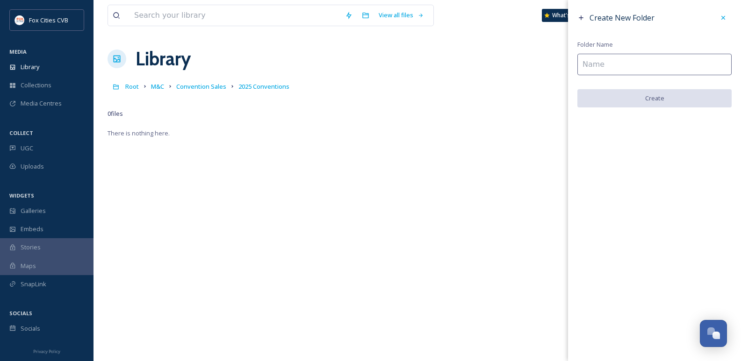
click at [634, 67] on input at bounding box center [654, 64] width 154 height 21
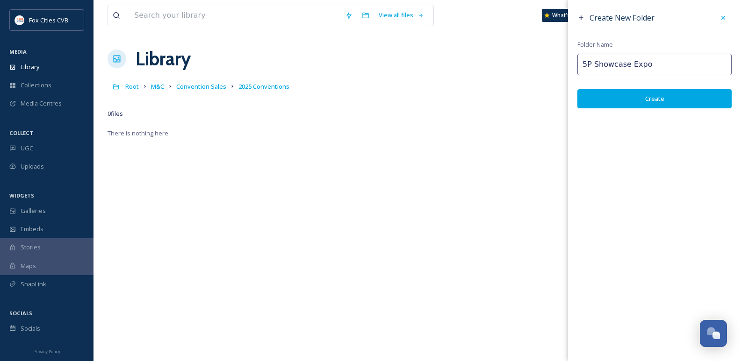
type input "5P Showcase Expo"
click at [658, 94] on button "Create" at bounding box center [654, 98] width 154 height 19
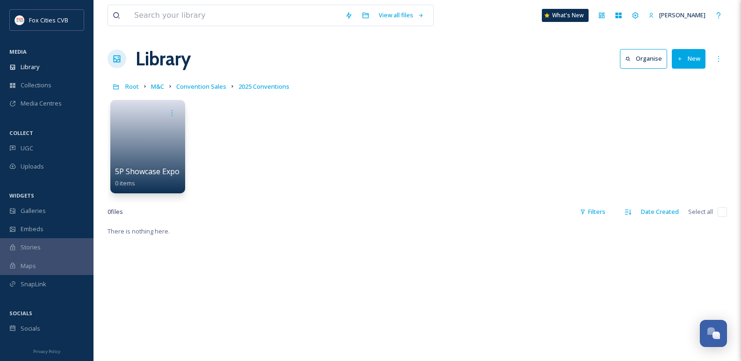
click at [681, 54] on button "New" at bounding box center [689, 58] width 34 height 19
click at [668, 122] on div "Folder" at bounding box center [678, 117] width 53 height 18
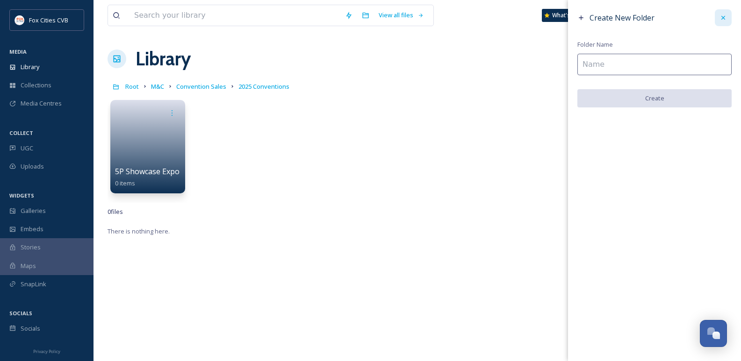
click at [720, 23] on div at bounding box center [723, 17] width 17 height 17
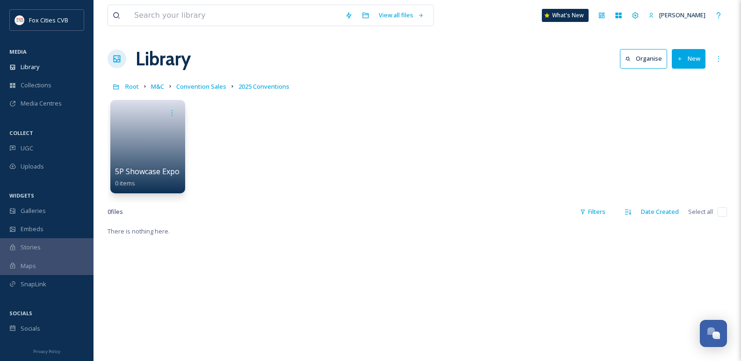
drag, startPoint x: 686, startPoint y: 57, endPoint x: 686, endPoint y: 64, distance: 7.0
click at [686, 58] on button "New" at bounding box center [689, 58] width 34 height 19
click at [682, 81] on span "File Upload" at bounding box center [684, 80] width 31 height 9
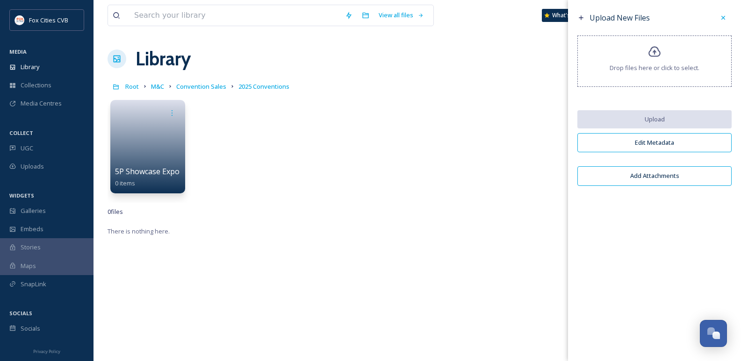
click at [655, 66] on span "Drop files here or click to select." at bounding box center [654, 68] width 90 height 9
click at [127, 142] on link at bounding box center [147, 143] width 67 height 45
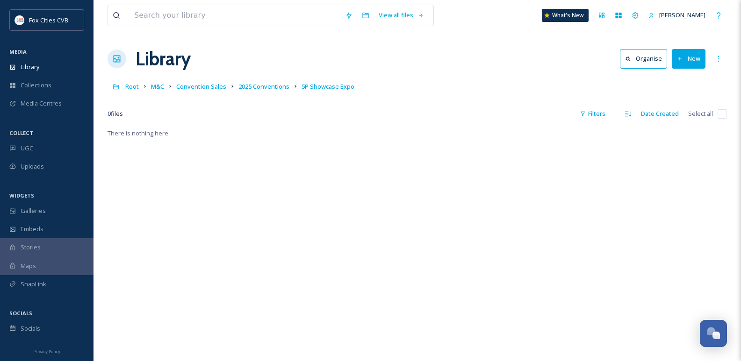
click at [692, 63] on button "New" at bounding box center [689, 58] width 34 height 19
click at [676, 77] on span "File Upload" at bounding box center [684, 80] width 31 height 9
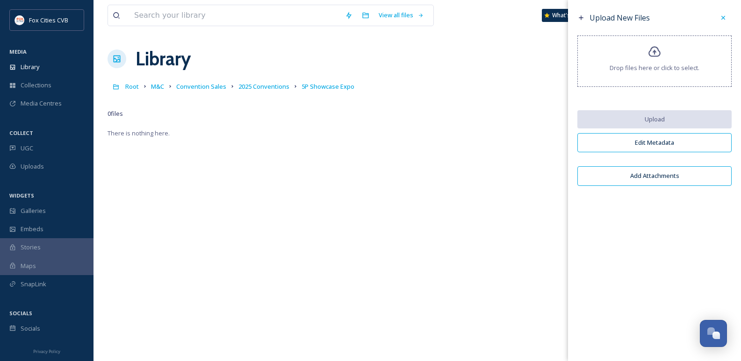
click at [665, 68] on span "Drop files here or click to select." at bounding box center [654, 68] width 90 height 9
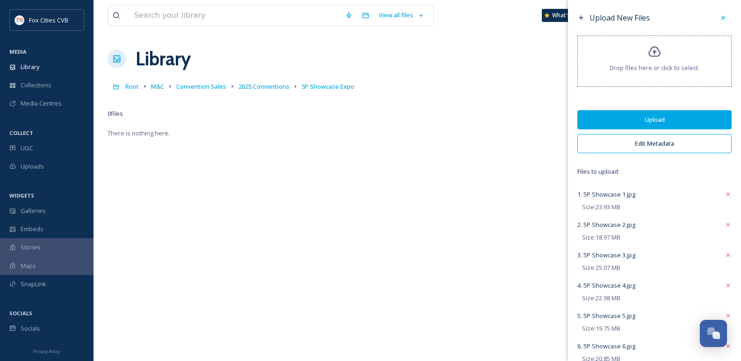
click at [651, 120] on button "Upload" at bounding box center [654, 119] width 154 height 19
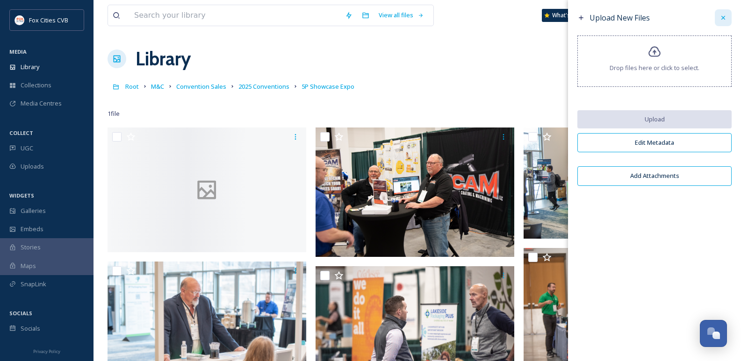
click at [718, 17] on div at bounding box center [723, 17] width 17 height 17
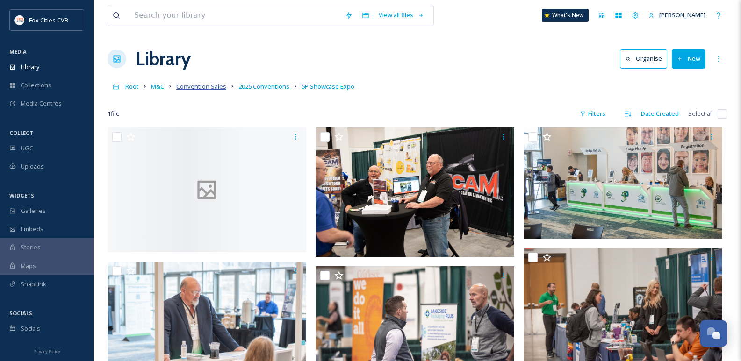
click at [192, 86] on span "Convention Sales" at bounding box center [201, 86] width 50 height 8
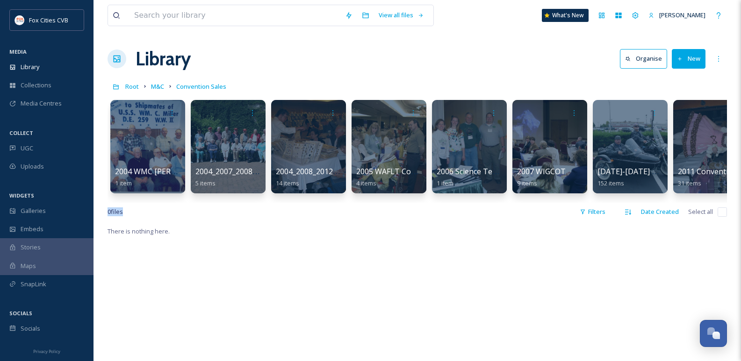
drag, startPoint x: 245, startPoint y: 202, endPoint x: 311, endPoint y: 217, distance: 67.1
click at [311, 216] on div "View all files What's New Laura Seidl Library Organise New Root M&C Convention …" at bounding box center [416, 293] width 647 height 587
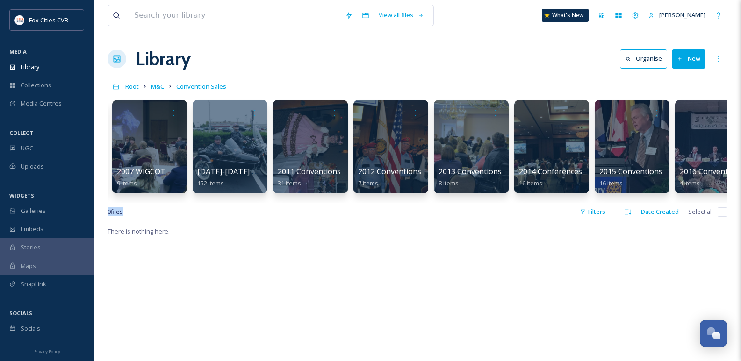
scroll to position [0, 988]
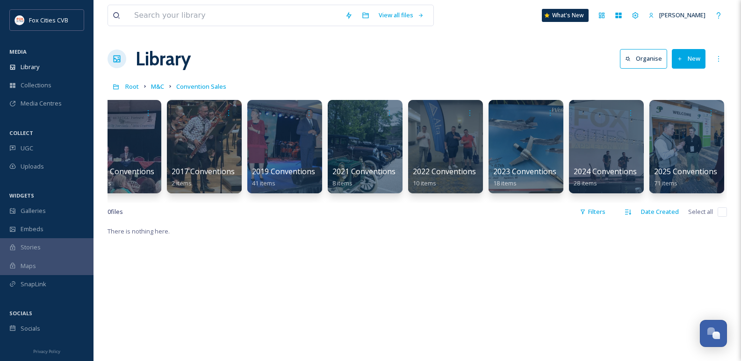
click at [670, 135] on div at bounding box center [686, 146] width 76 height 95
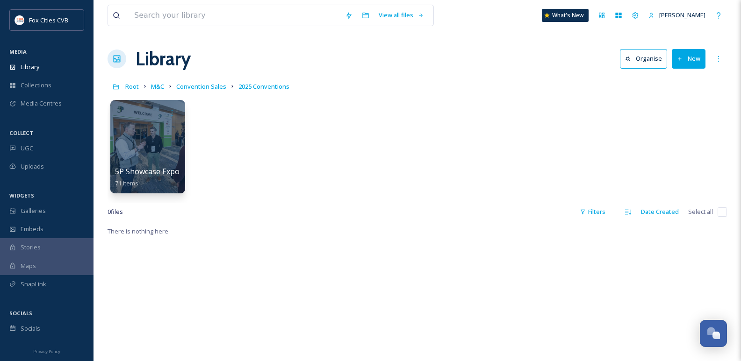
click at [188, 82] on link "Convention Sales" at bounding box center [201, 86] width 50 height 11
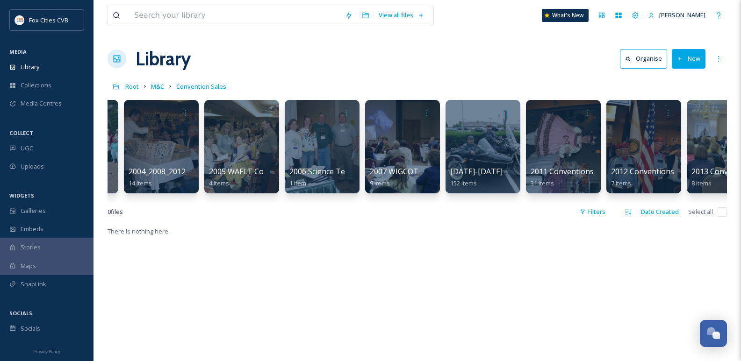
scroll to position [0, 193]
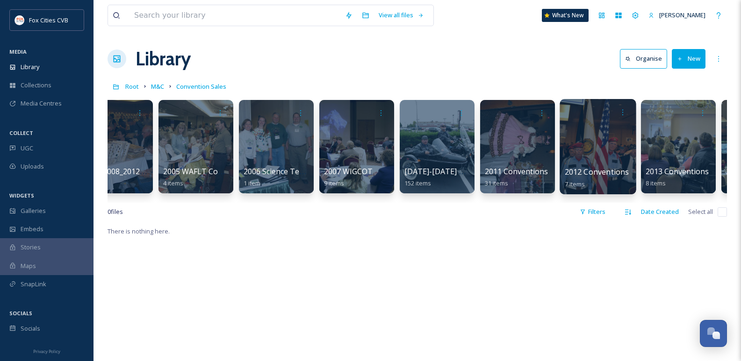
click at [584, 146] on div at bounding box center [597, 146] width 76 height 95
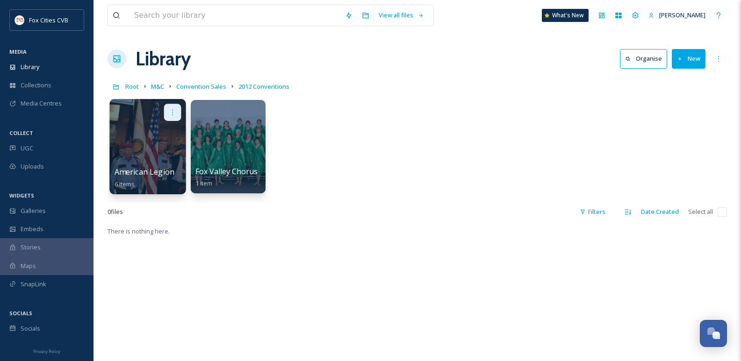
click at [170, 111] on icon at bounding box center [172, 111] width 7 height 7
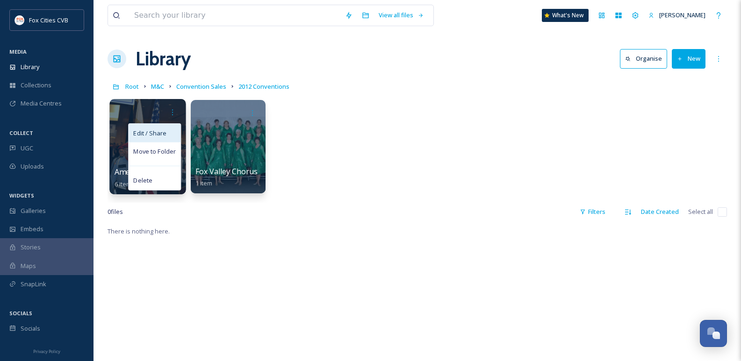
click at [153, 136] on span "Edit / Share" at bounding box center [149, 133] width 33 height 9
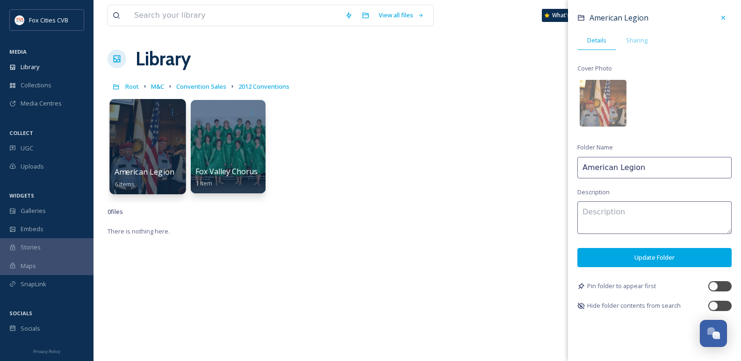
click at [656, 164] on input "American Legion" at bounding box center [654, 167] width 154 height 21
type input "American Legion 2012"
click at [677, 257] on button "Update Folder" at bounding box center [654, 257] width 154 height 19
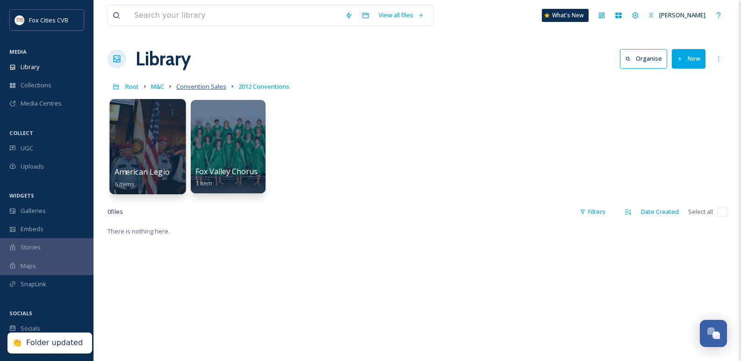
click at [186, 83] on span "Convention Sales" at bounding box center [201, 86] width 50 height 8
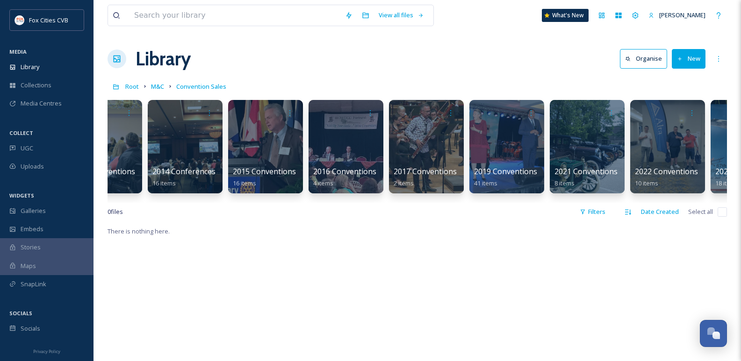
scroll to position [0, 769]
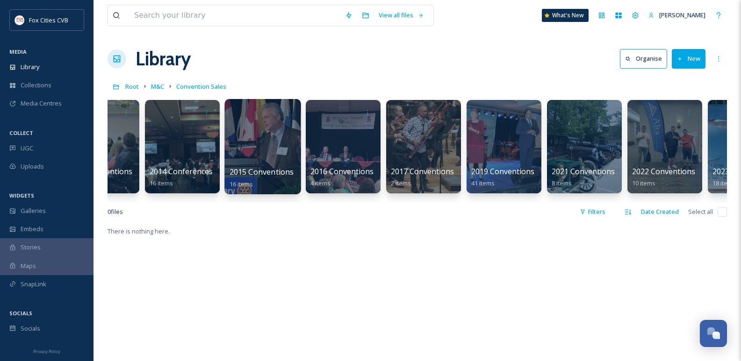
click at [254, 141] on div at bounding box center [262, 146] width 76 height 95
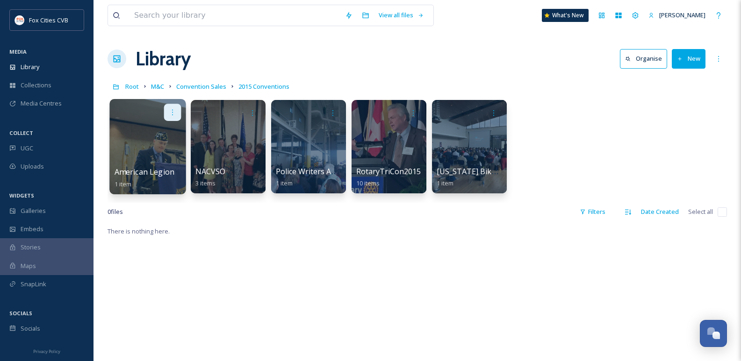
click at [176, 109] on icon at bounding box center [172, 111] width 7 height 7
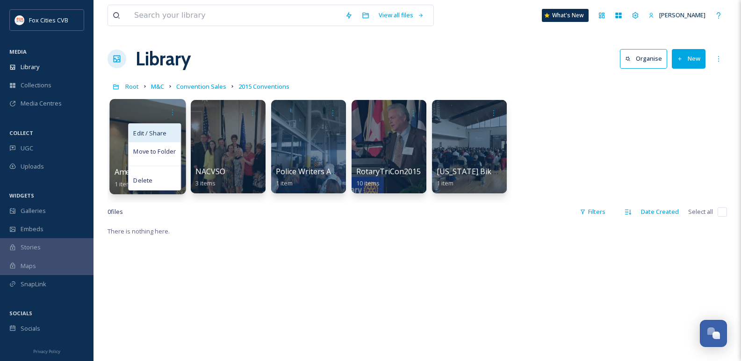
click at [151, 135] on span "Edit / Share" at bounding box center [149, 133] width 33 height 9
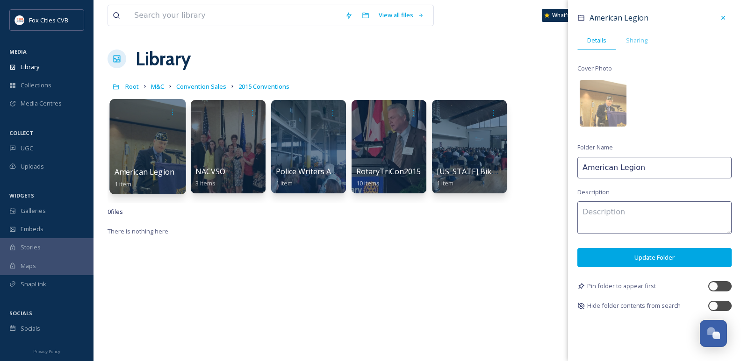
click at [660, 165] on input "American Legion" at bounding box center [654, 167] width 154 height 21
click at [660, 157] on input "American Legion" at bounding box center [654, 167] width 154 height 21
type input "American Legion 2015"
click at [631, 257] on button "Update Folder" at bounding box center [654, 257] width 154 height 19
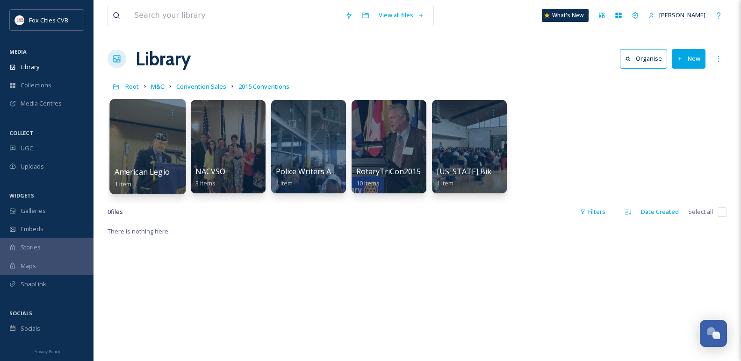
click at [149, 136] on div at bounding box center [147, 146] width 76 height 95
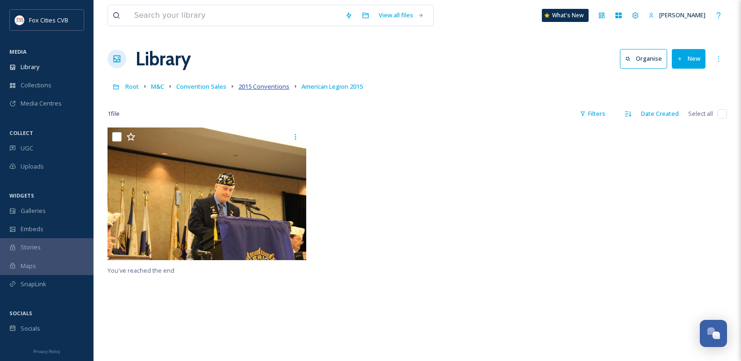
click at [265, 88] on span "2015 Conventions" at bounding box center [263, 86] width 51 height 8
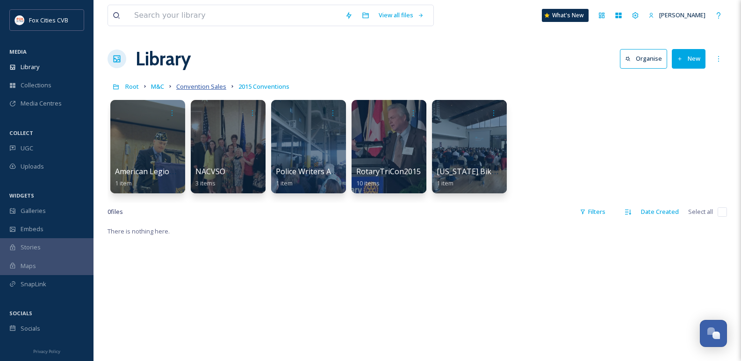
click at [204, 84] on span "Convention Sales" at bounding box center [201, 86] width 50 height 8
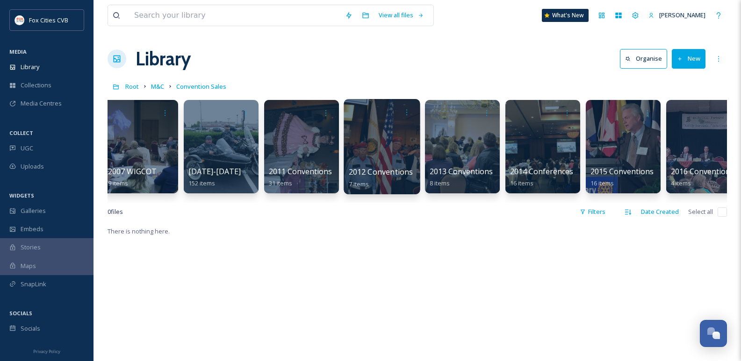
scroll to position [0, 419]
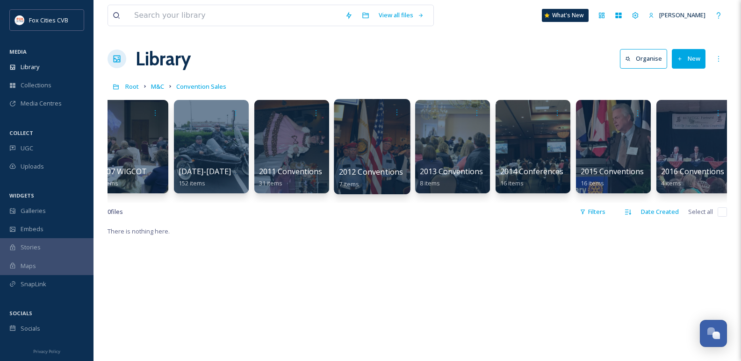
click at [344, 135] on div at bounding box center [372, 146] width 76 height 95
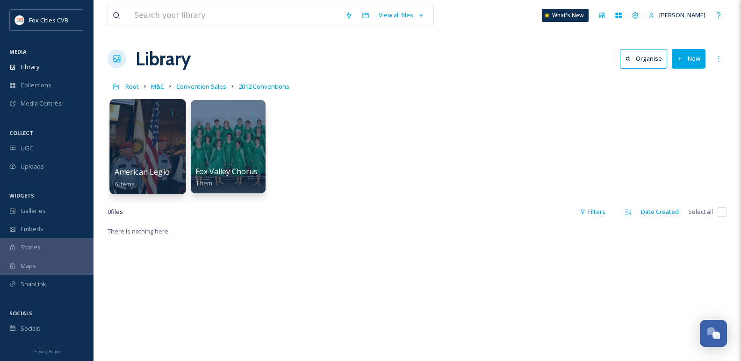
click at [129, 144] on div at bounding box center [147, 146] width 76 height 95
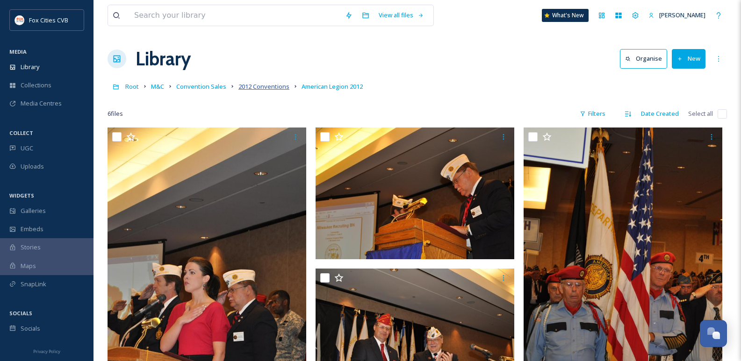
click at [249, 85] on span "2012 Conventions" at bounding box center [263, 86] width 51 height 8
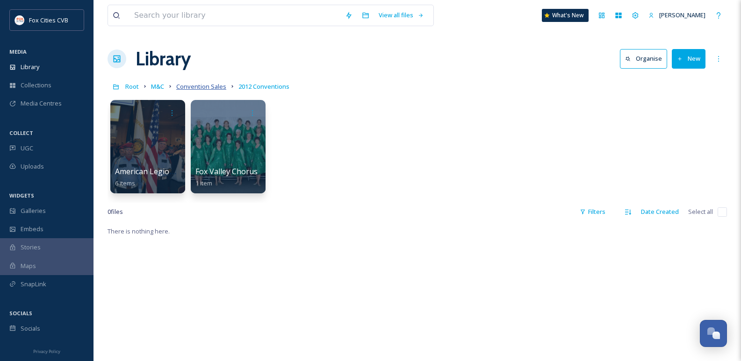
click at [199, 85] on span "Convention Sales" at bounding box center [201, 86] width 50 height 8
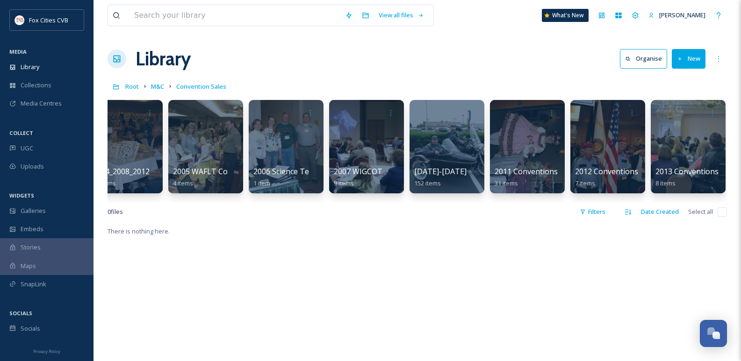
scroll to position [0, 988]
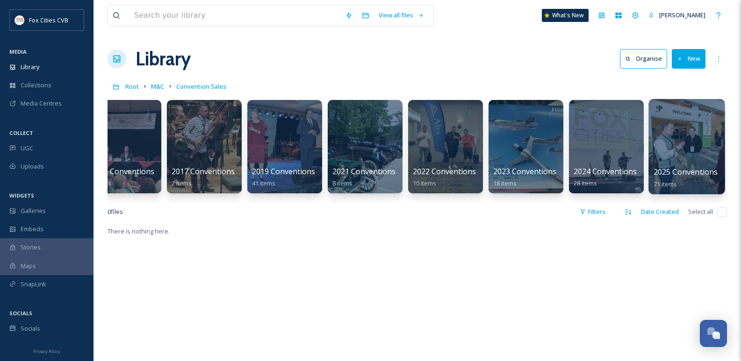
click at [682, 140] on div at bounding box center [686, 146] width 76 height 95
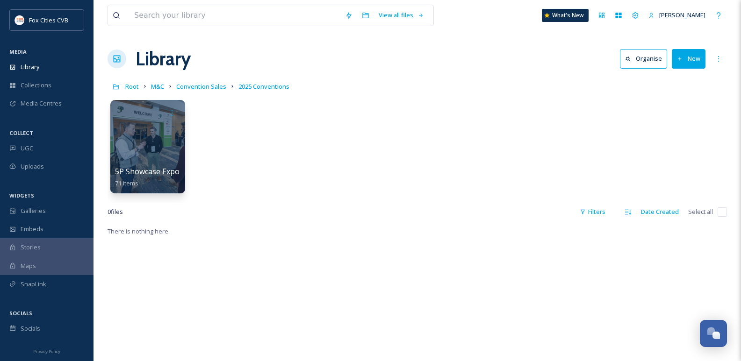
click at [683, 60] on button "New" at bounding box center [689, 58] width 34 height 19
click at [677, 118] on span "Folder" at bounding box center [678, 117] width 18 height 9
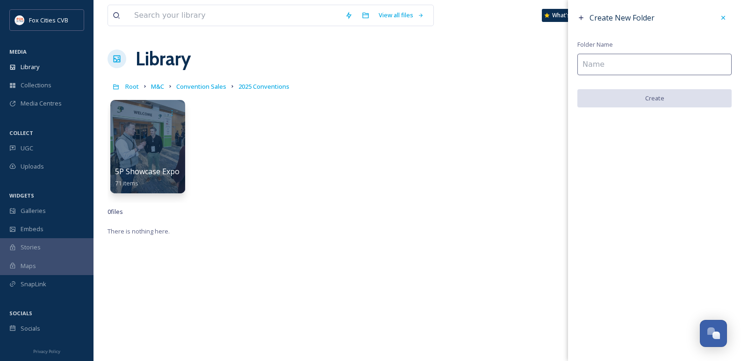
click at [618, 68] on input at bounding box center [654, 64] width 154 height 21
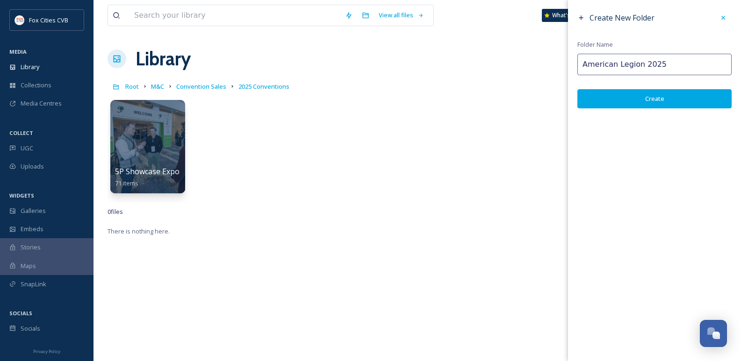
type input "American Legion 2025"
click at [625, 96] on button "Create" at bounding box center [654, 98] width 154 height 19
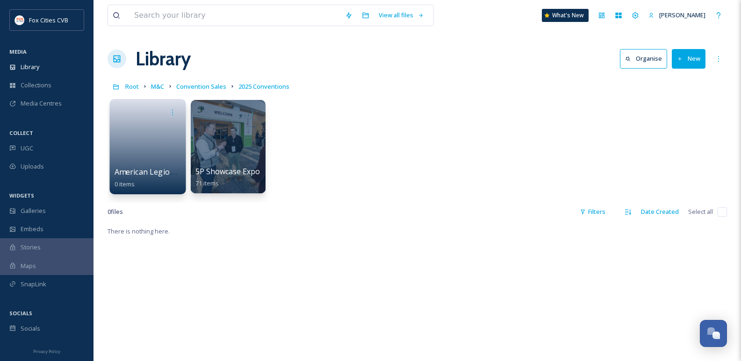
click at [134, 126] on link at bounding box center [147, 143] width 67 height 45
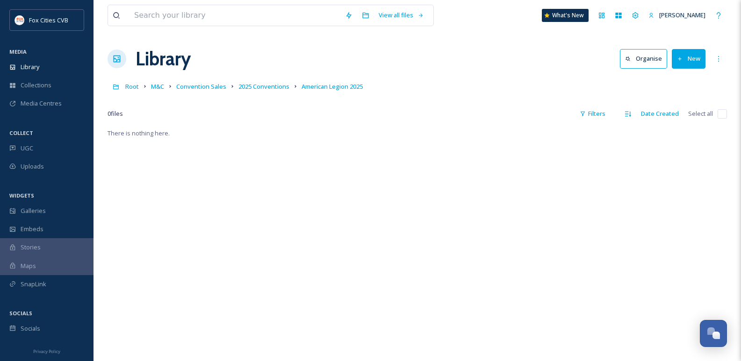
click at [684, 56] on button "New" at bounding box center [689, 58] width 34 height 19
click at [682, 73] on div "File Upload" at bounding box center [678, 81] width 53 height 18
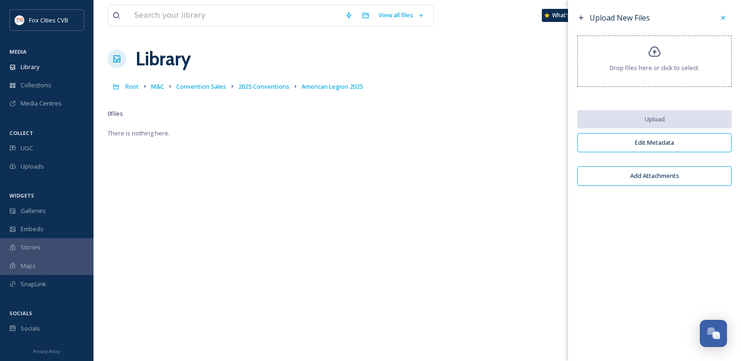
click at [663, 51] on div "Drop files here or click to select." at bounding box center [654, 61] width 154 height 51
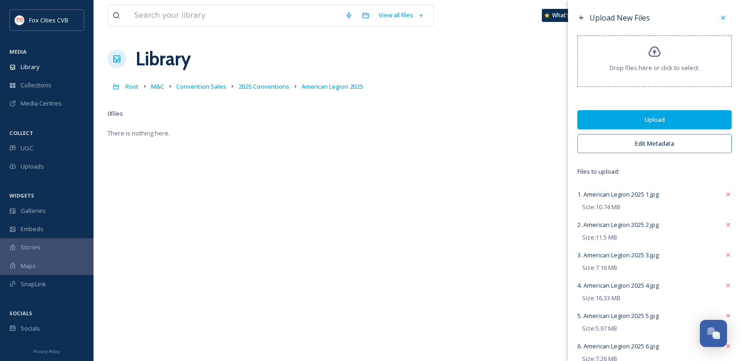
click at [676, 120] on button "Upload" at bounding box center [654, 119] width 154 height 19
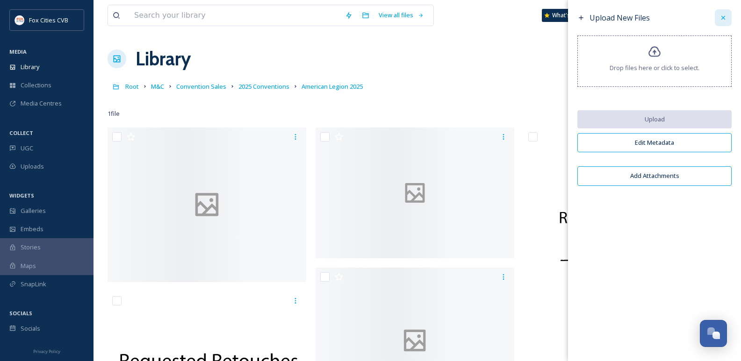
click at [722, 19] on icon at bounding box center [722, 17] width 7 height 7
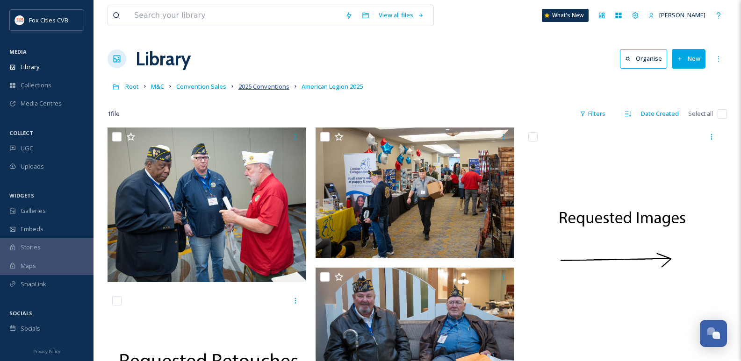
click at [247, 85] on span "2025 Conventions" at bounding box center [263, 86] width 51 height 8
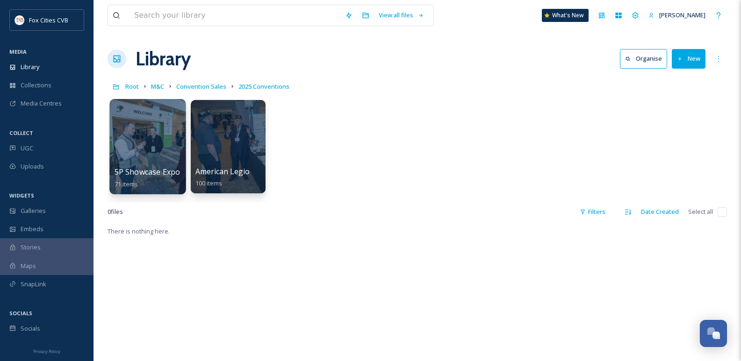
click at [155, 140] on div at bounding box center [147, 146] width 76 height 95
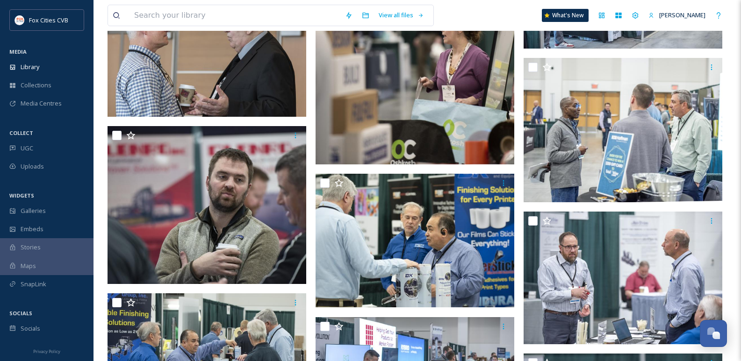
scroll to position [1449, 0]
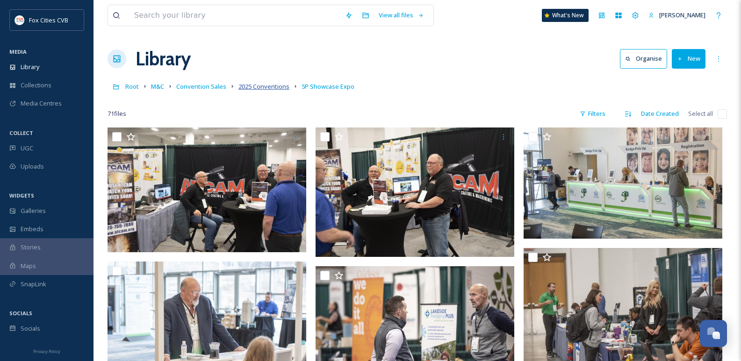
click at [259, 84] on span "2025 Conventions" at bounding box center [263, 86] width 51 height 8
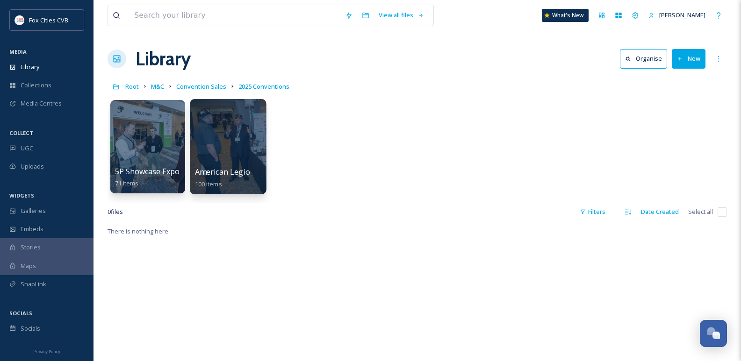
click at [216, 135] on div at bounding box center [228, 146] width 76 height 95
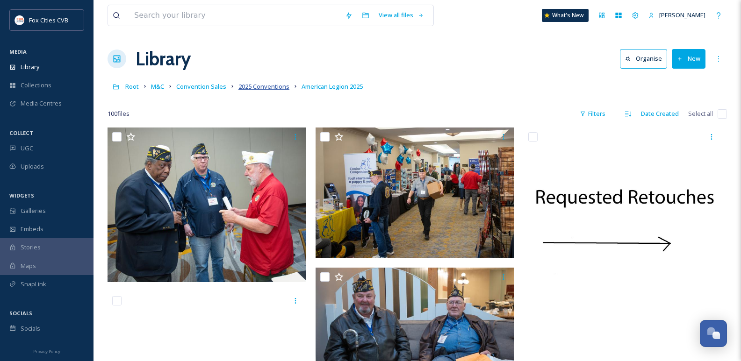
click at [253, 88] on span "2025 Conventions" at bounding box center [263, 86] width 51 height 8
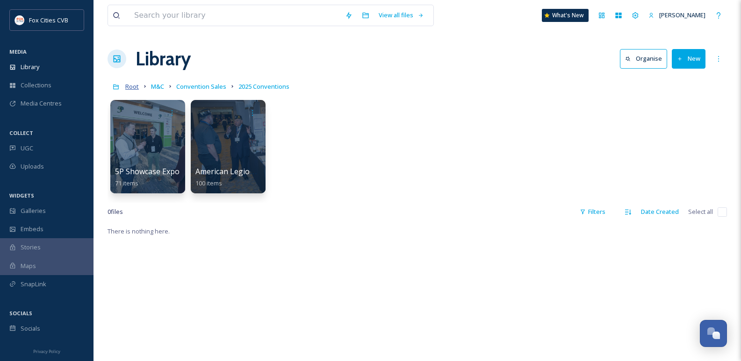
click at [134, 87] on span "Root" at bounding box center [132, 86] width 14 height 8
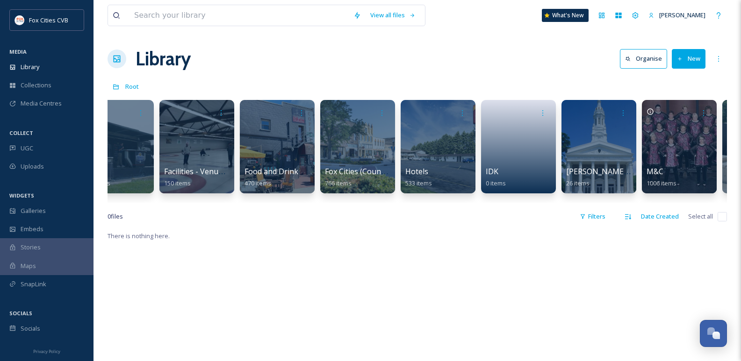
scroll to position [0, 431]
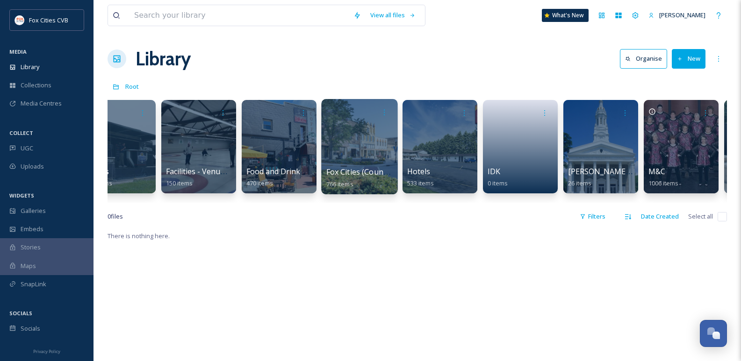
click at [351, 156] on div at bounding box center [359, 146] width 76 height 95
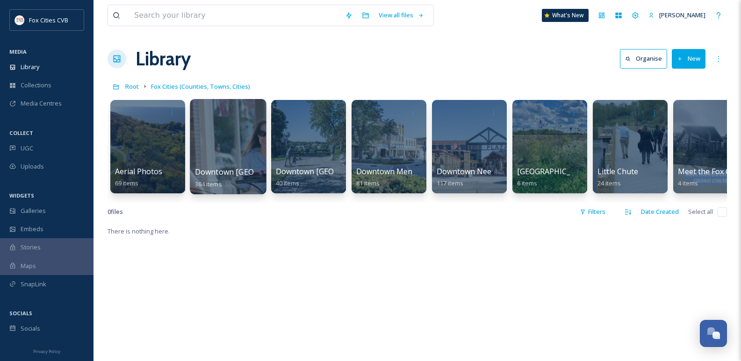
click at [210, 143] on div at bounding box center [228, 146] width 76 height 95
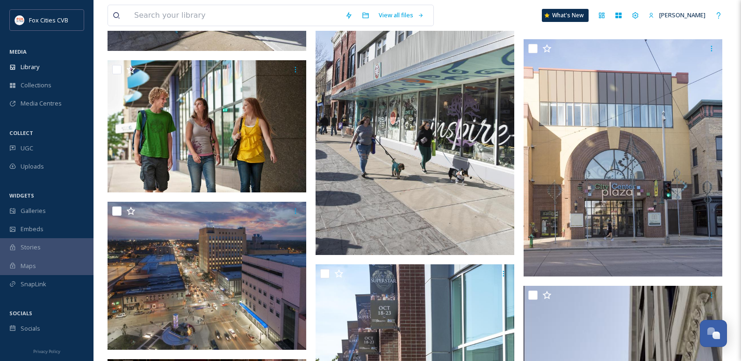
scroll to position [1963, 0]
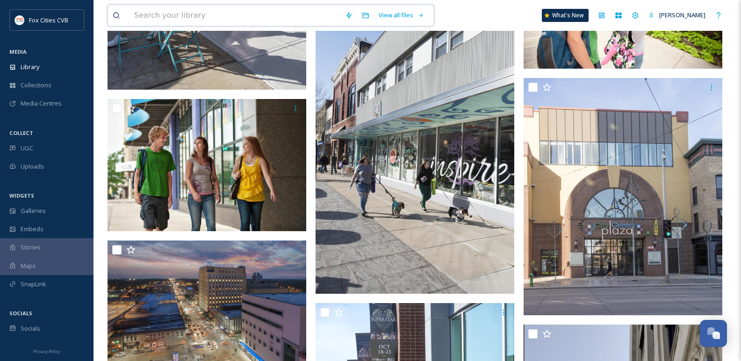
click at [187, 15] on input at bounding box center [234, 15] width 211 height 21
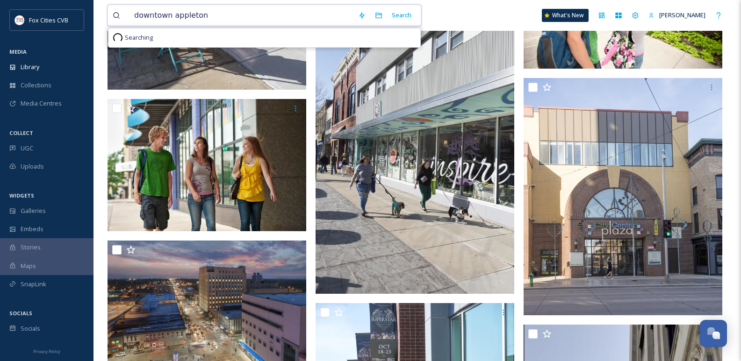
click at [173, 15] on input "downtown appleton" at bounding box center [241, 15] width 224 height 21
click at [135, 17] on input "downtown Appleton" at bounding box center [241, 15] width 224 height 21
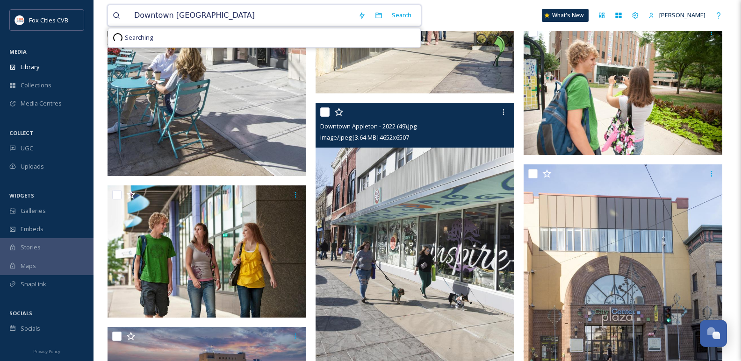
scroll to position [1869, 0]
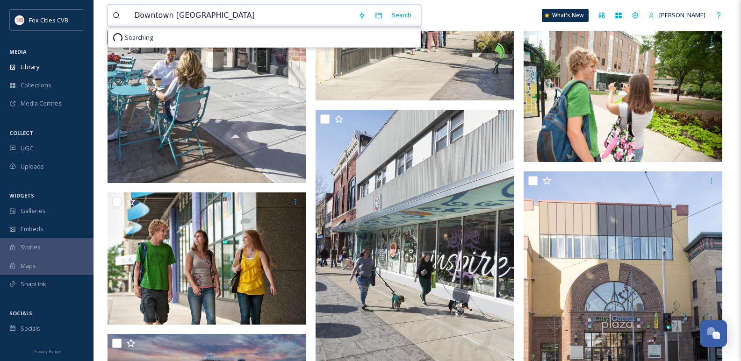
click at [240, 15] on input "Downtown Appleton" at bounding box center [241, 15] width 224 height 21
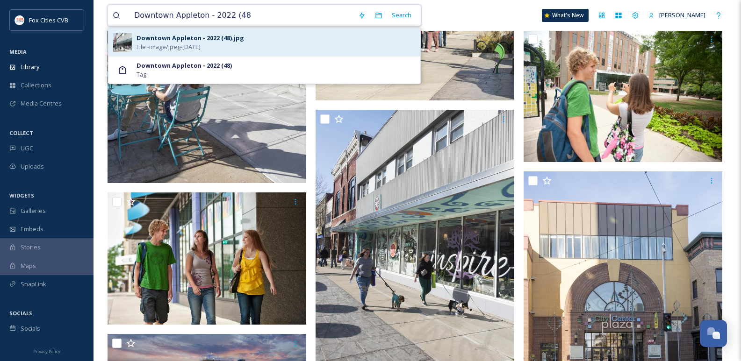
type input "Downtown Appleton - 2022 (48"
click at [236, 37] on div "Downtown Appleton - 2022 (48).jpg" at bounding box center [189, 38] width 107 height 9
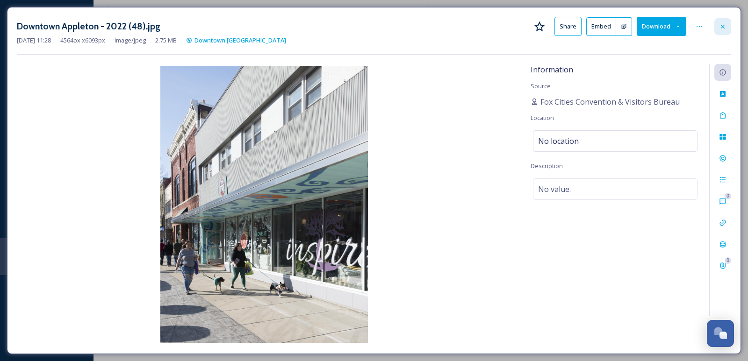
click at [719, 21] on div at bounding box center [722, 26] width 17 height 17
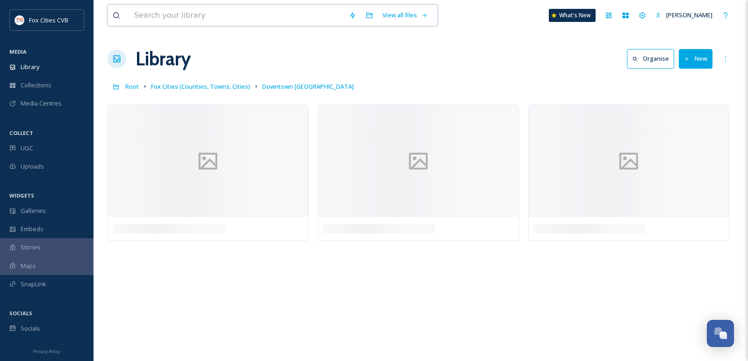
click at [188, 14] on input at bounding box center [236, 15] width 215 height 21
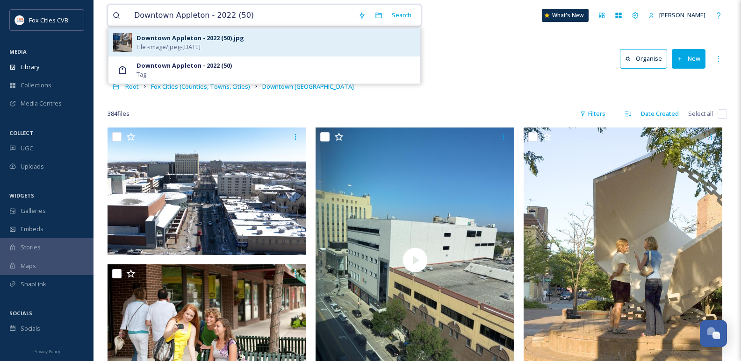
type input "Downtown Appleton - 2022 (50)"
click at [186, 41] on div "Downtown Appleton - 2022 (50).jpg" at bounding box center [189, 38] width 107 height 9
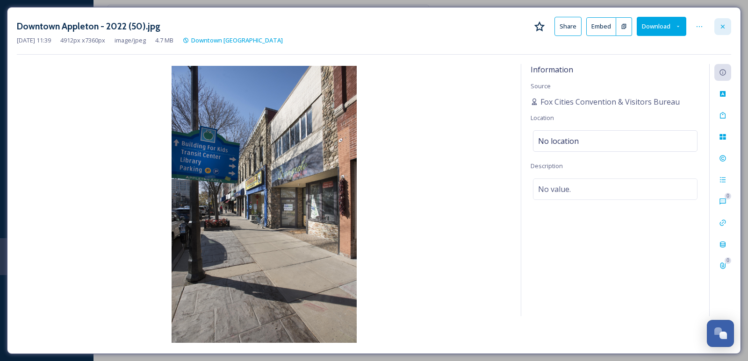
click at [722, 24] on icon at bounding box center [722, 26] width 7 height 7
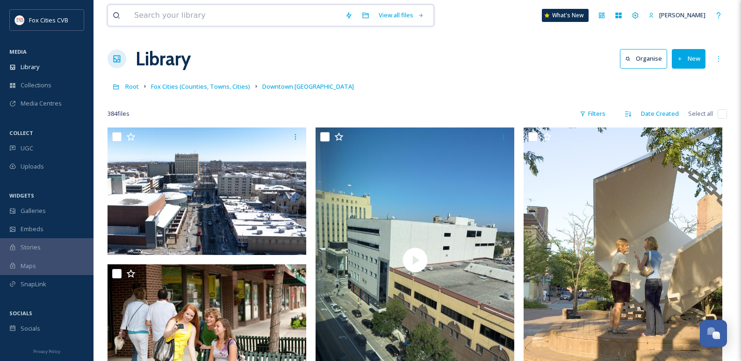
click at [188, 18] on input at bounding box center [234, 15] width 211 height 21
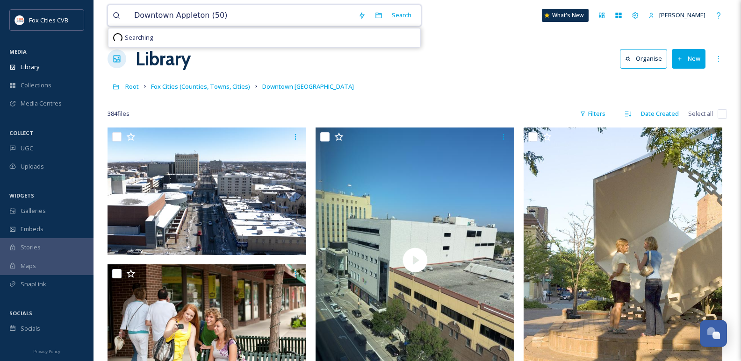
click at [201, 17] on input "Downtown Appleton (50)" at bounding box center [241, 15] width 224 height 21
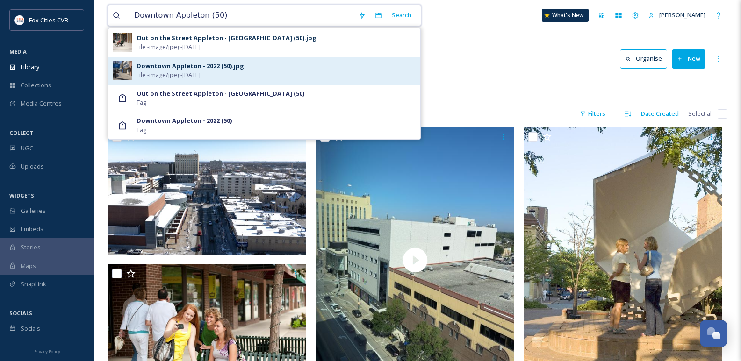
type input "Downtown Appleton (50)"
click at [200, 71] on span "File - image/jpeg - Feb 05 2024" at bounding box center [168, 75] width 64 height 9
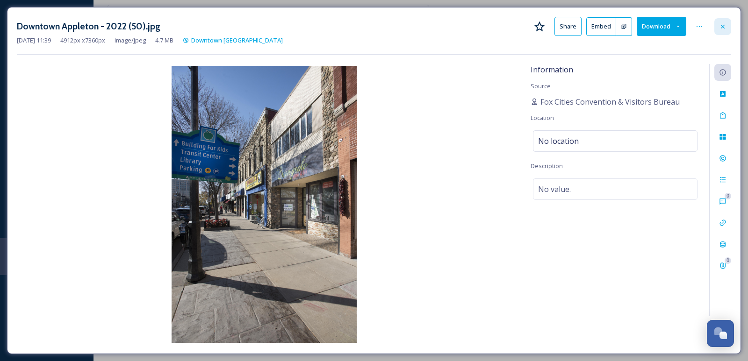
click at [724, 29] on icon at bounding box center [722, 26] width 7 height 7
